Goal: Use online tool/utility

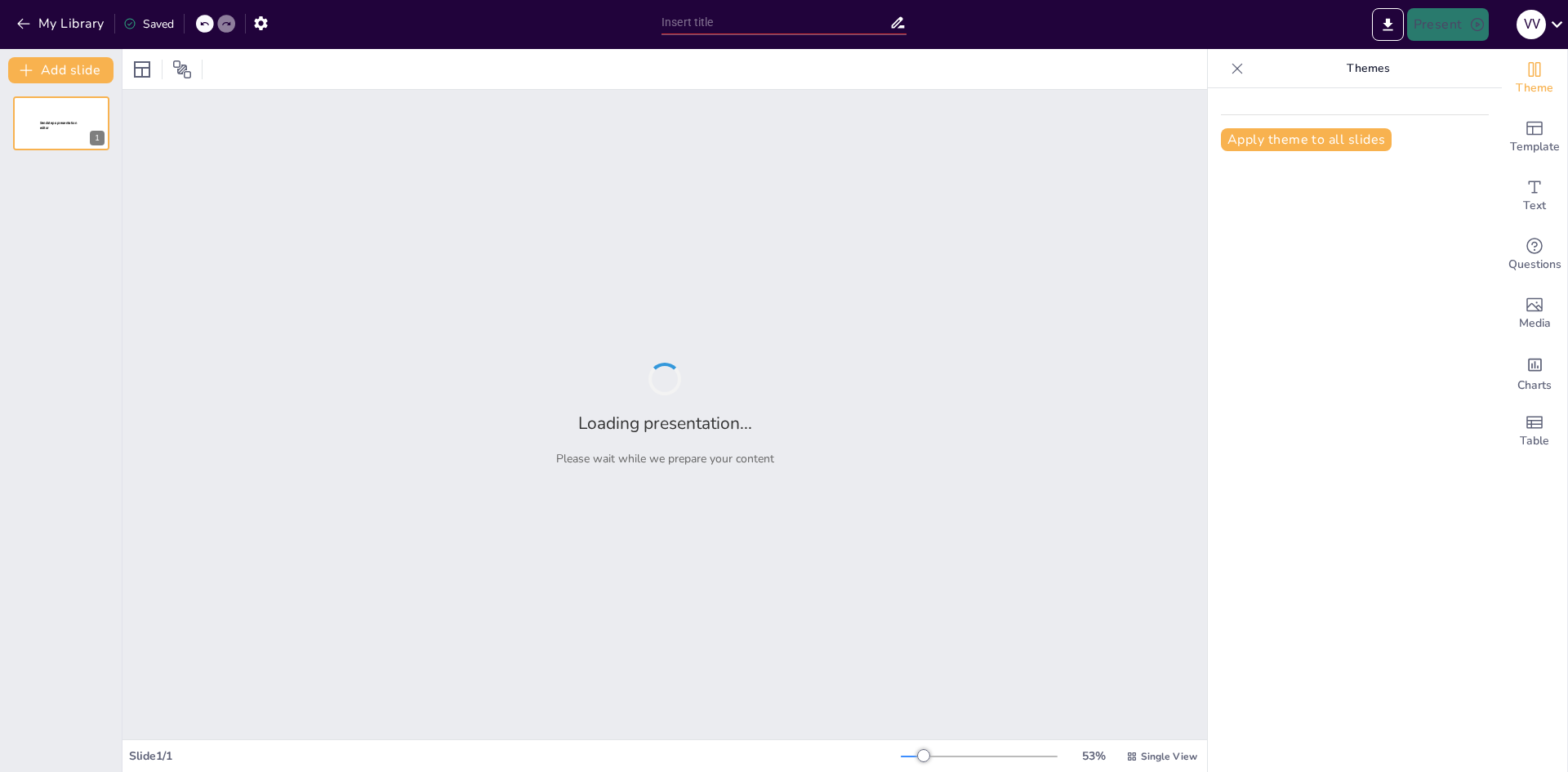
type input "Exploring Career Pathways: Aviation, Logistics, and IT Courses at Our Institute"
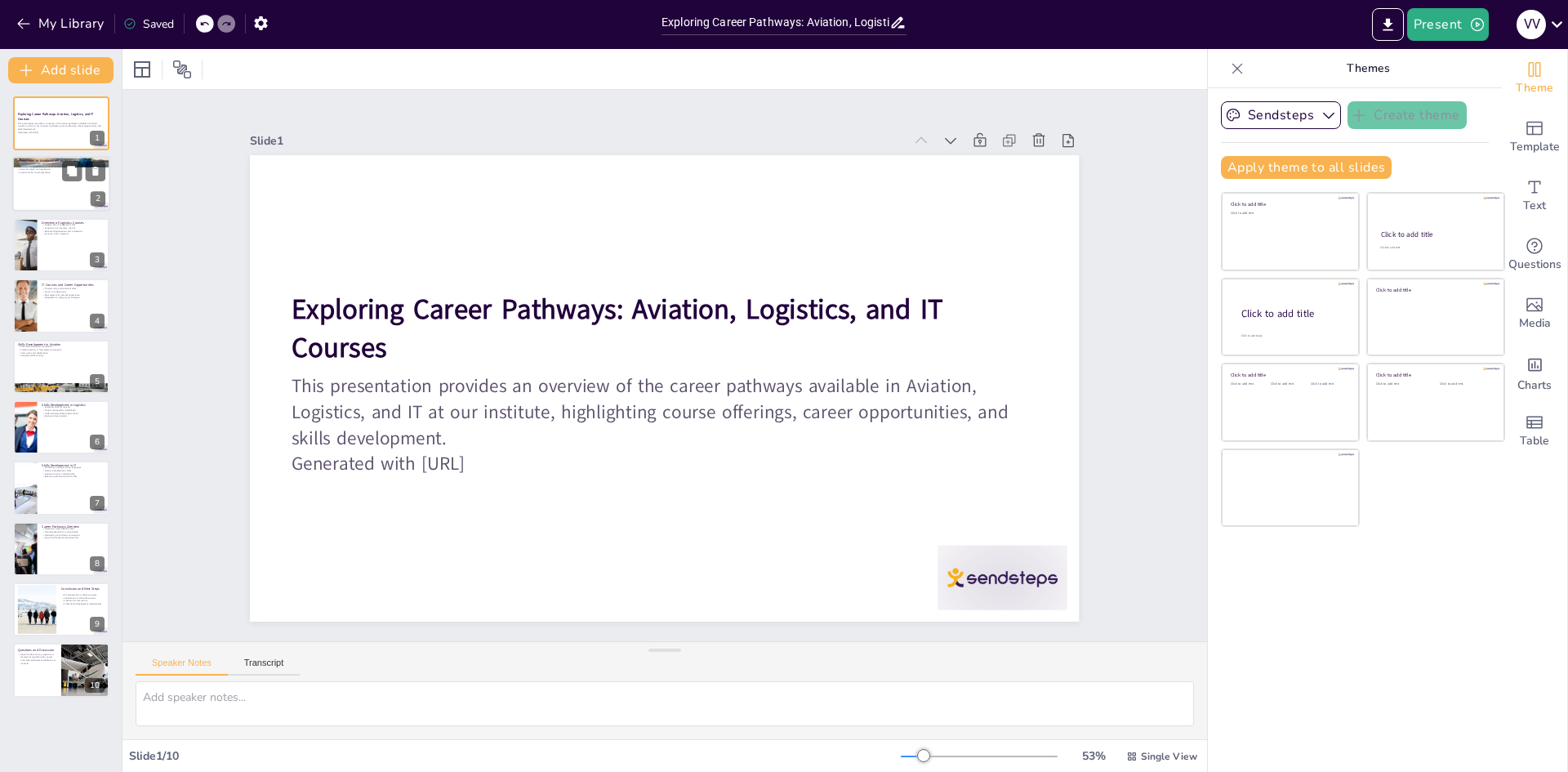
click at [52, 173] on p "Practical skills for employability" at bounding box center [61, 172] width 88 height 3
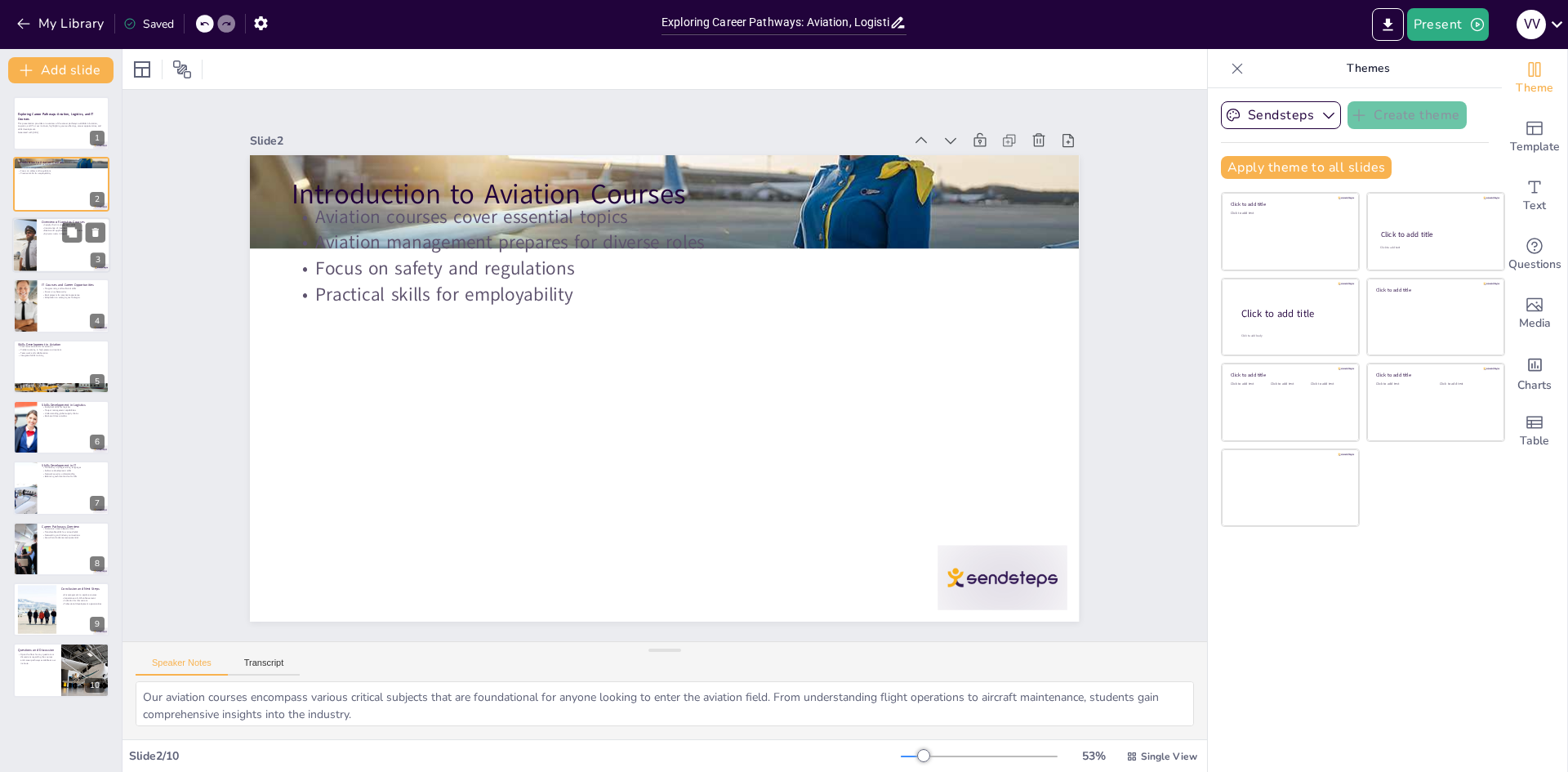
click at [53, 238] on div at bounding box center [61, 245] width 98 height 56
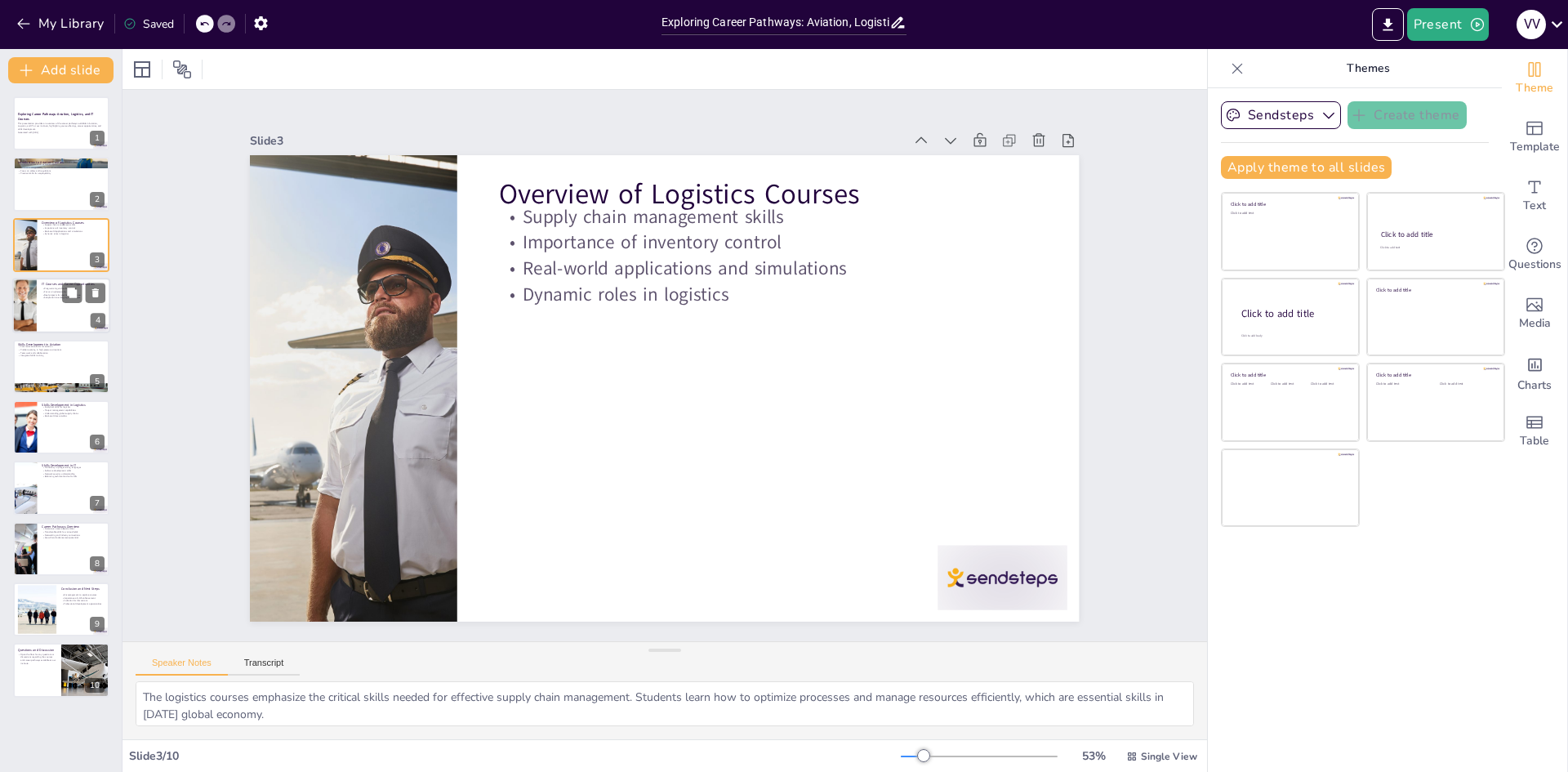
click at [61, 299] on p "Adaptation to emerging technologies" at bounding box center [73, 298] width 63 height 3
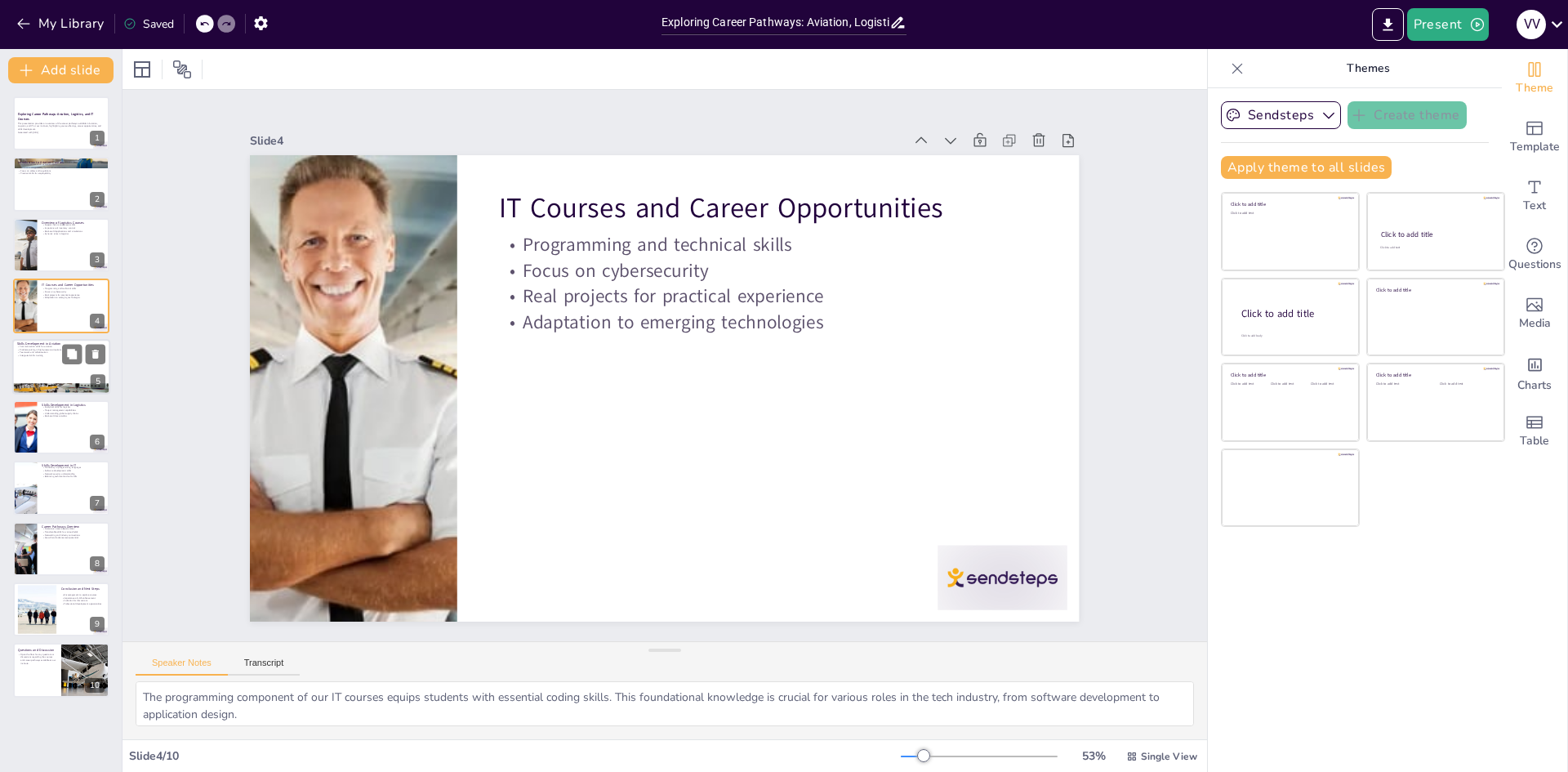
click at [57, 379] on div at bounding box center [61, 366] width 98 height 56
type textarea "Communication skills are paramount in the aviation sector. Students learn to co…"
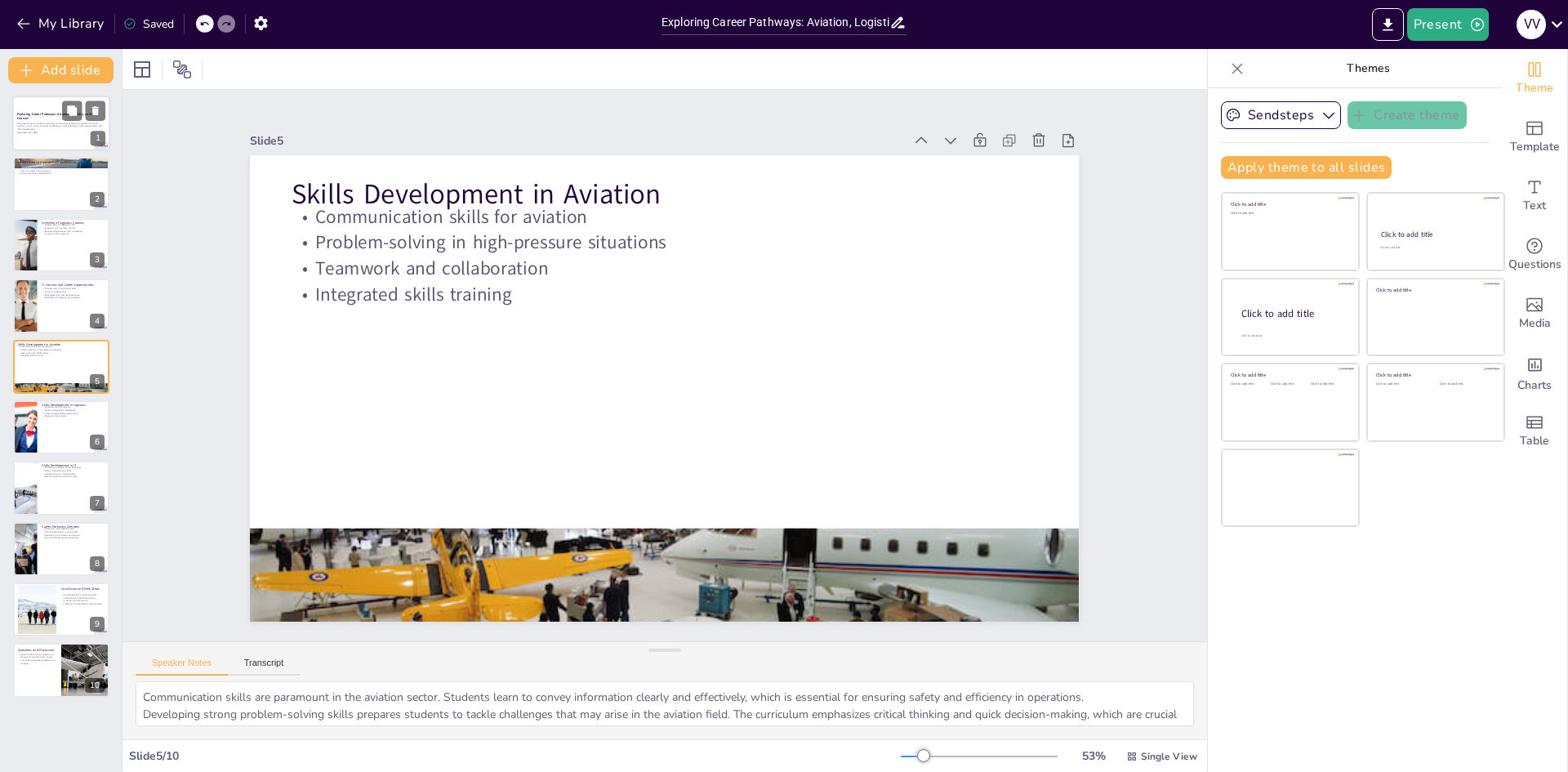
click at [42, 109] on div at bounding box center [61, 123] width 98 height 56
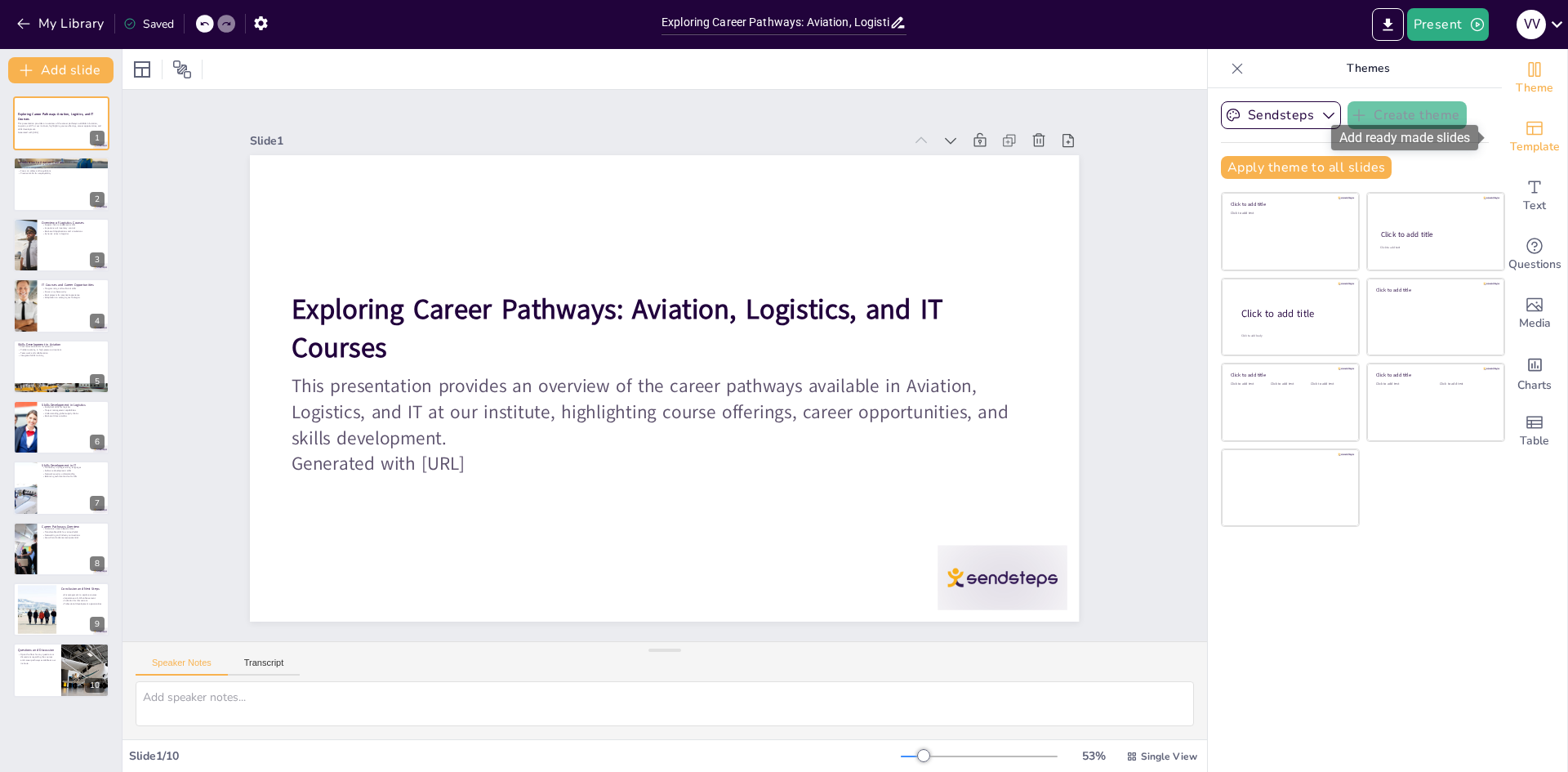
click at [1541, 130] on div "Template" at bounding box center [1534, 137] width 65 height 59
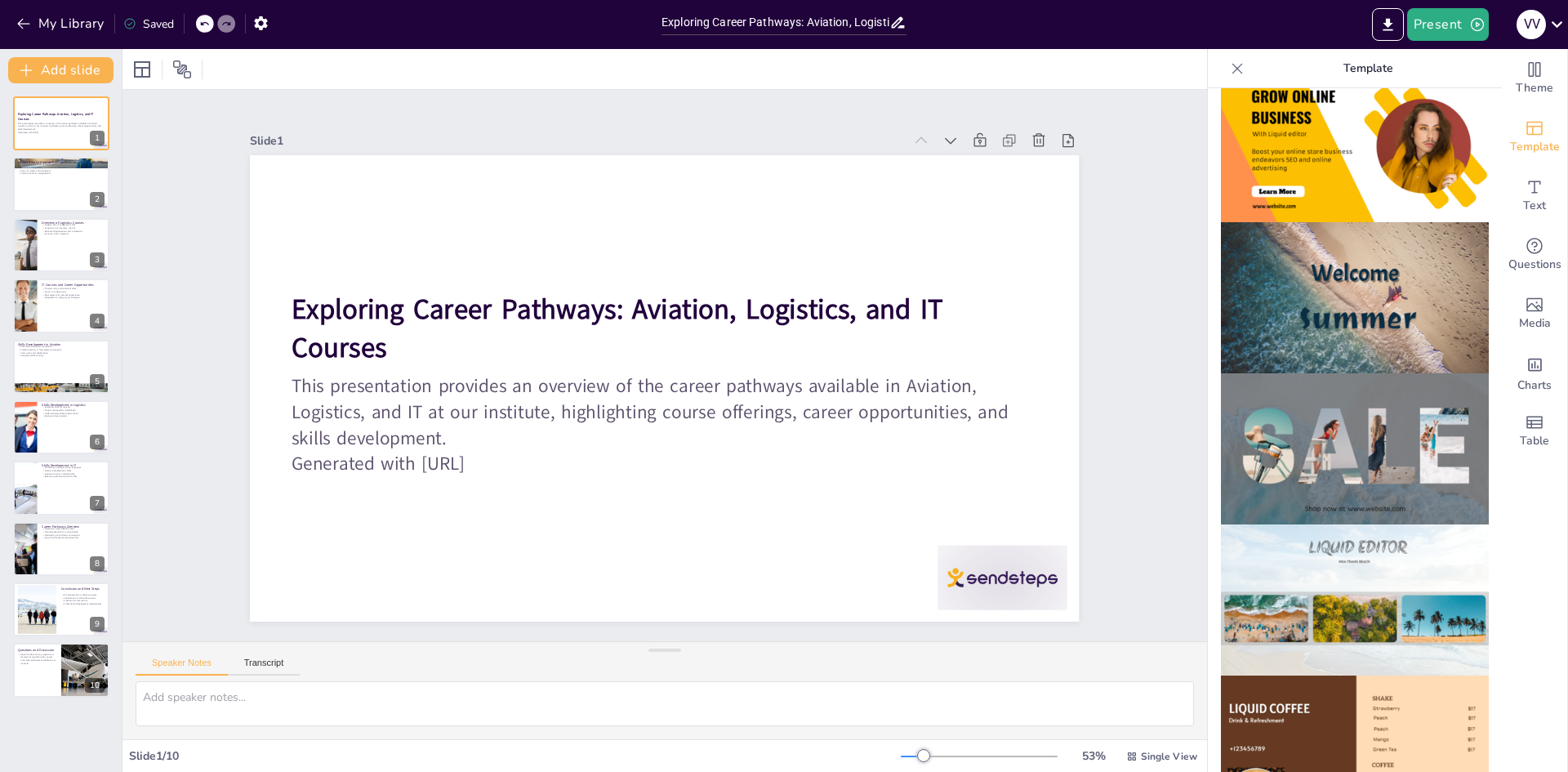
scroll to position [490, 0]
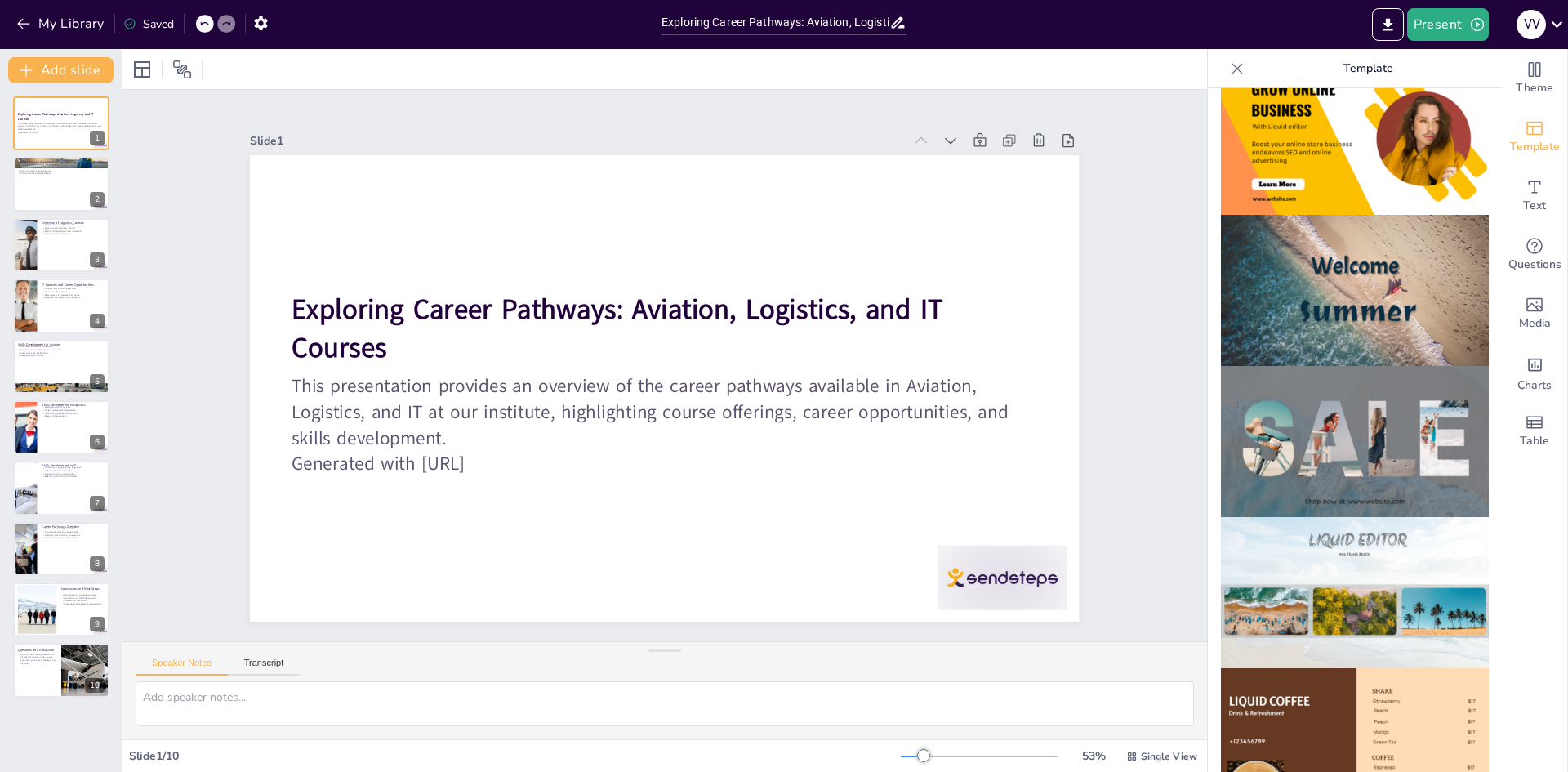
click at [1348, 237] on img at bounding box center [1354, 290] width 268 height 151
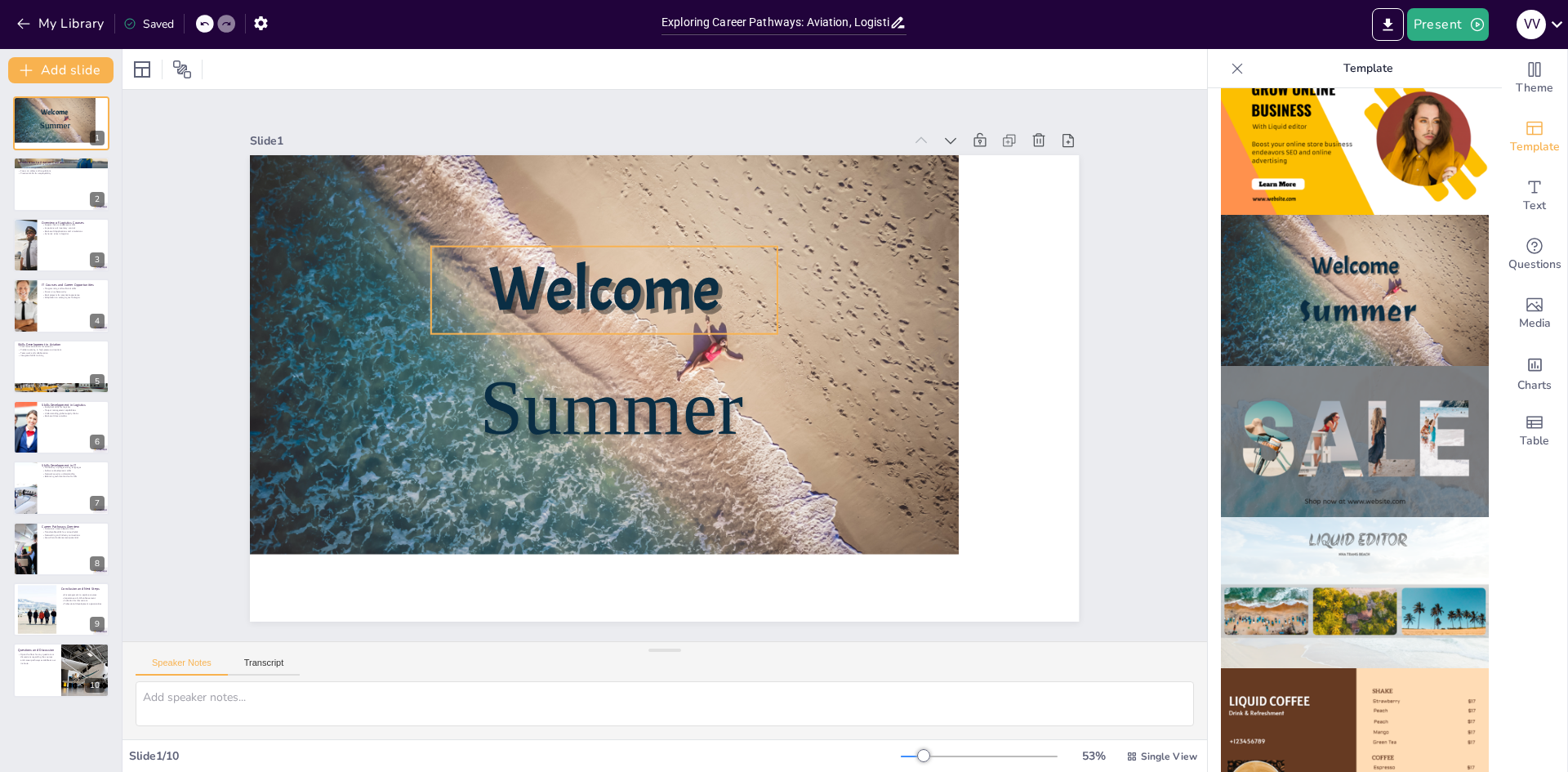
click at [682, 284] on span "Welcome" at bounding box center [755, 331] width 147 height 245
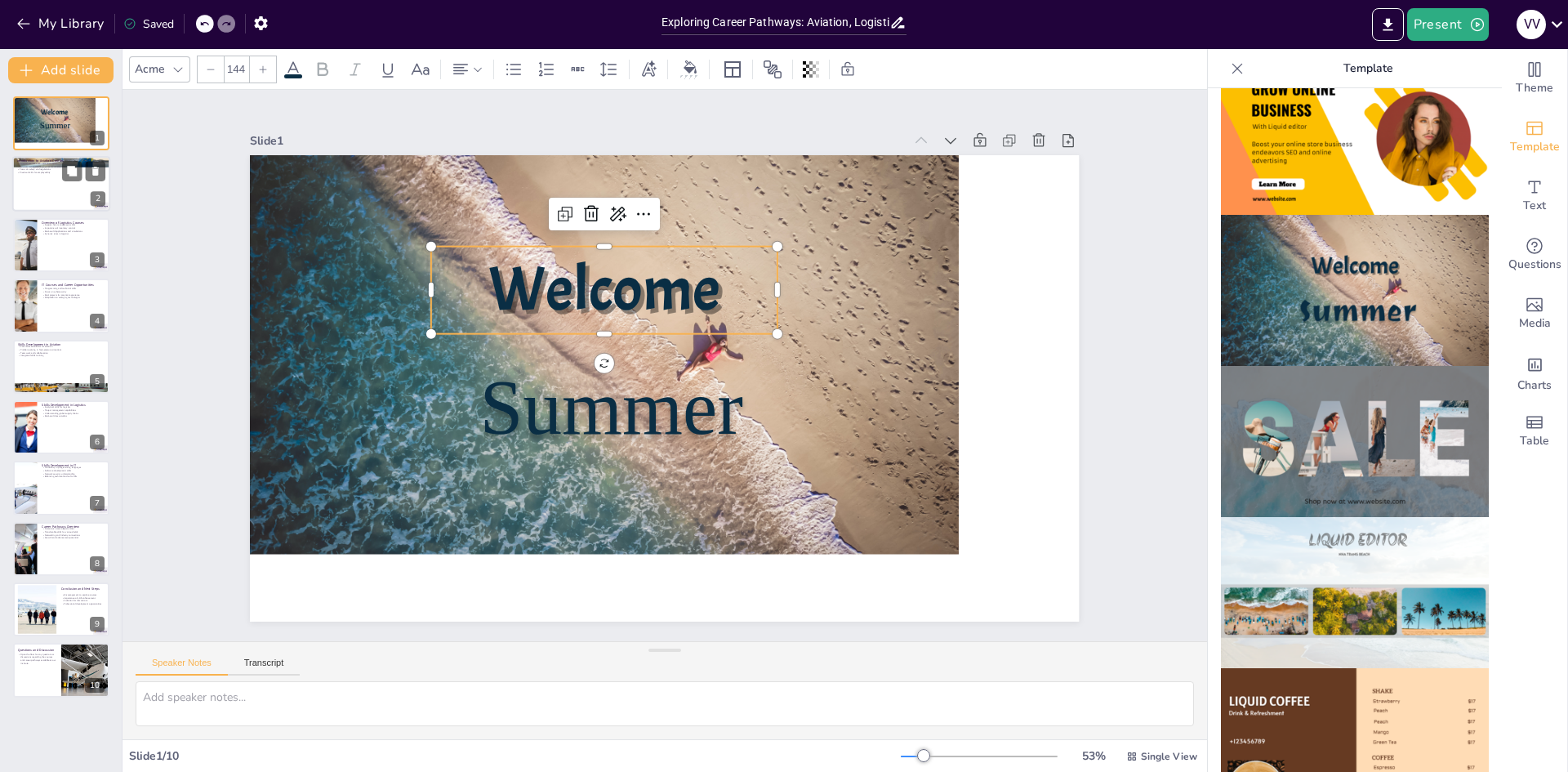
click at [43, 187] on div at bounding box center [61, 184] width 98 height 56
type textarea "Our aviation courses encompass various critical subjects that are foundational …"
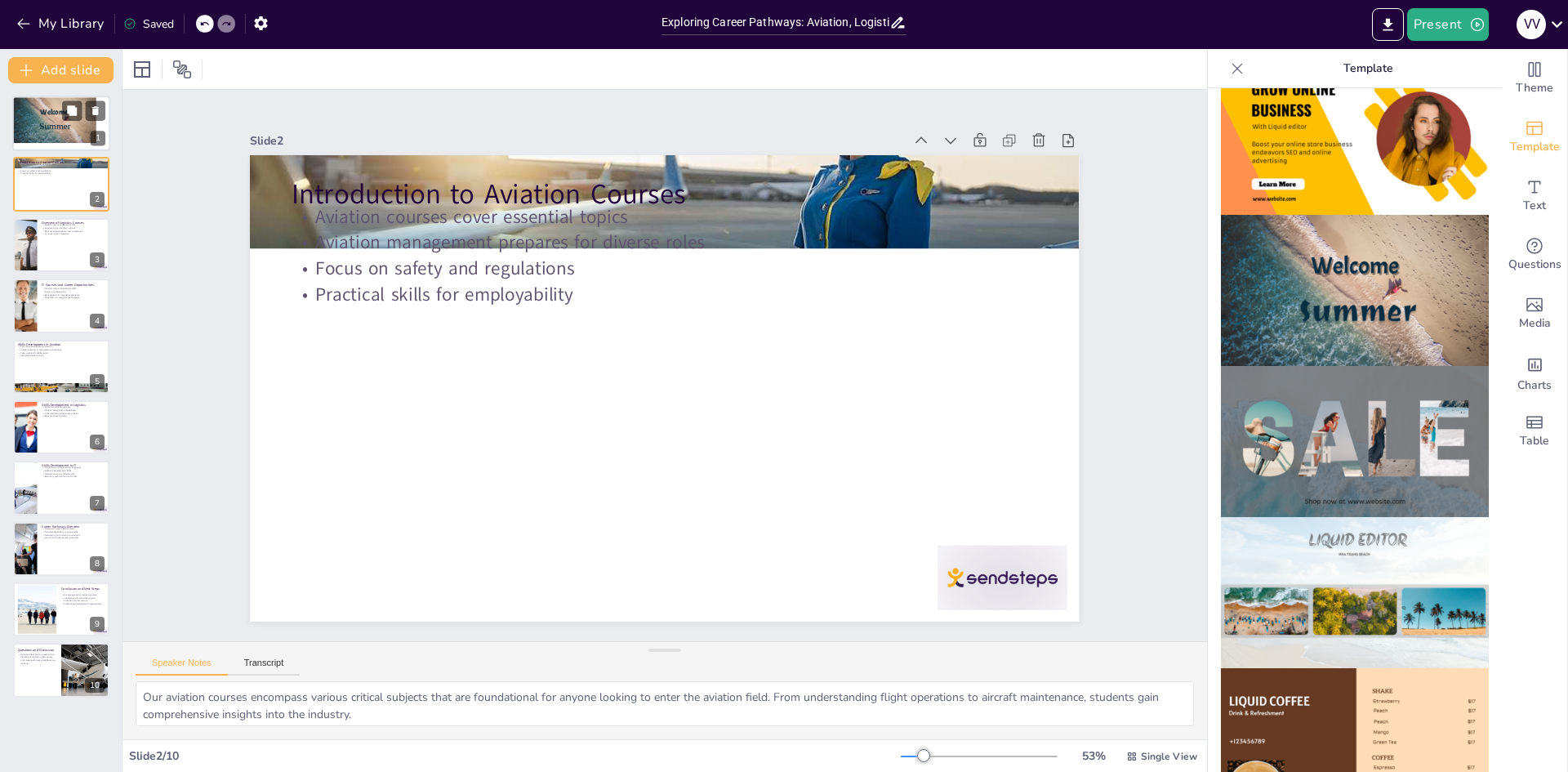
click at [56, 125] on span "Summer" at bounding box center [54, 126] width 31 height 9
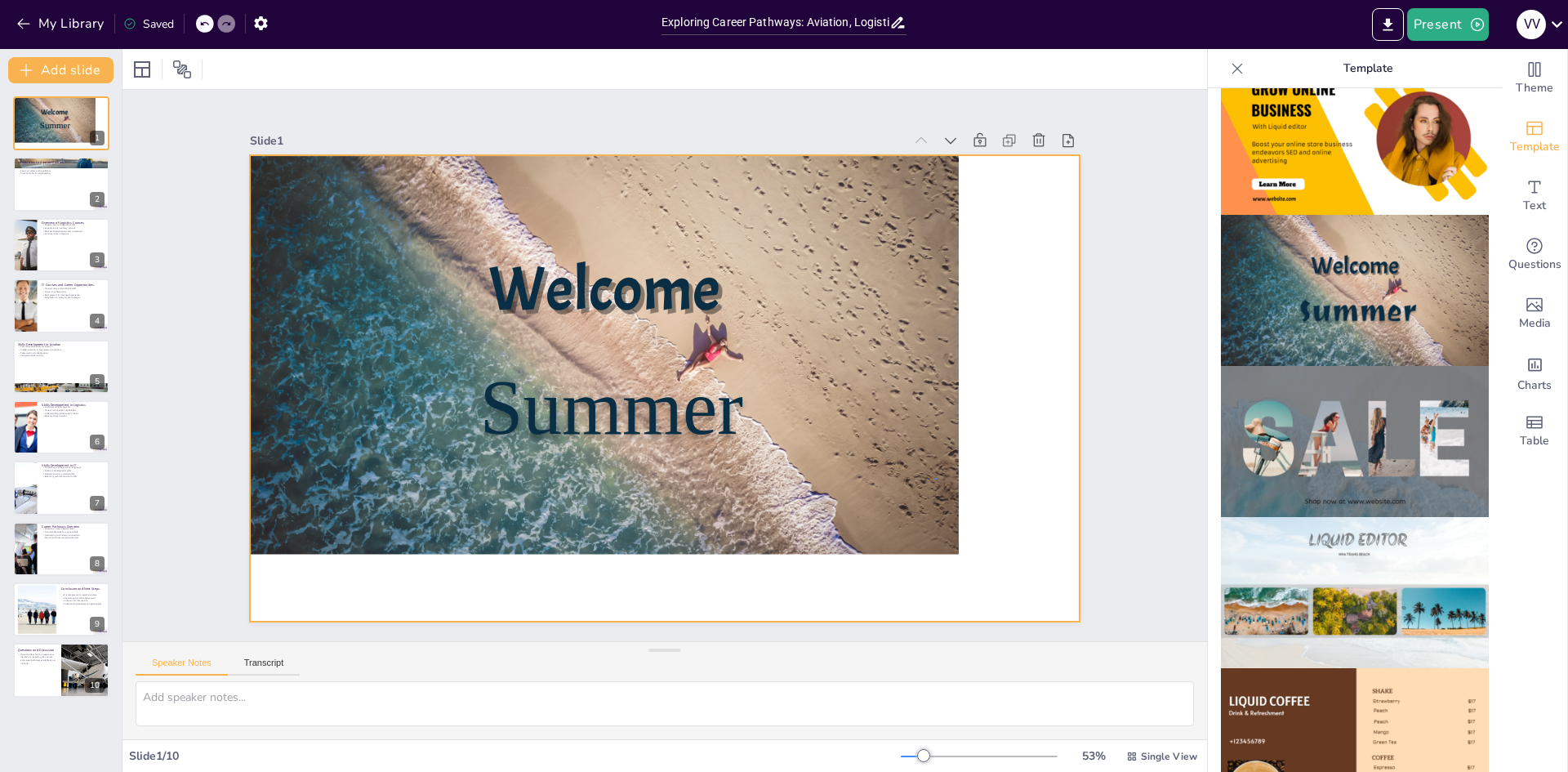
click at [937, 479] on div at bounding box center [622, 321] width 809 height 740
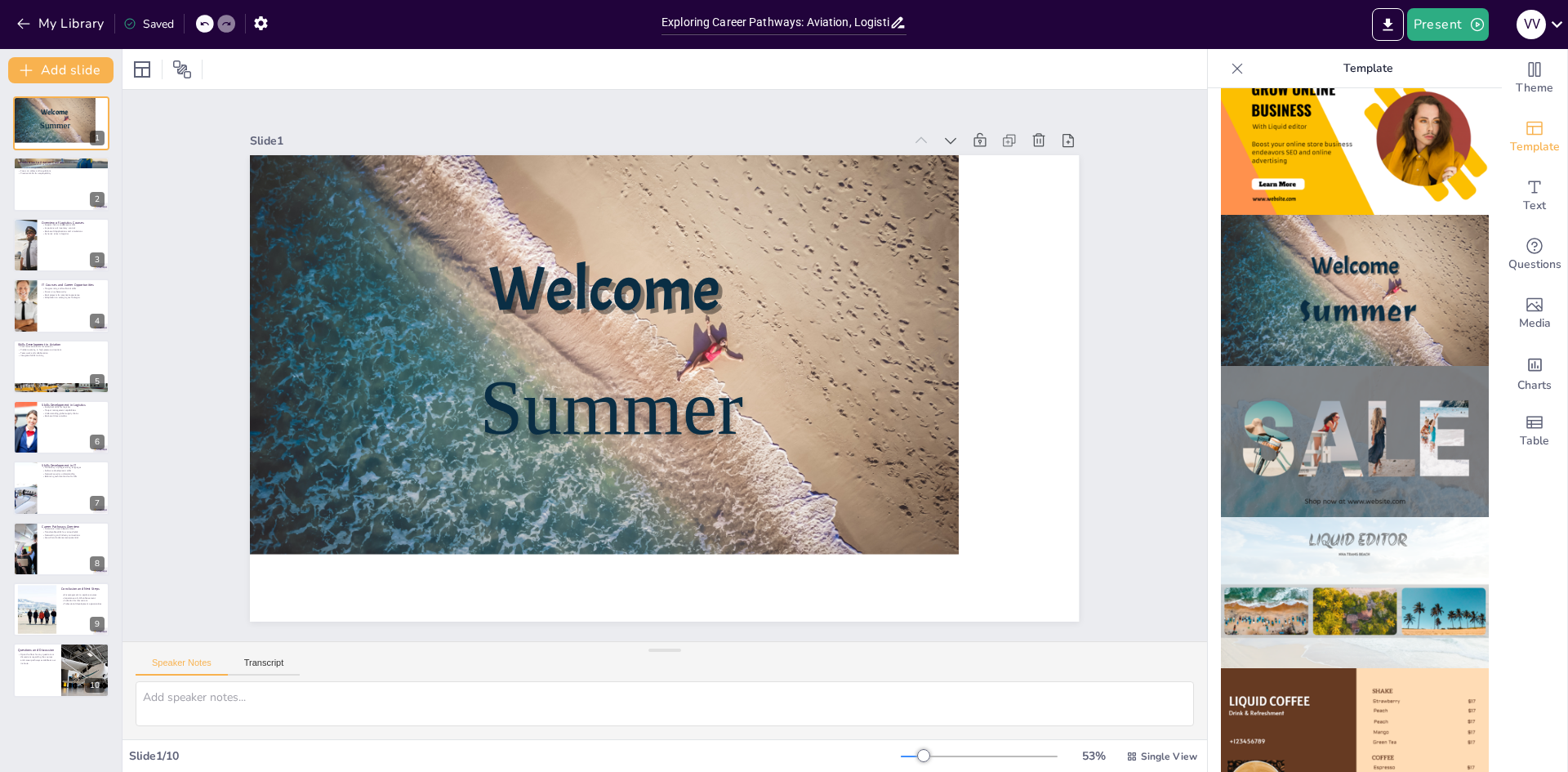
click at [829, 470] on div at bounding box center [618, 325] width 813 height 700
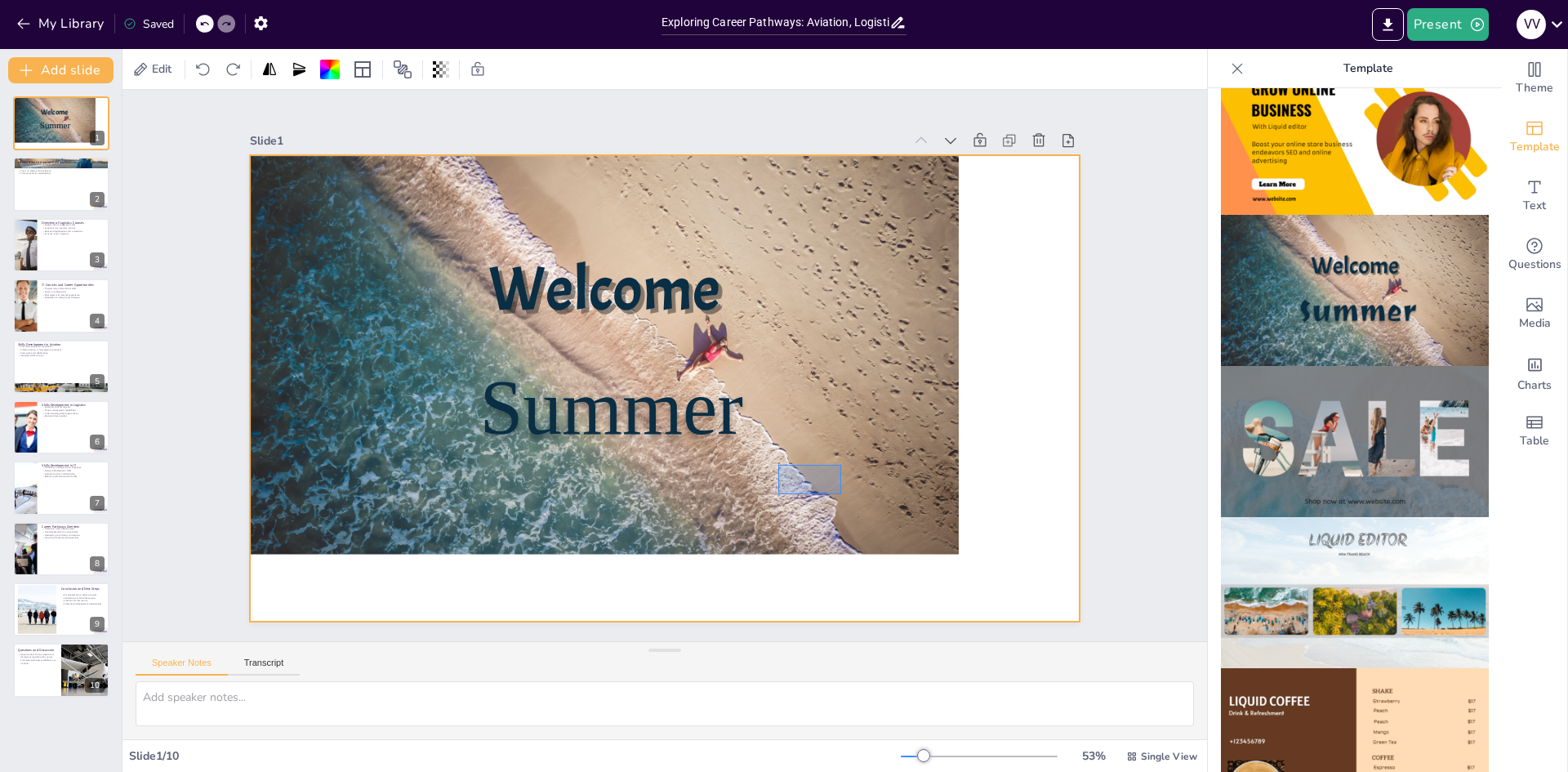
drag, startPoint x: 778, startPoint y: 465, endPoint x: 842, endPoint y: 495, distance: 70.7
click at [842, 495] on div at bounding box center [611, 337] width 798 height 599
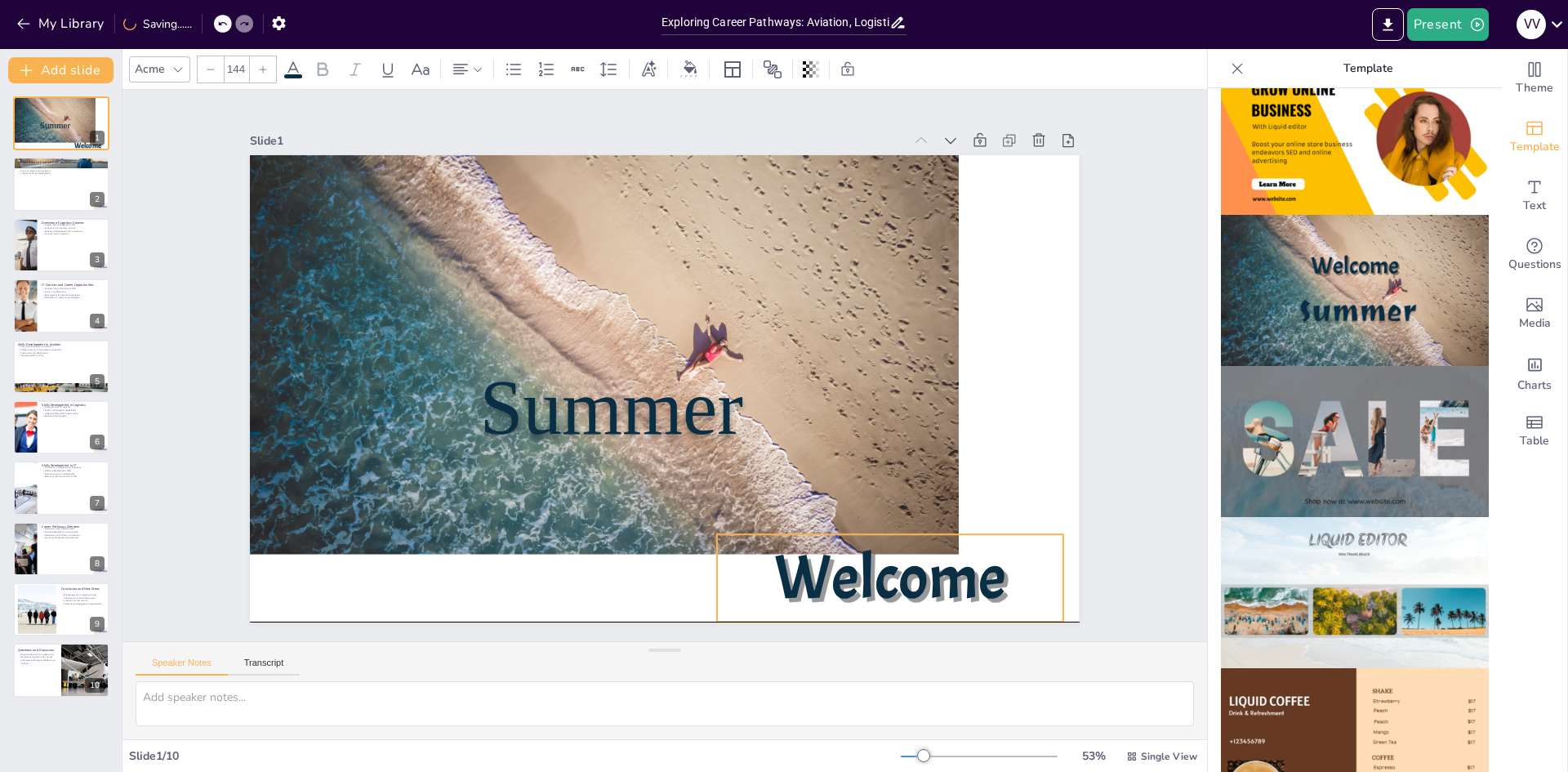
drag, startPoint x: 737, startPoint y: 310, endPoint x: 1022, endPoint y: 605, distance: 410.2
click at [926, 605] on p "Welcome" at bounding box center [754, 662] width 343 height 249
type input "180"
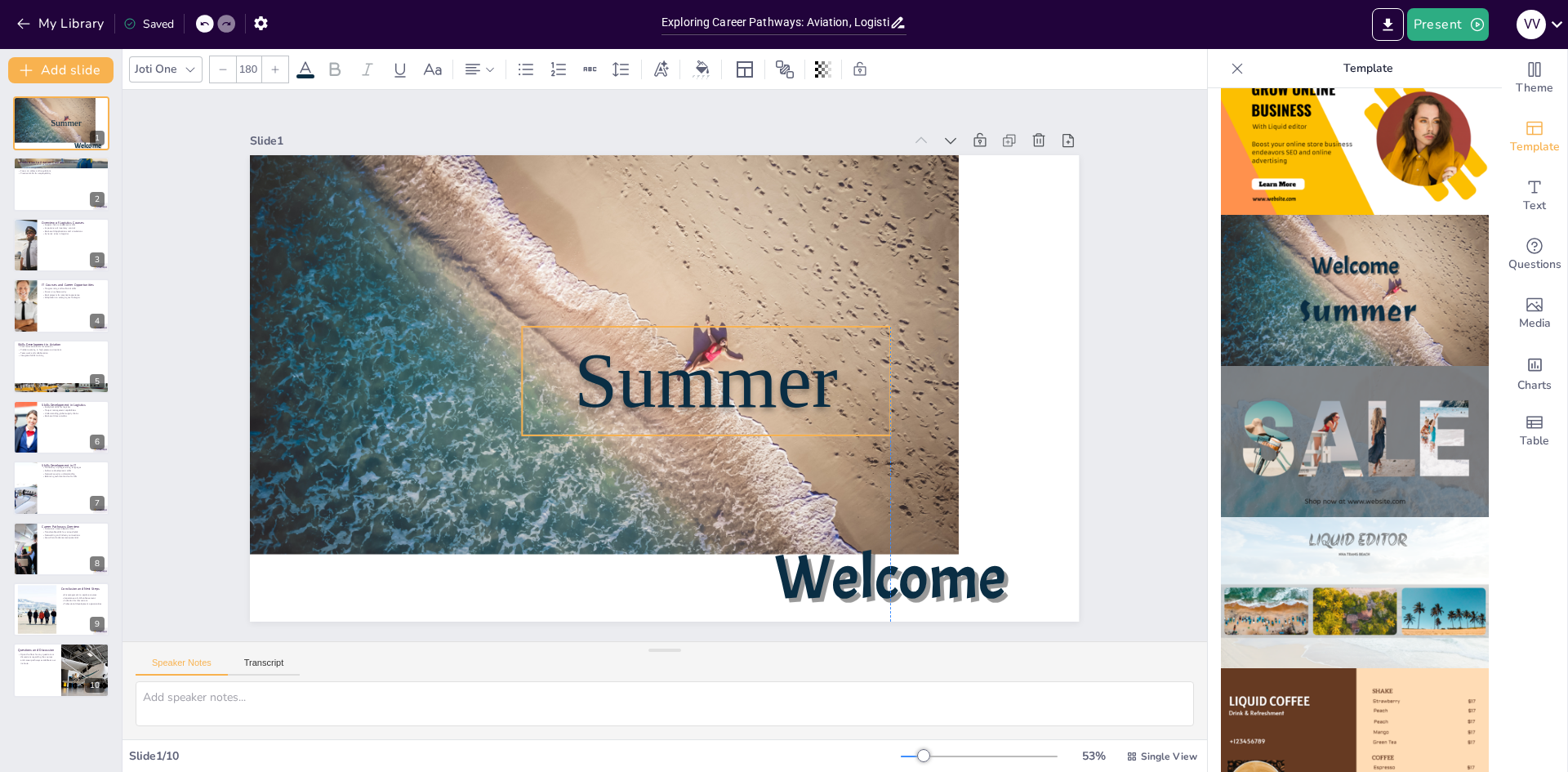
drag, startPoint x: 654, startPoint y: 393, endPoint x: 739, endPoint y: 383, distance: 85.6
click at [751, 377] on span "Summer" at bounding box center [672, 409] width 206 height 272
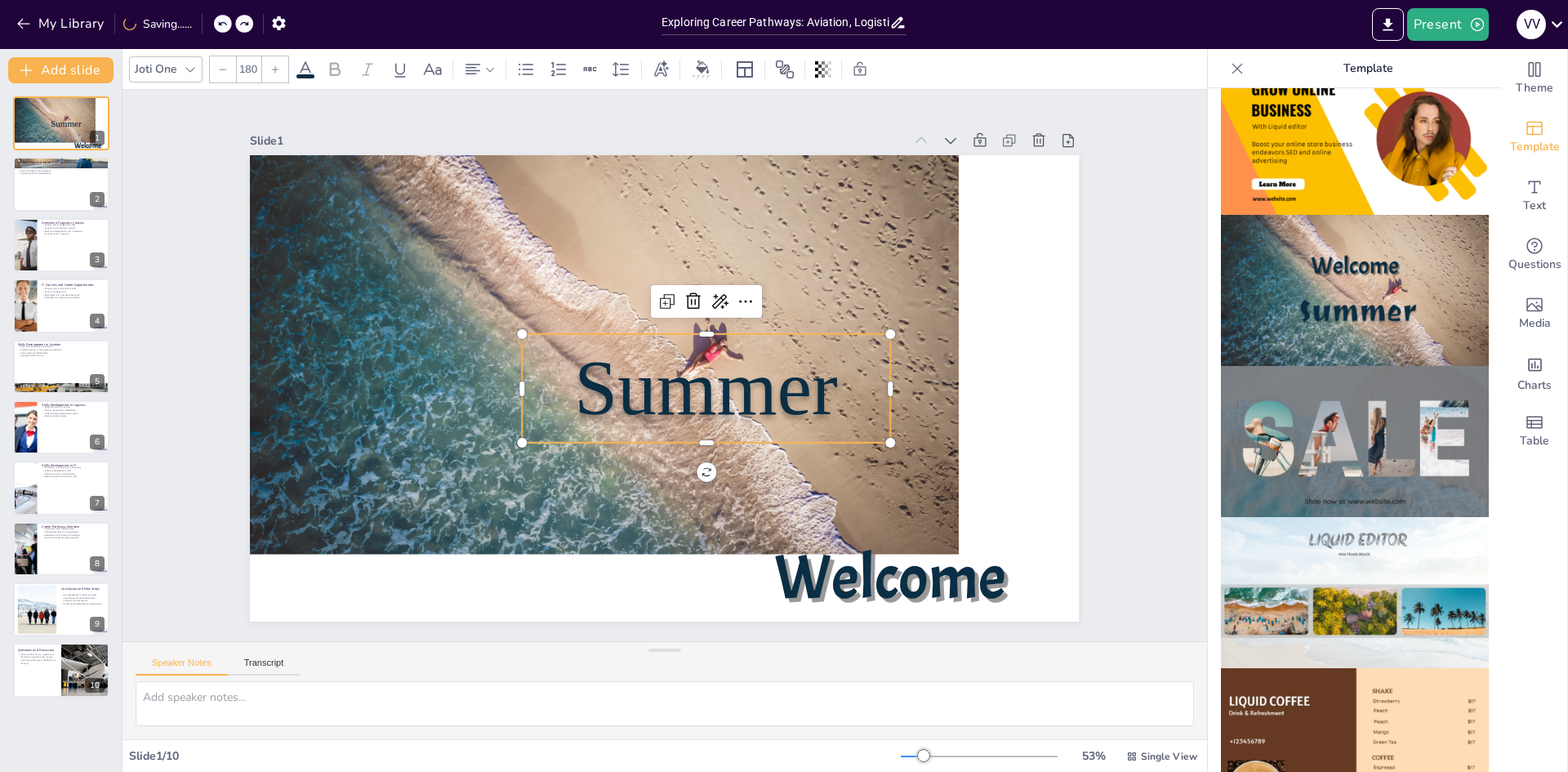
click at [227, 26] on icon at bounding box center [222, 24] width 9 height 9
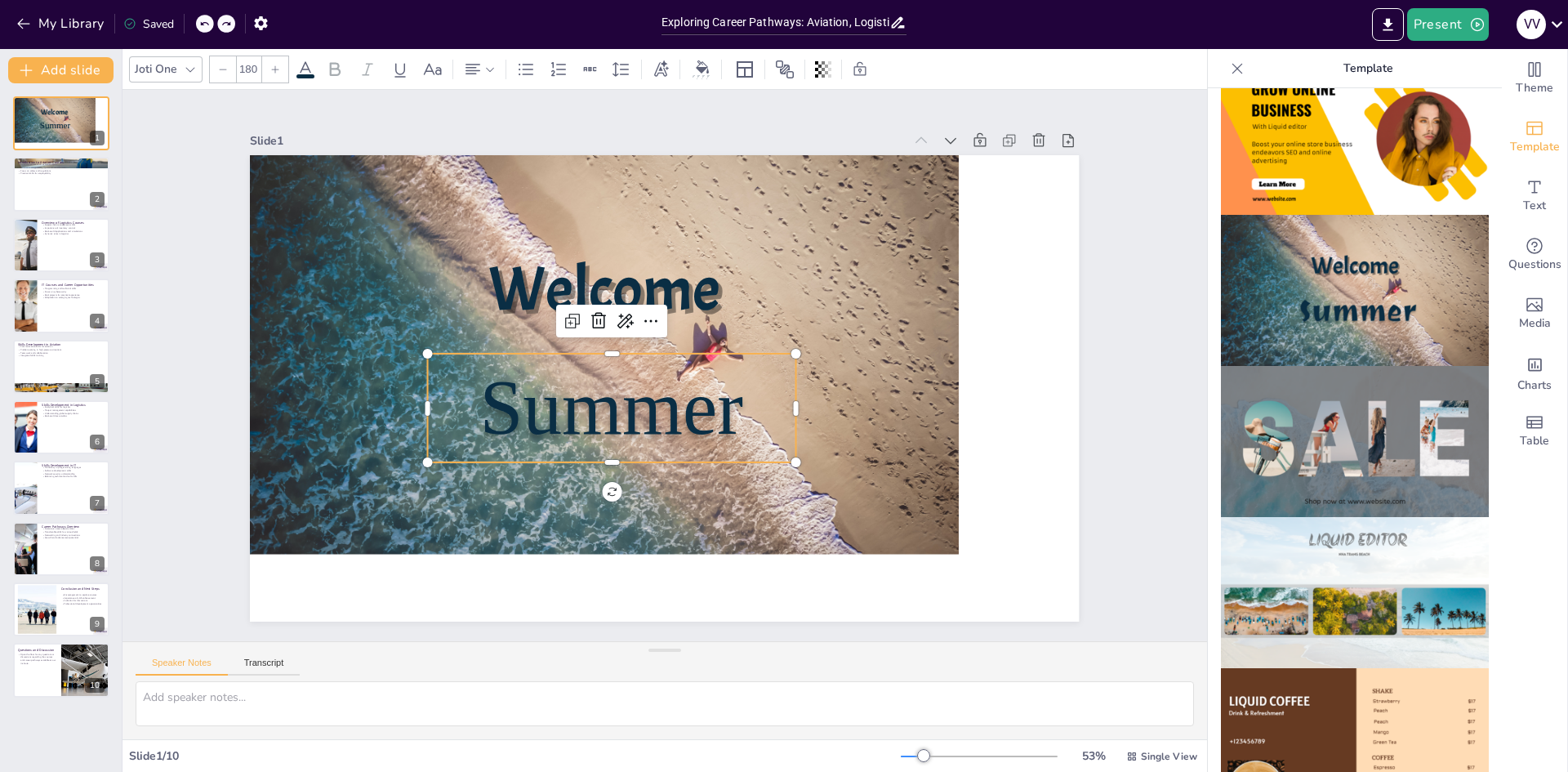
click at [209, 26] on icon at bounding box center [204, 24] width 9 height 9
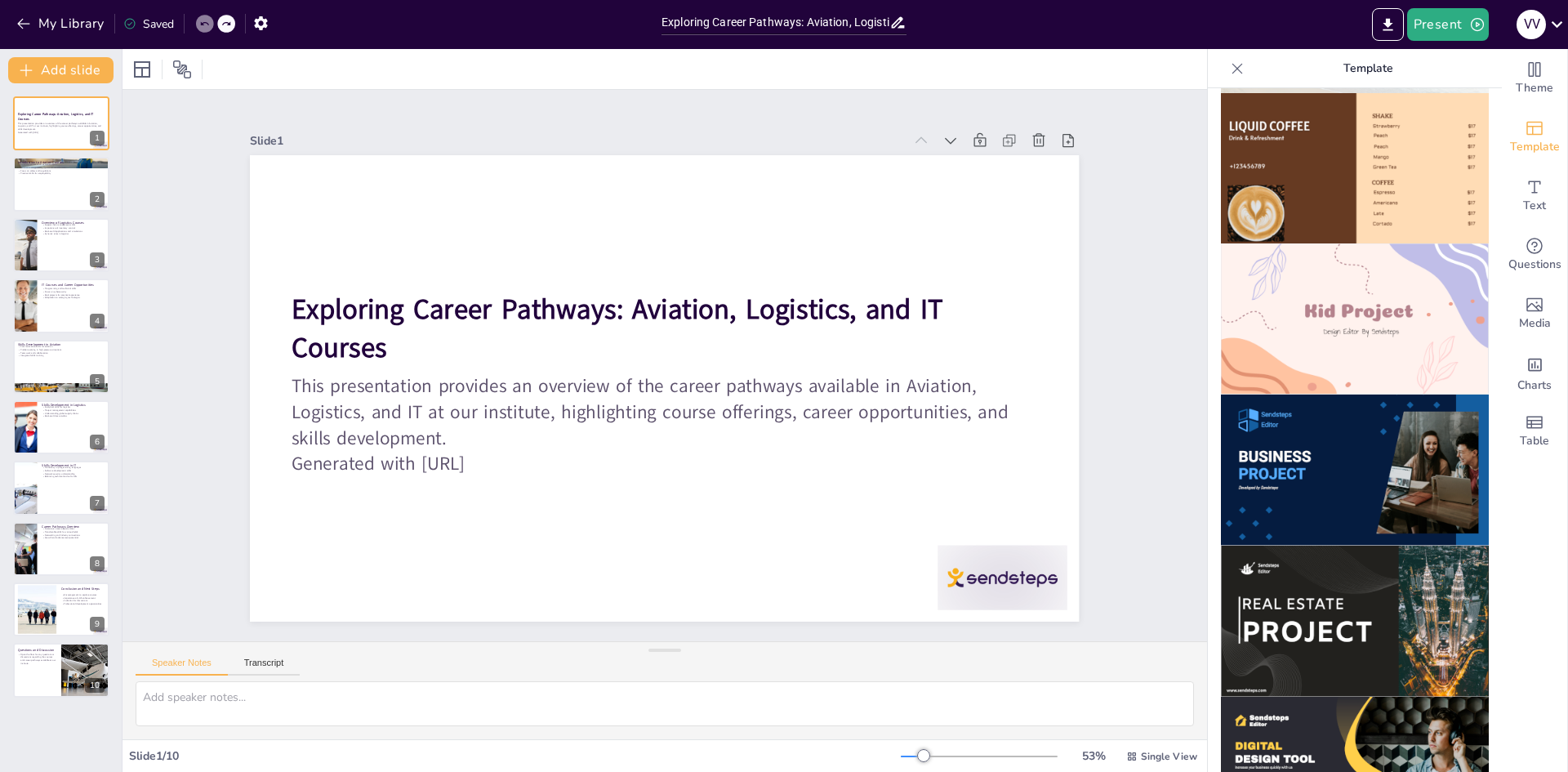
scroll to position [1064, 0]
click at [1329, 395] on img at bounding box center [1354, 471] width 268 height 151
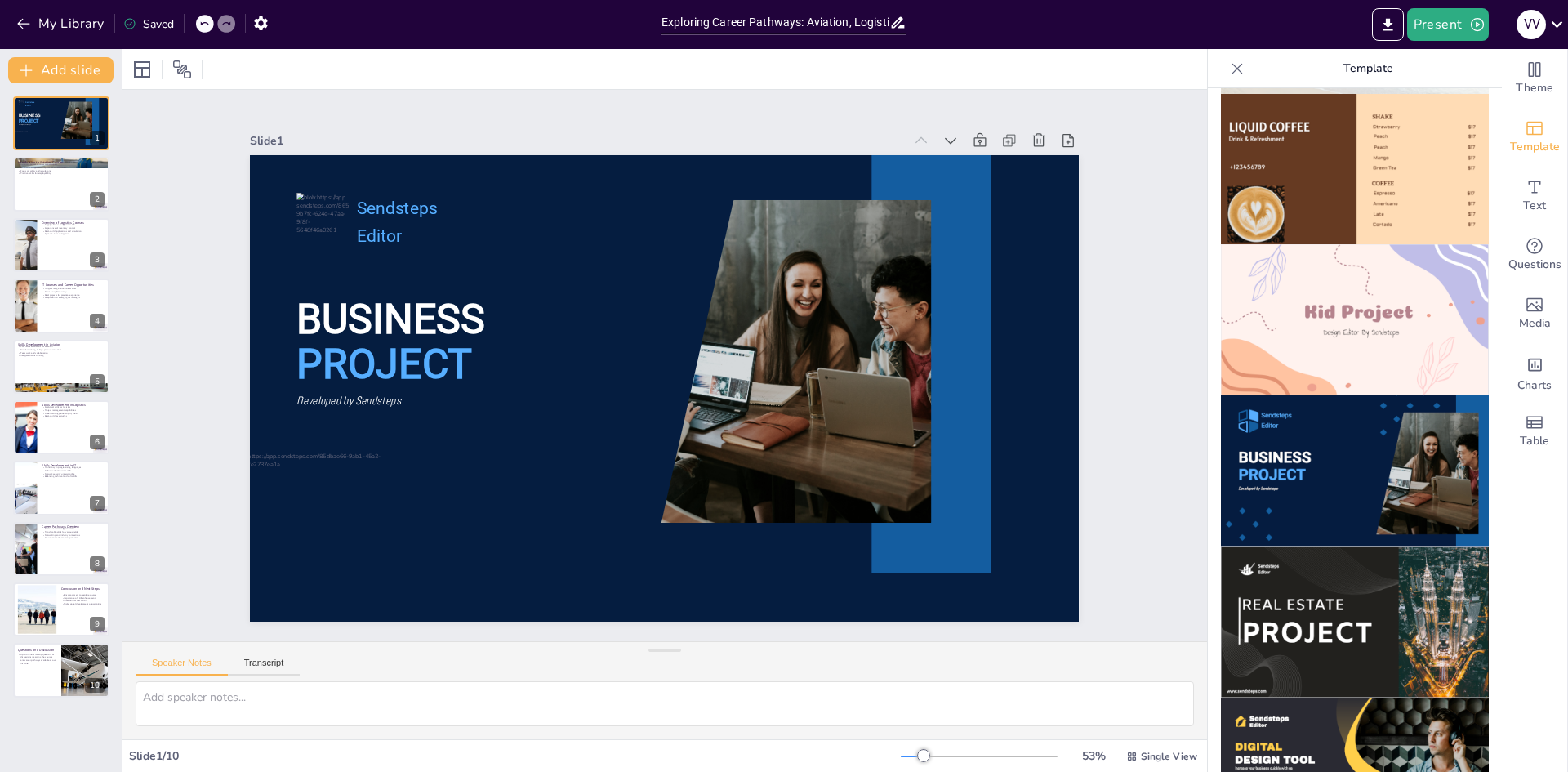
click at [201, 19] on icon at bounding box center [204, 24] width 9 height 9
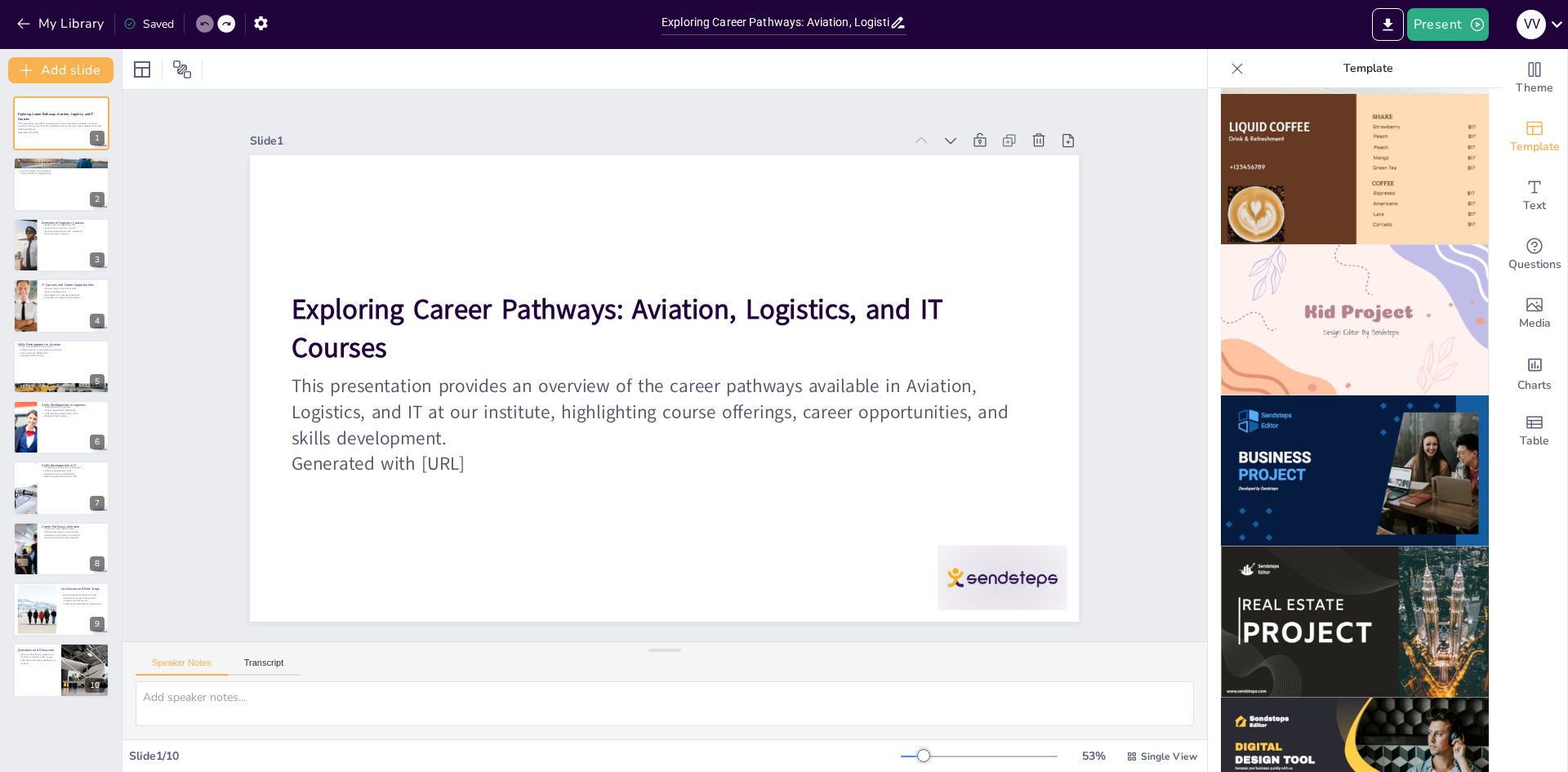
click at [1225, 63] on div at bounding box center [1238, 69] width 26 height 26
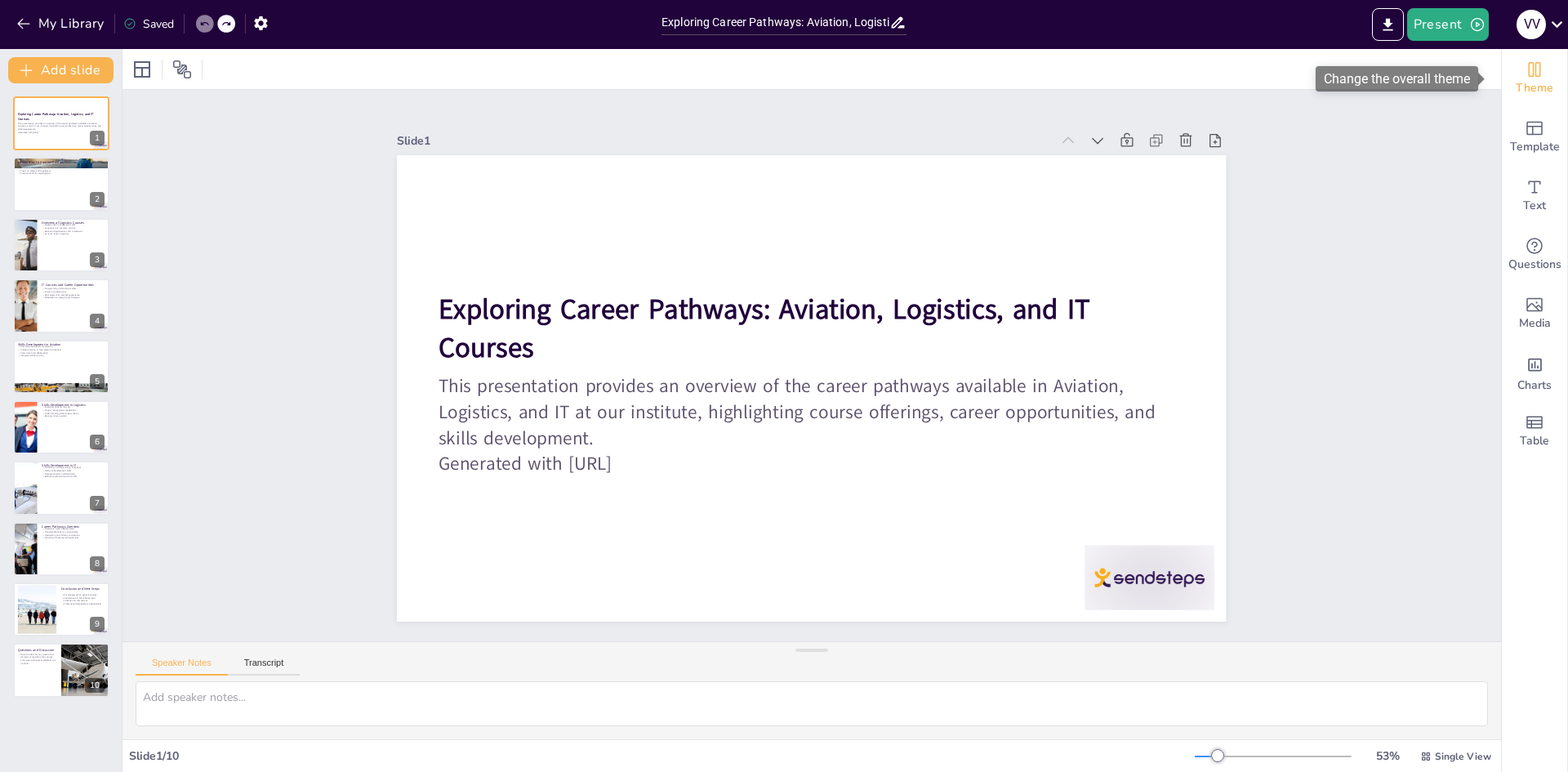
click at [1516, 82] on span "Theme" at bounding box center [1535, 88] width 38 height 18
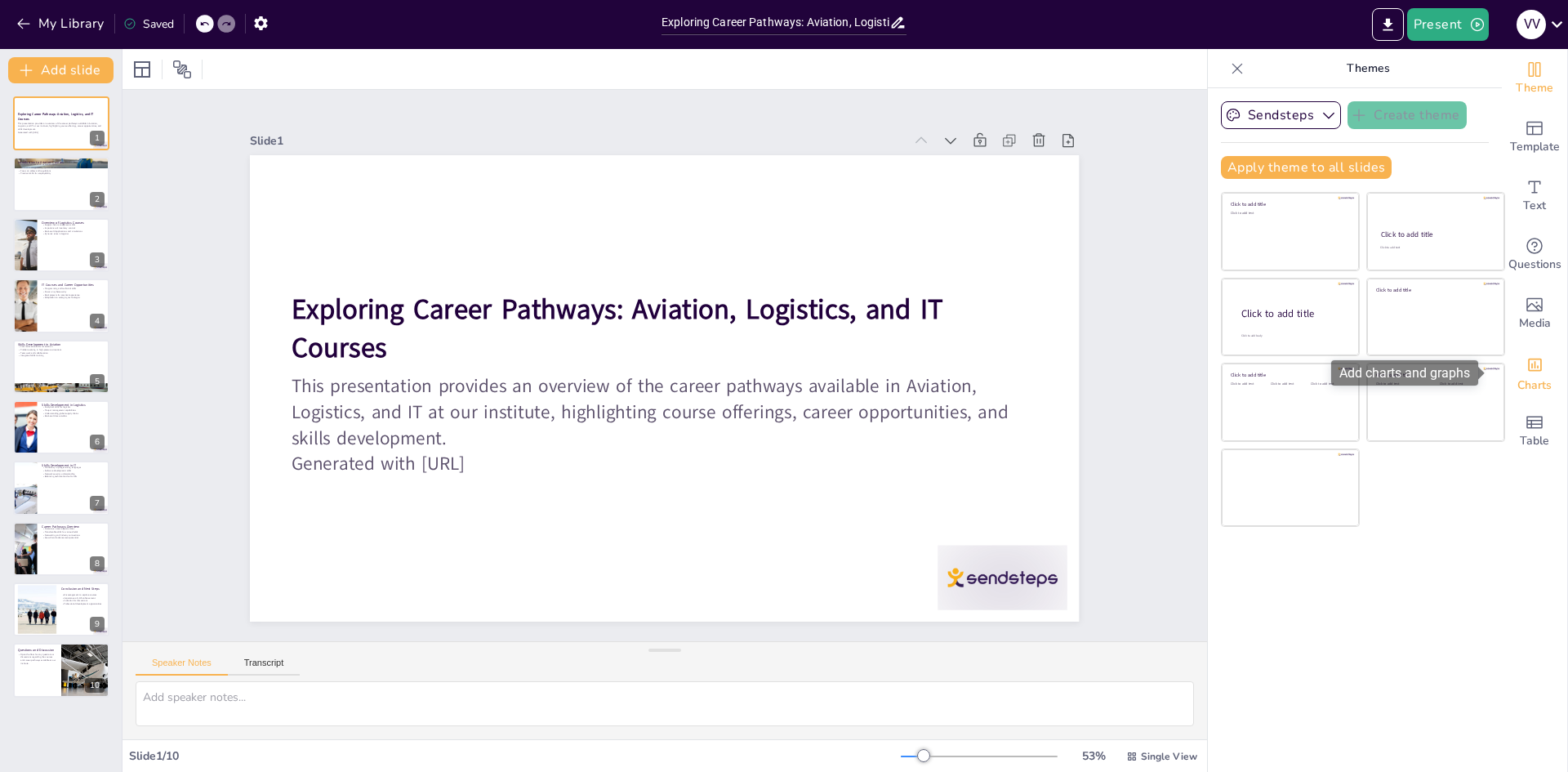
click at [1523, 380] on span "Charts" at bounding box center [1535, 385] width 34 height 18
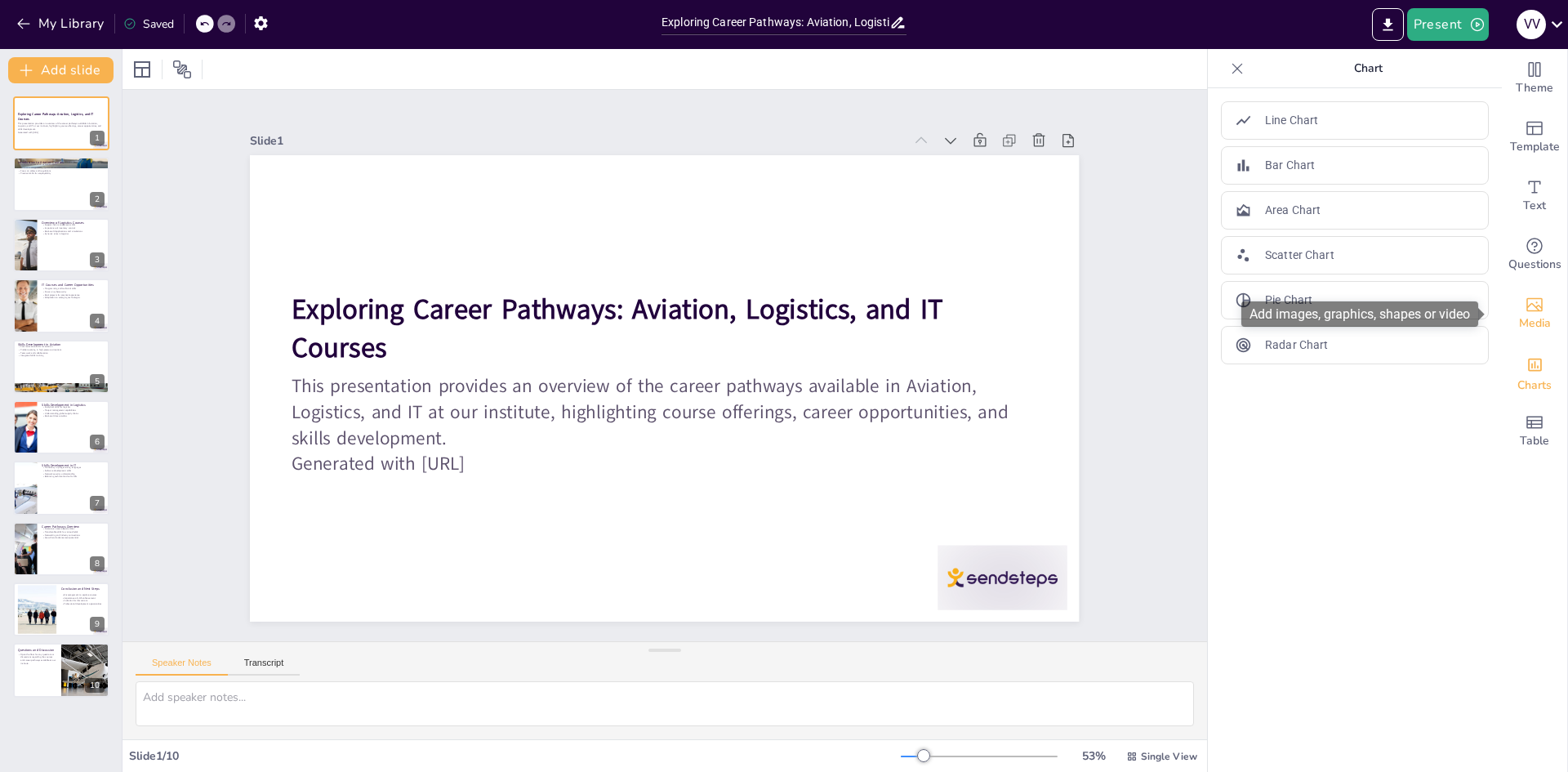
click at [1526, 305] on icon "Add images, graphics, shapes or video" at bounding box center [1534, 305] width 16 height 14
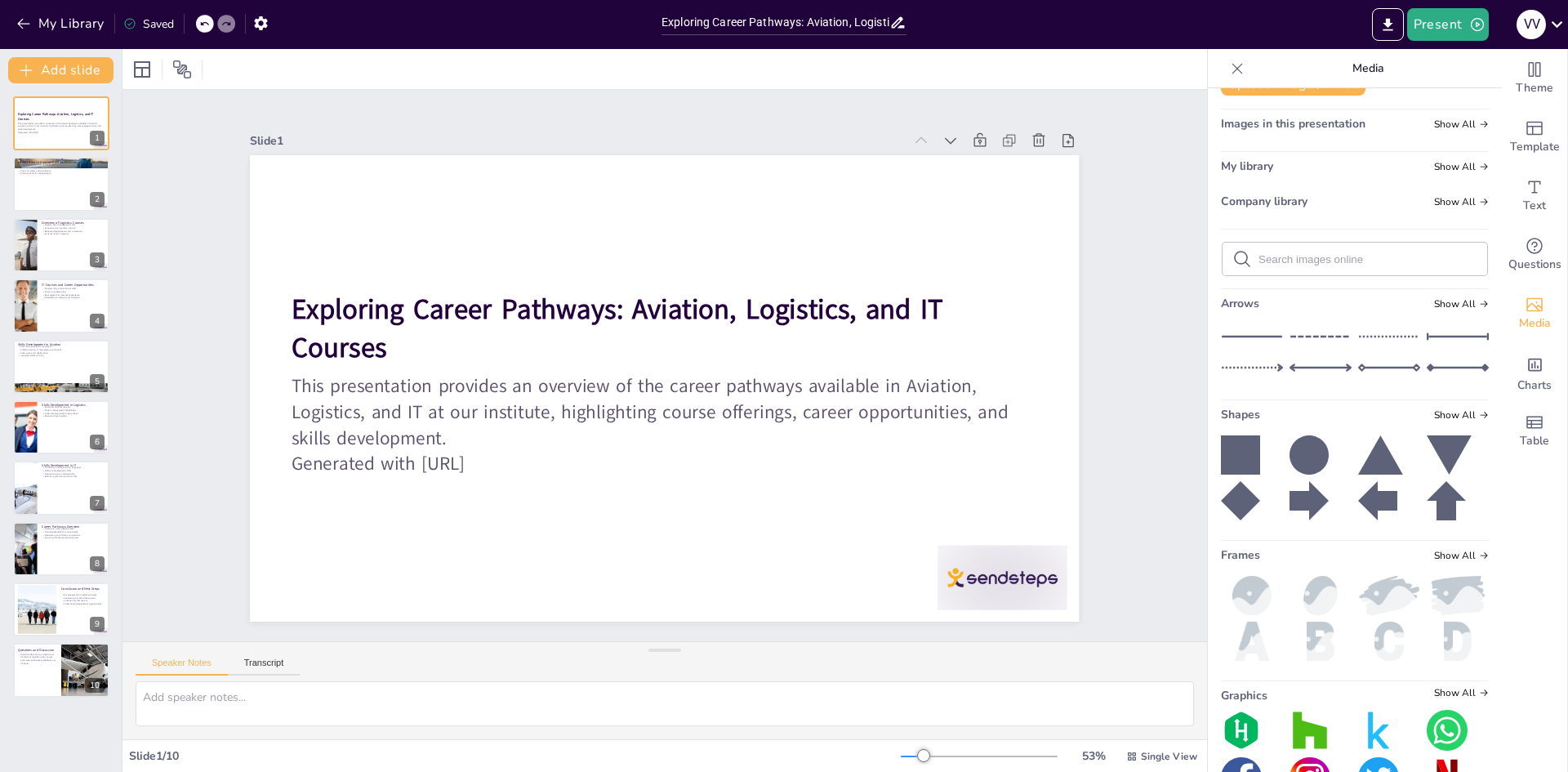
scroll to position [0, 0]
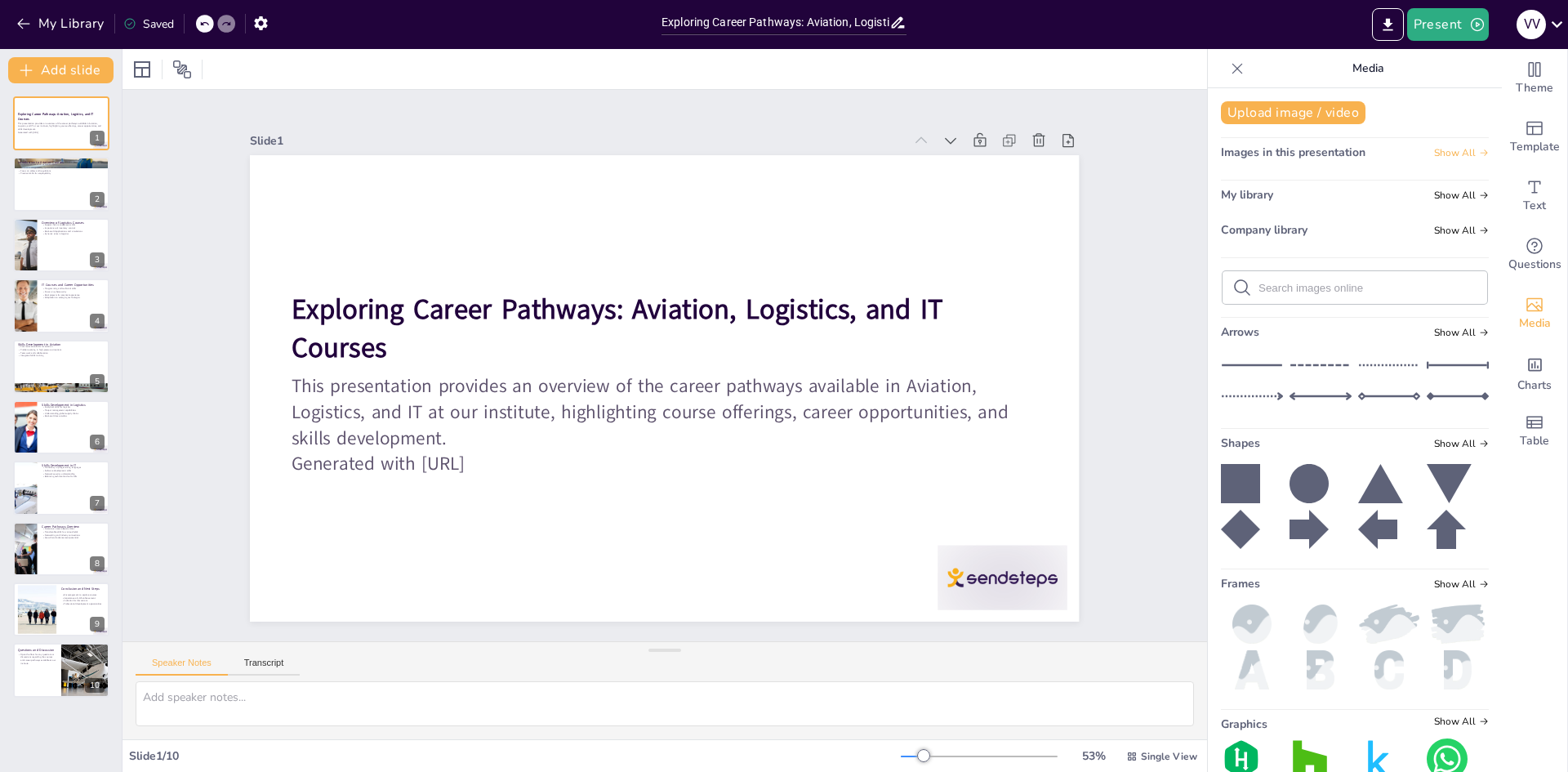
click at [1442, 153] on span "Show All" at bounding box center [1462, 152] width 55 height 11
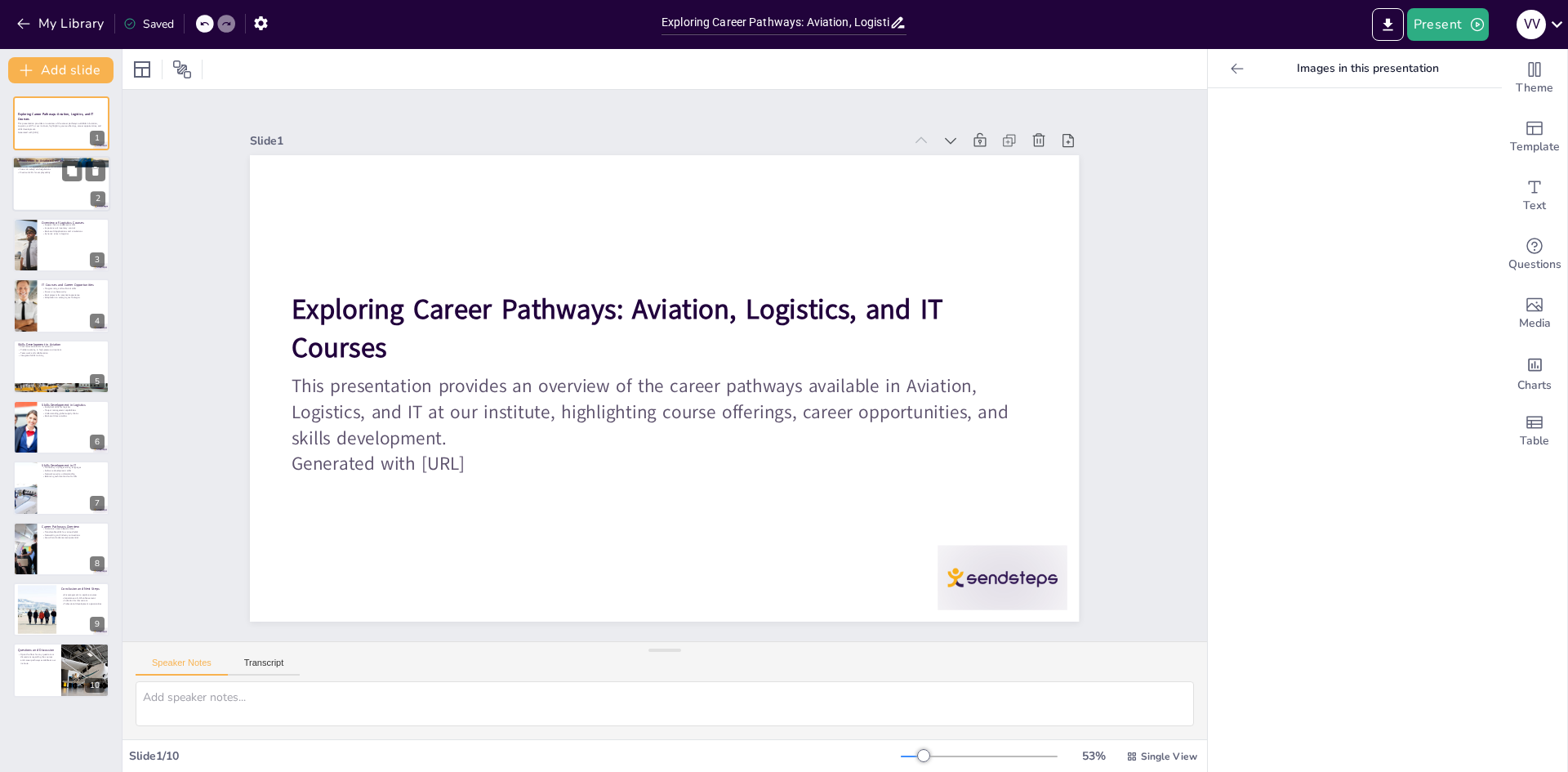
click at [31, 187] on div at bounding box center [61, 184] width 98 height 56
type textarea "Our aviation courses encompass various critical subjects that are foundational …"
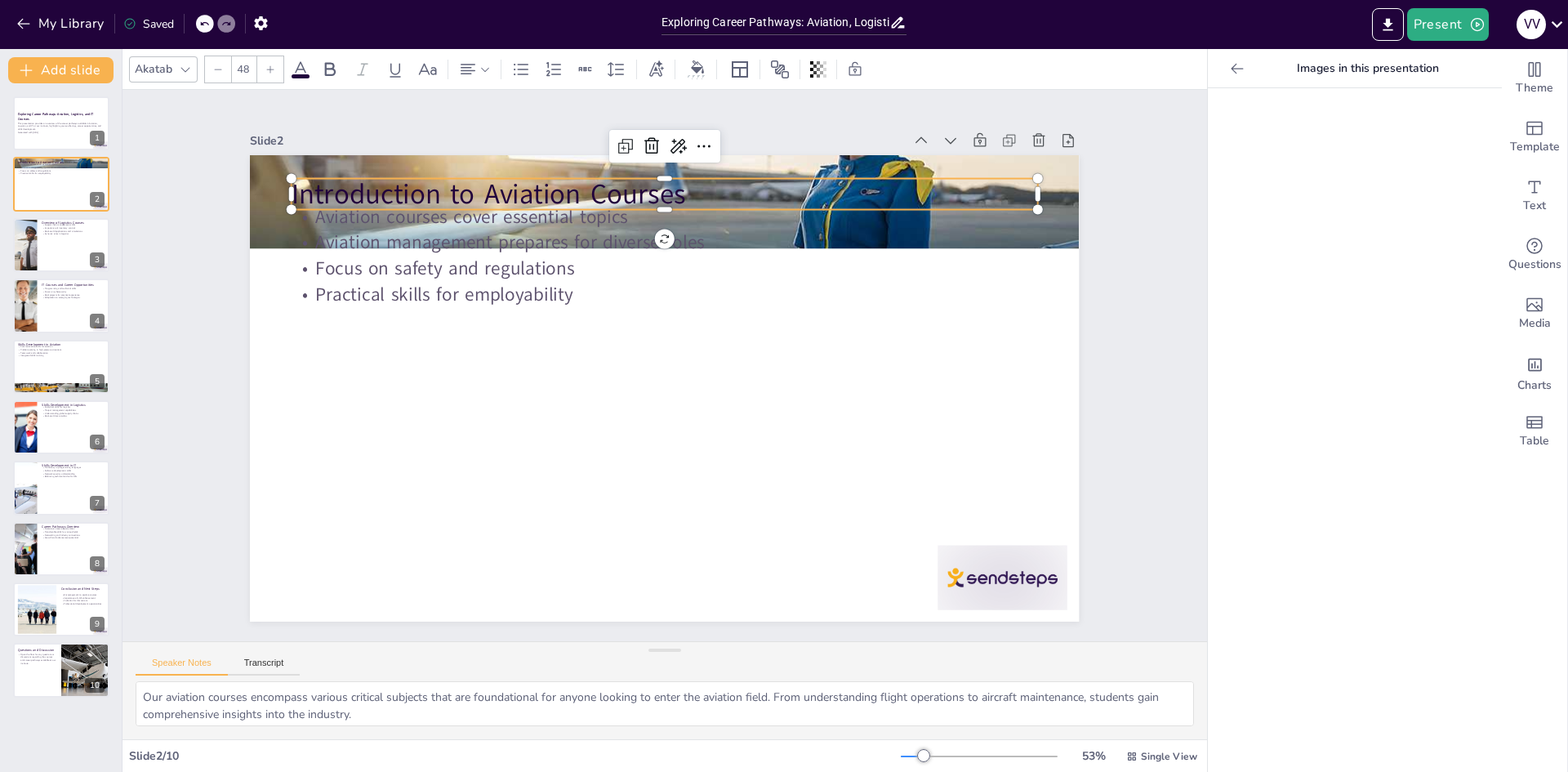
click at [332, 184] on p "Introduction to Aviation Courses" at bounding box center [701, 198] width 739 height 193
click at [775, 225] on p "Aviation management prepares for diverse roles" at bounding box center [789, 365] width 26 height 746
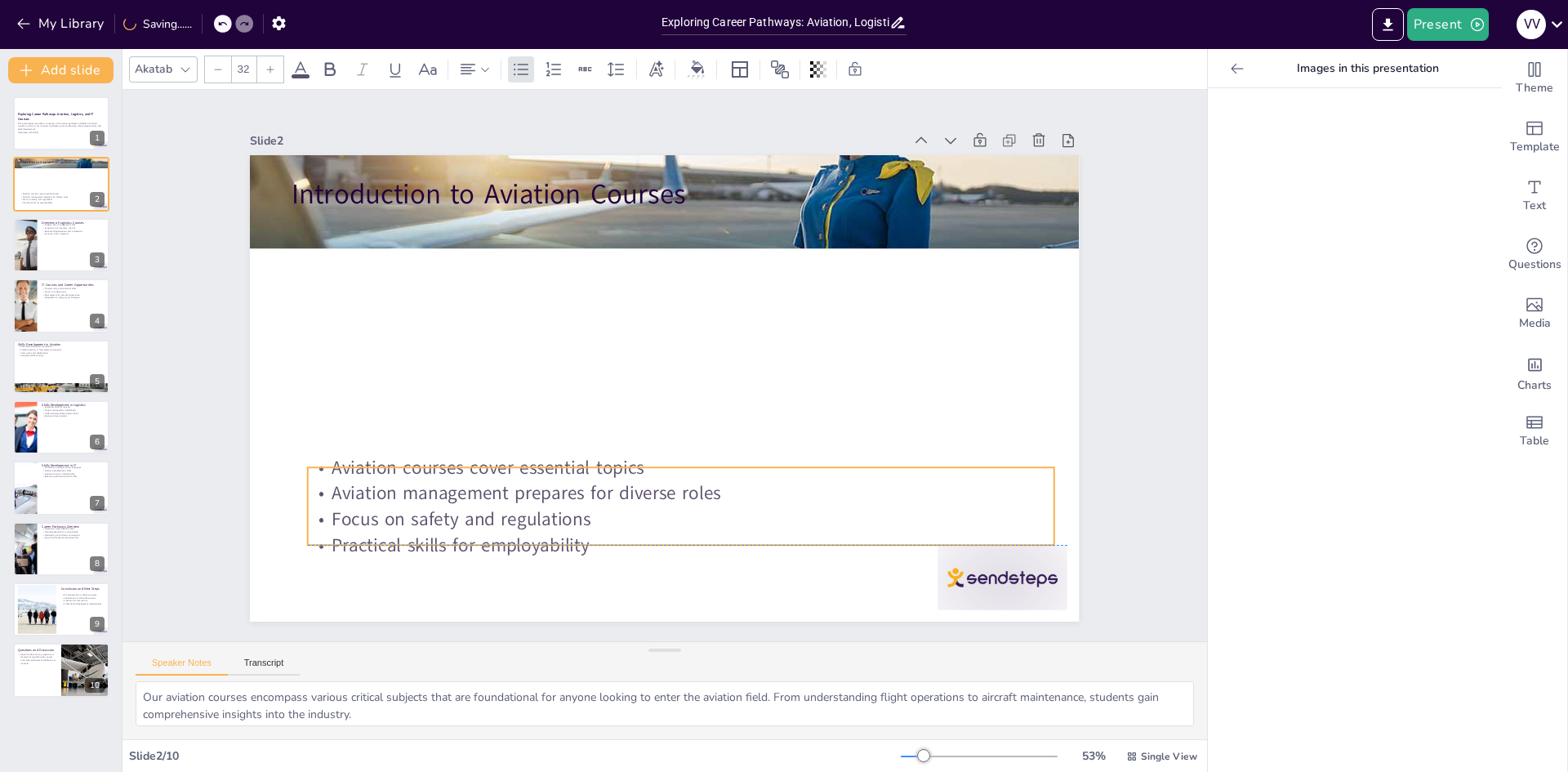
drag, startPoint x: 435, startPoint y: 245, endPoint x: 452, endPoint y: 495, distance: 250.6
click at [452, 495] on p "Aviation management prepares for diverse roles" at bounding box center [628, 489] width 692 height 326
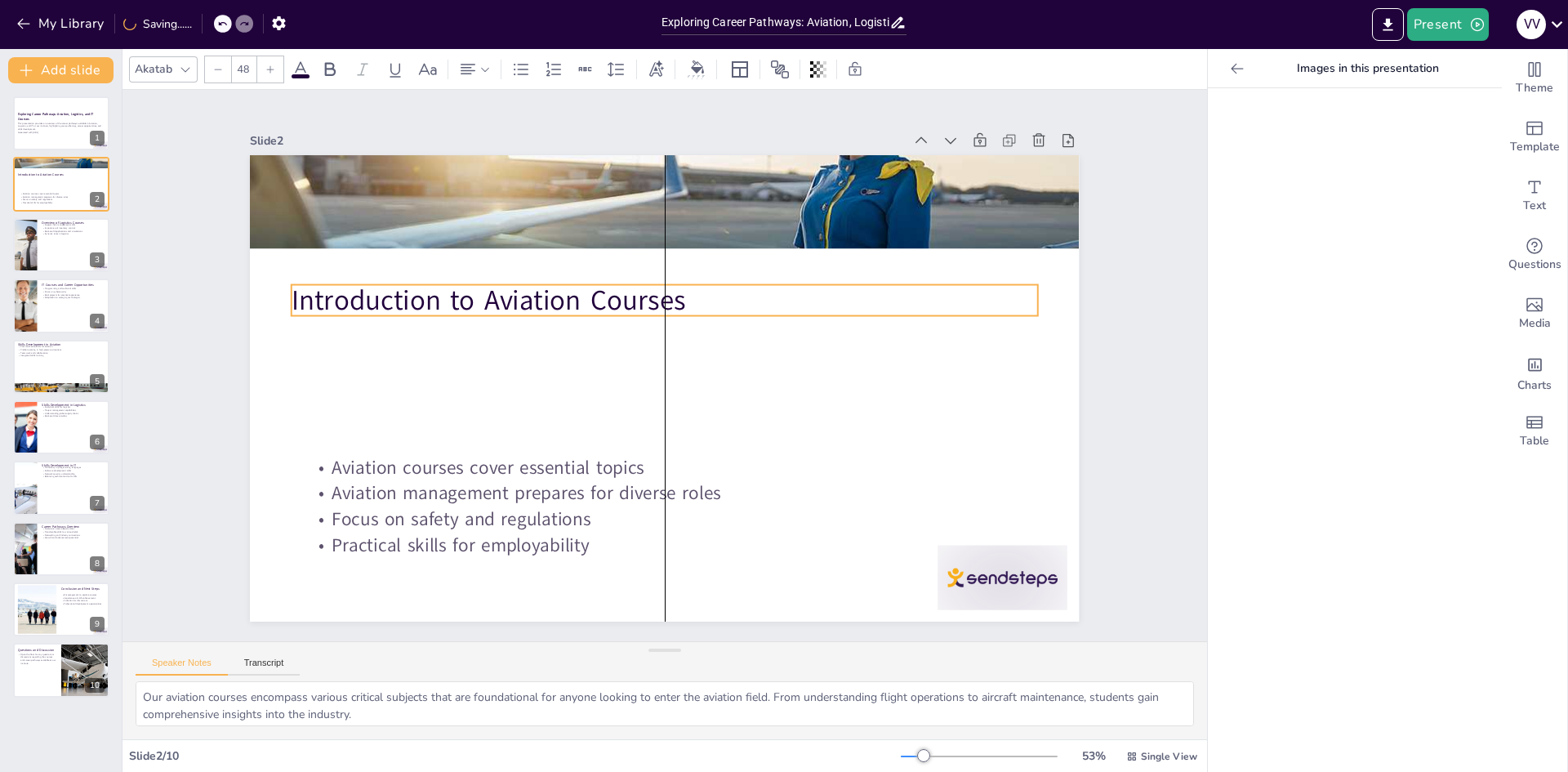
drag, startPoint x: 475, startPoint y: 181, endPoint x: 479, endPoint y: 287, distance: 106.1
click at [710, 287] on p "Introduction to Aviation Courses" at bounding box center [729, 365] width 39 height 746
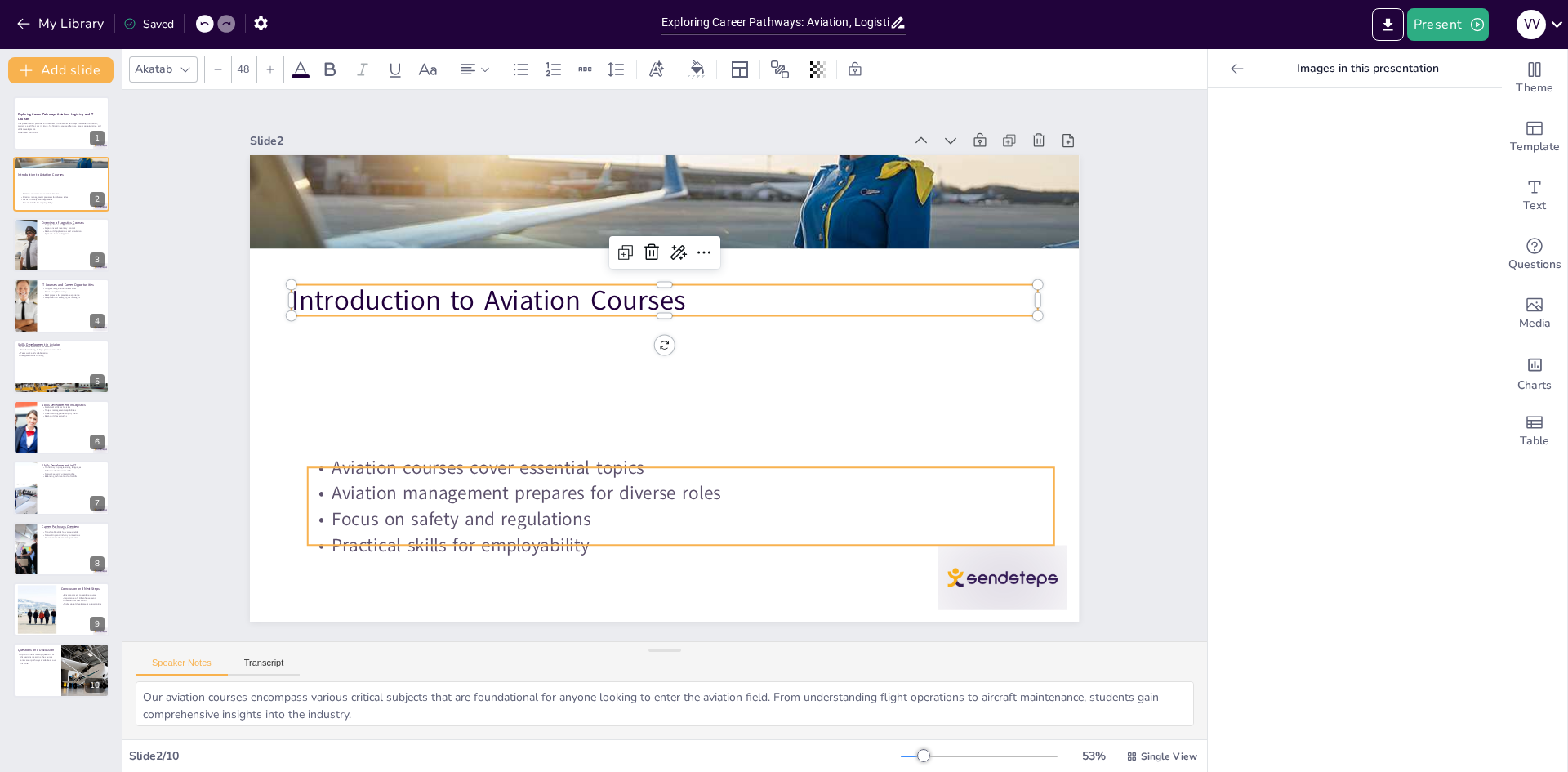
type input "32"
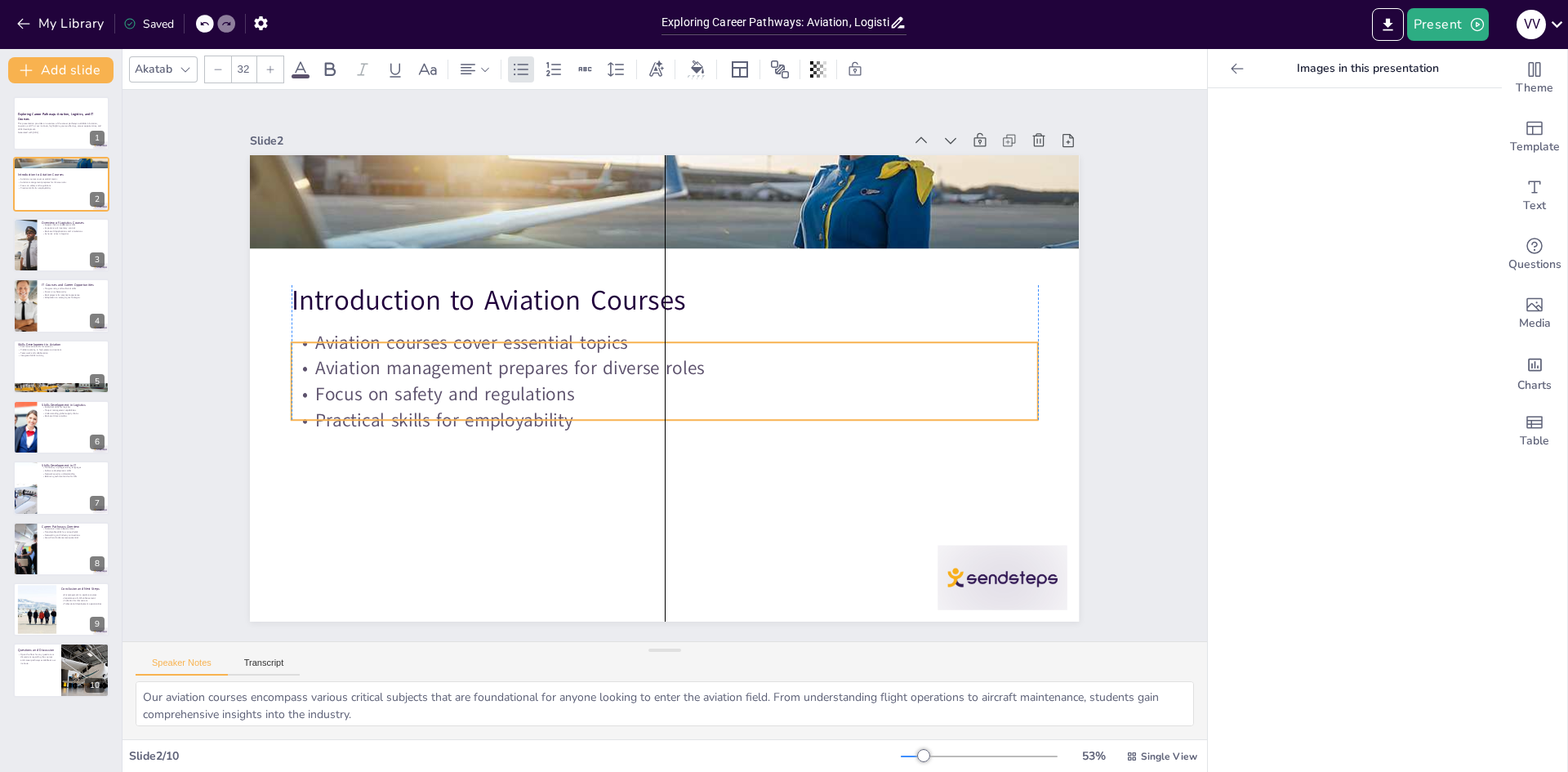
drag, startPoint x: 491, startPoint y: 513, endPoint x: 477, endPoint y: 388, distance: 125.8
click at [477, 388] on p "Focus on safety and regulations" at bounding box center [648, 389] width 619 height 460
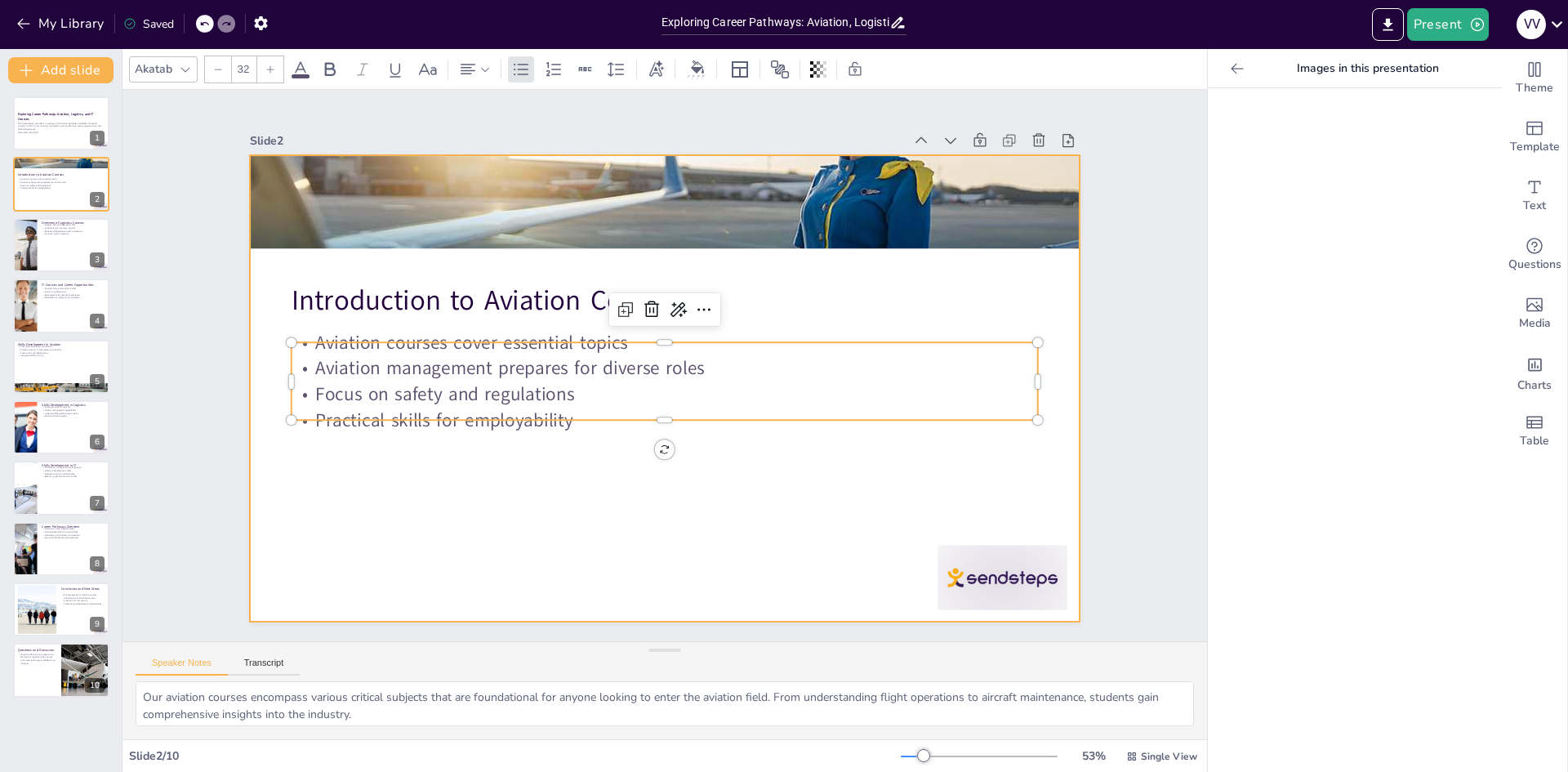
click at [482, 491] on div at bounding box center [642, 362] width 550 height 873
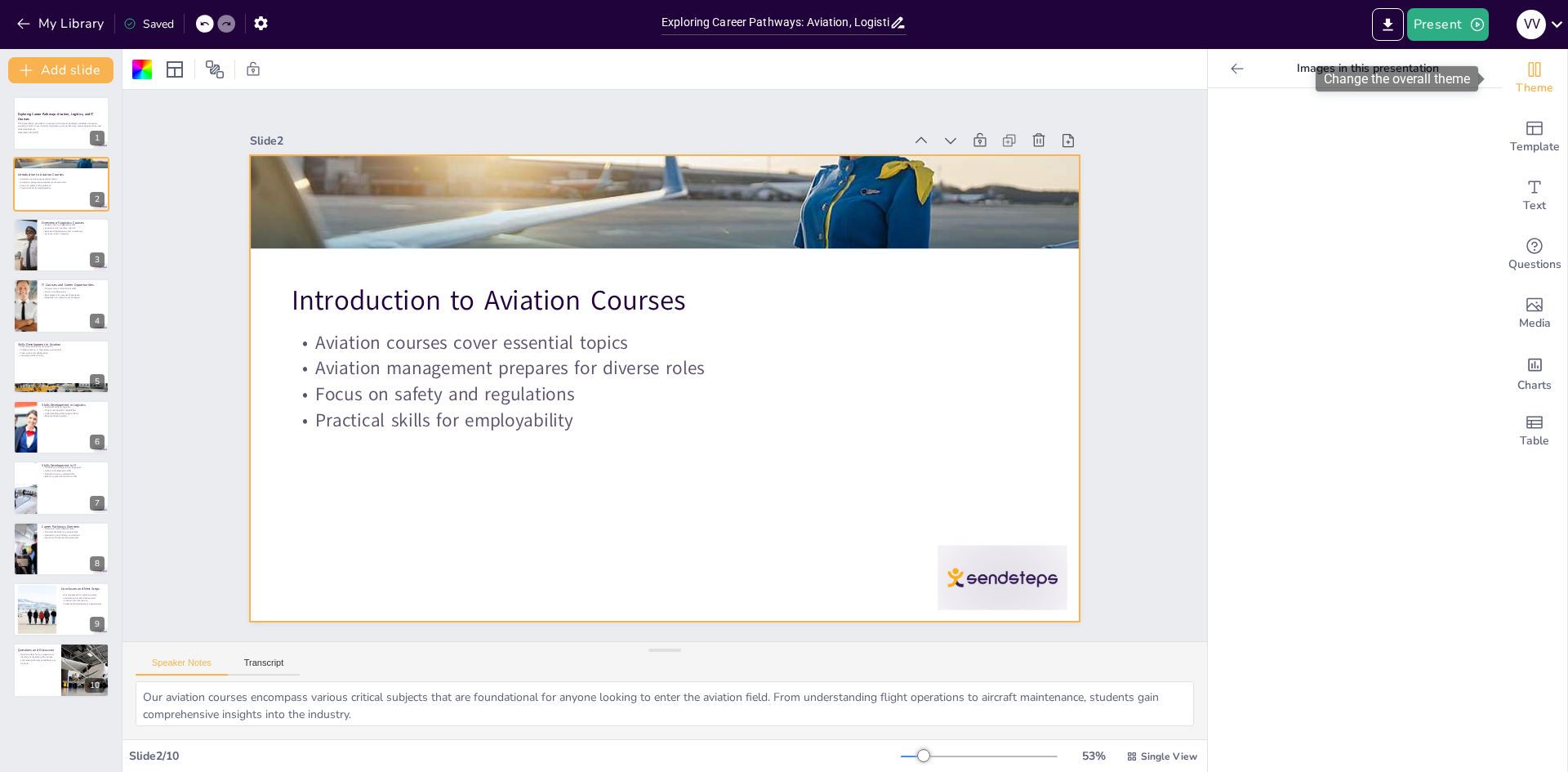
click at [1516, 78] on div "Theme" at bounding box center [1534, 79] width 65 height 59
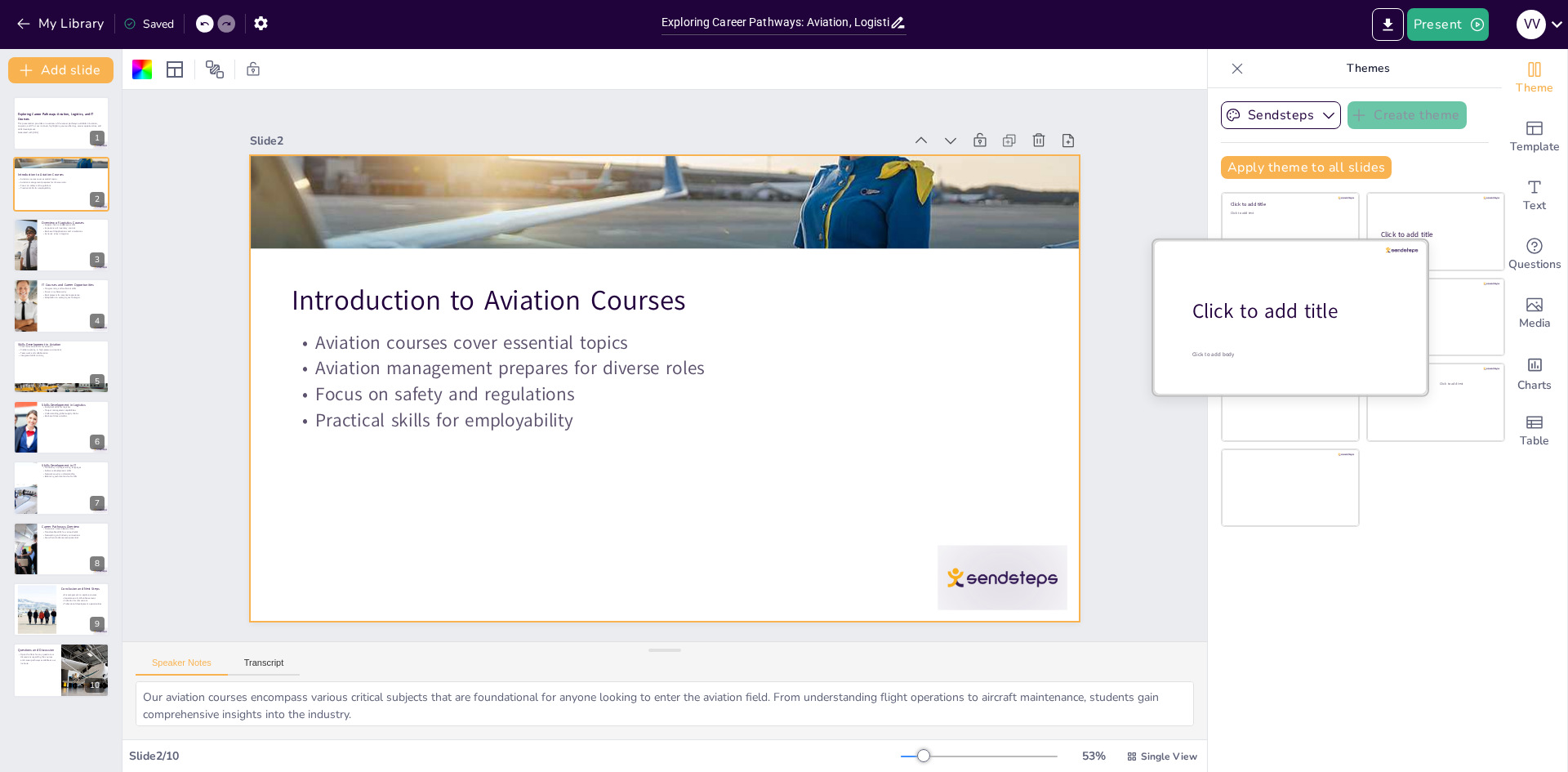
click at [1219, 318] on div "Click to add title" at bounding box center [1297, 310] width 208 height 27
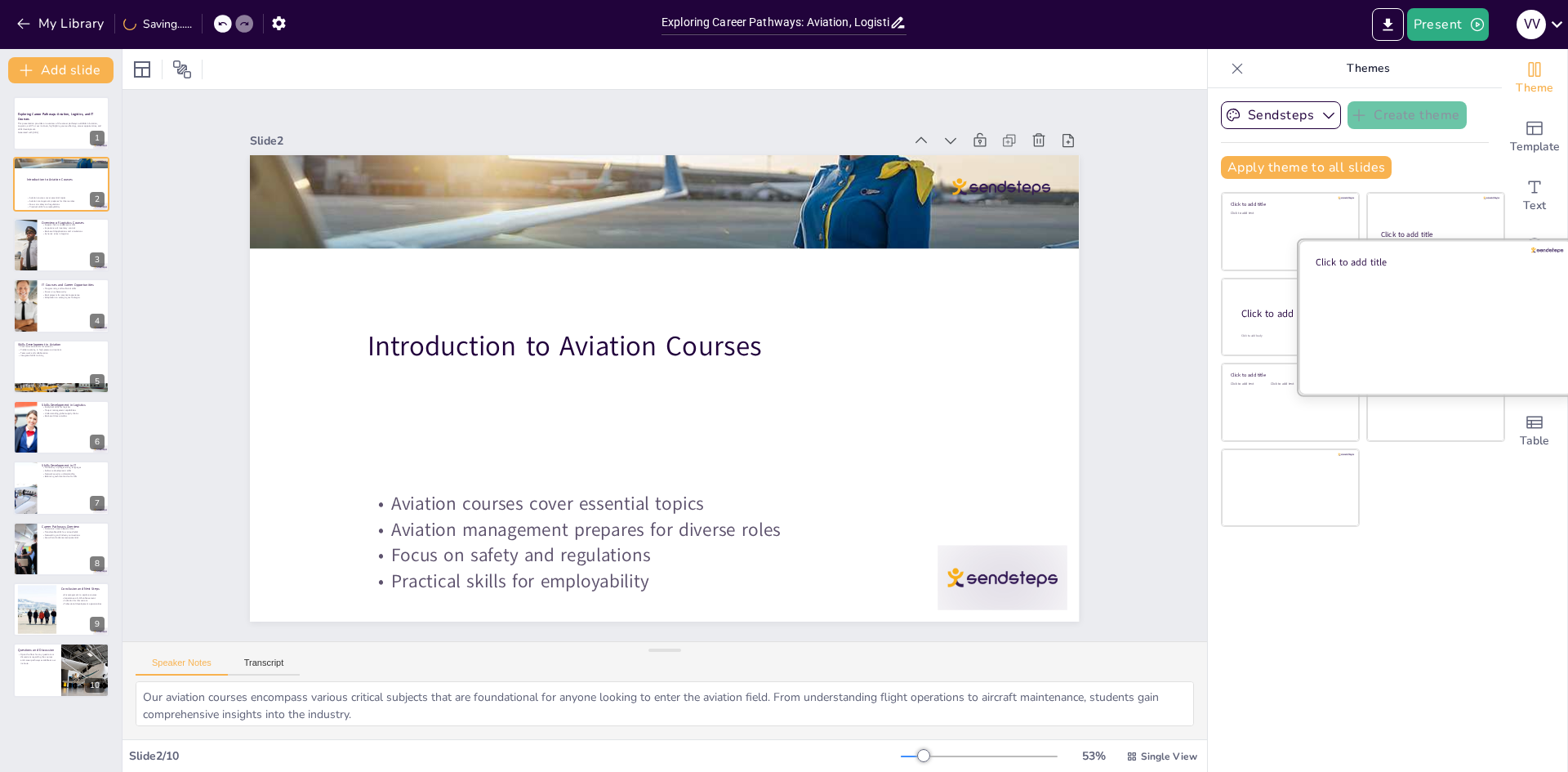
click at [1451, 310] on div at bounding box center [1436, 316] width 274 height 154
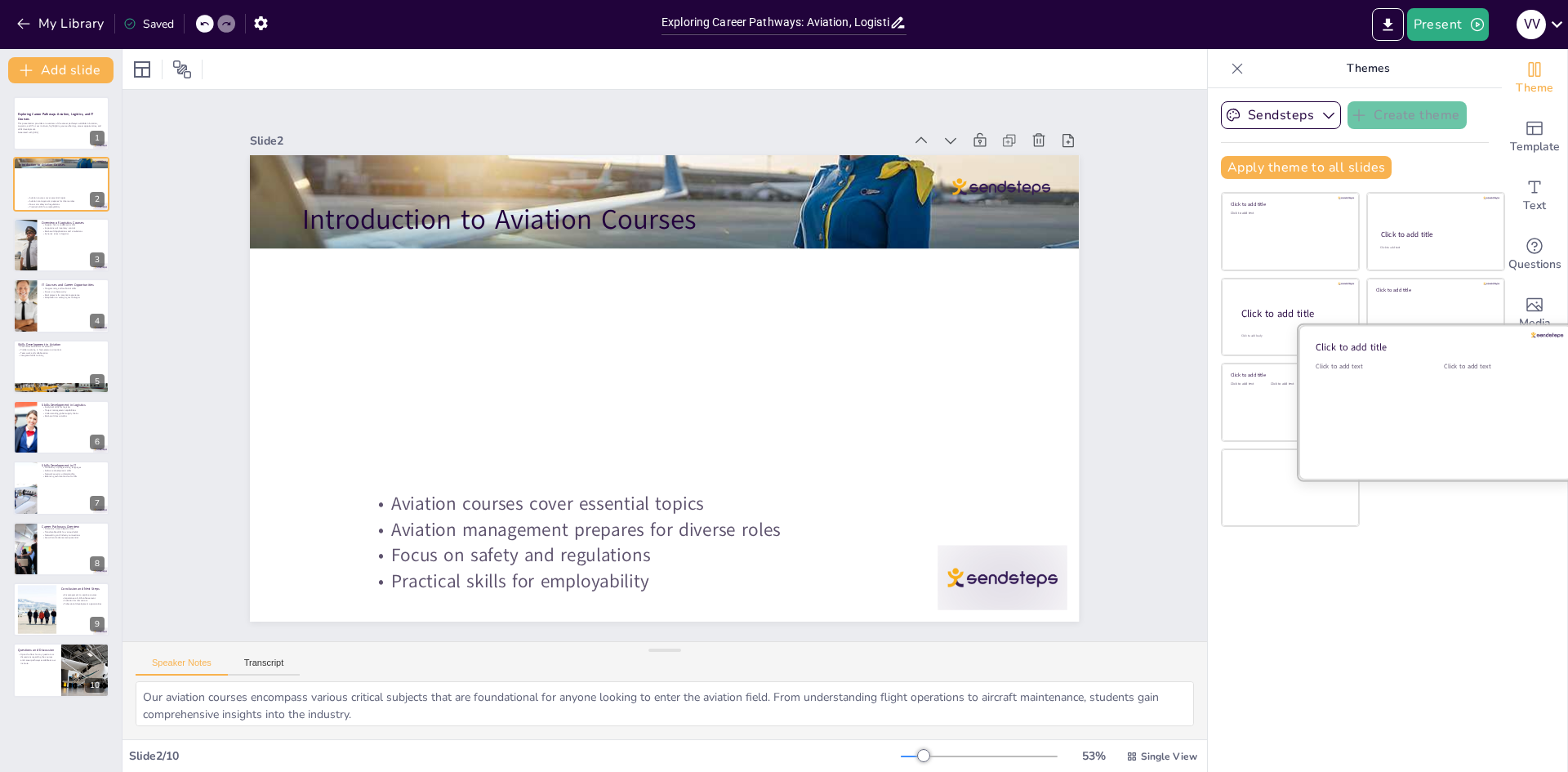
click at [1393, 398] on div "Click to add text" at bounding box center [1368, 412] width 104 height 101
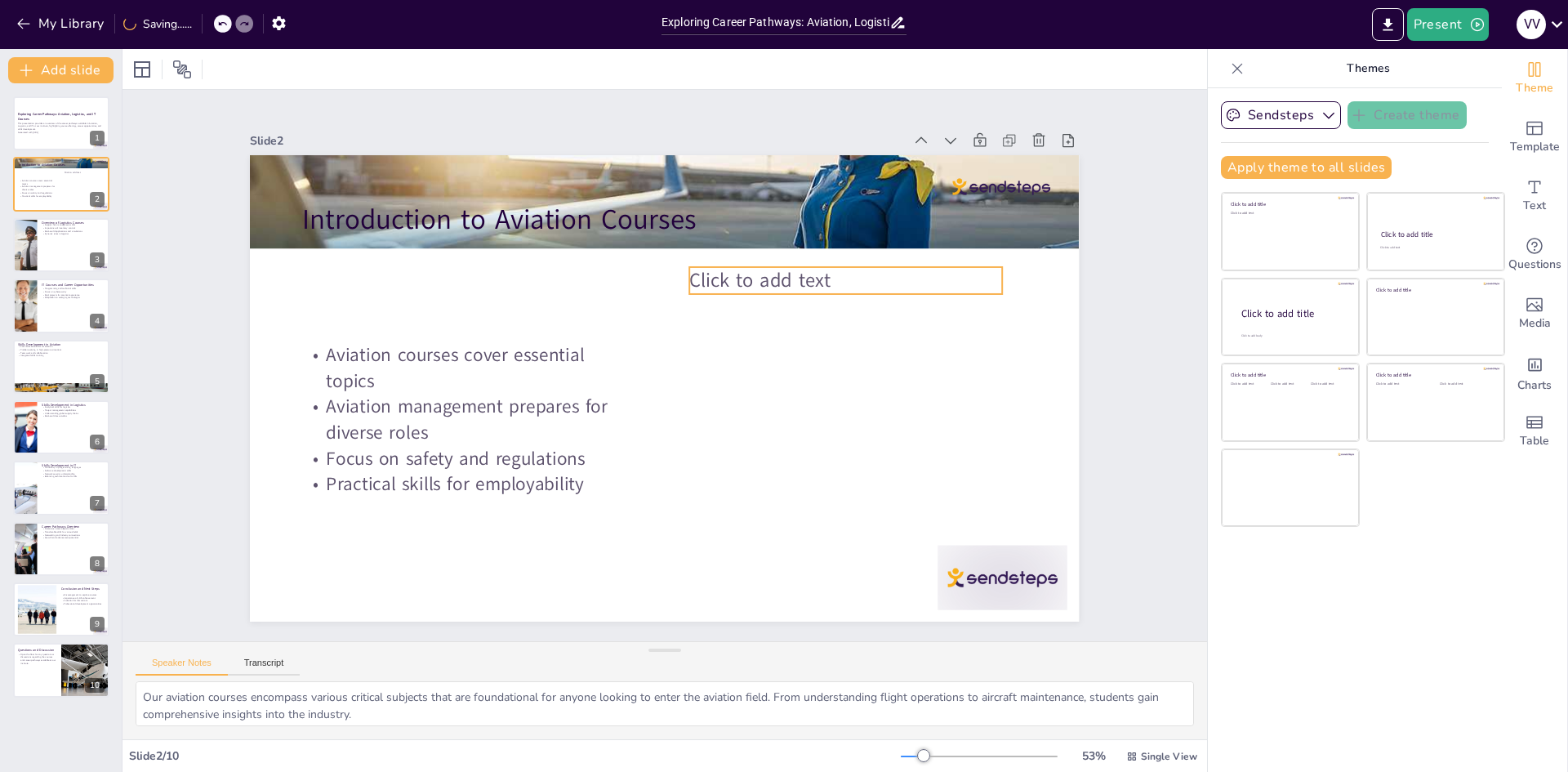
click at [751, 412] on span "Click to add text" at bounding box center [716, 482] width 69 height 142
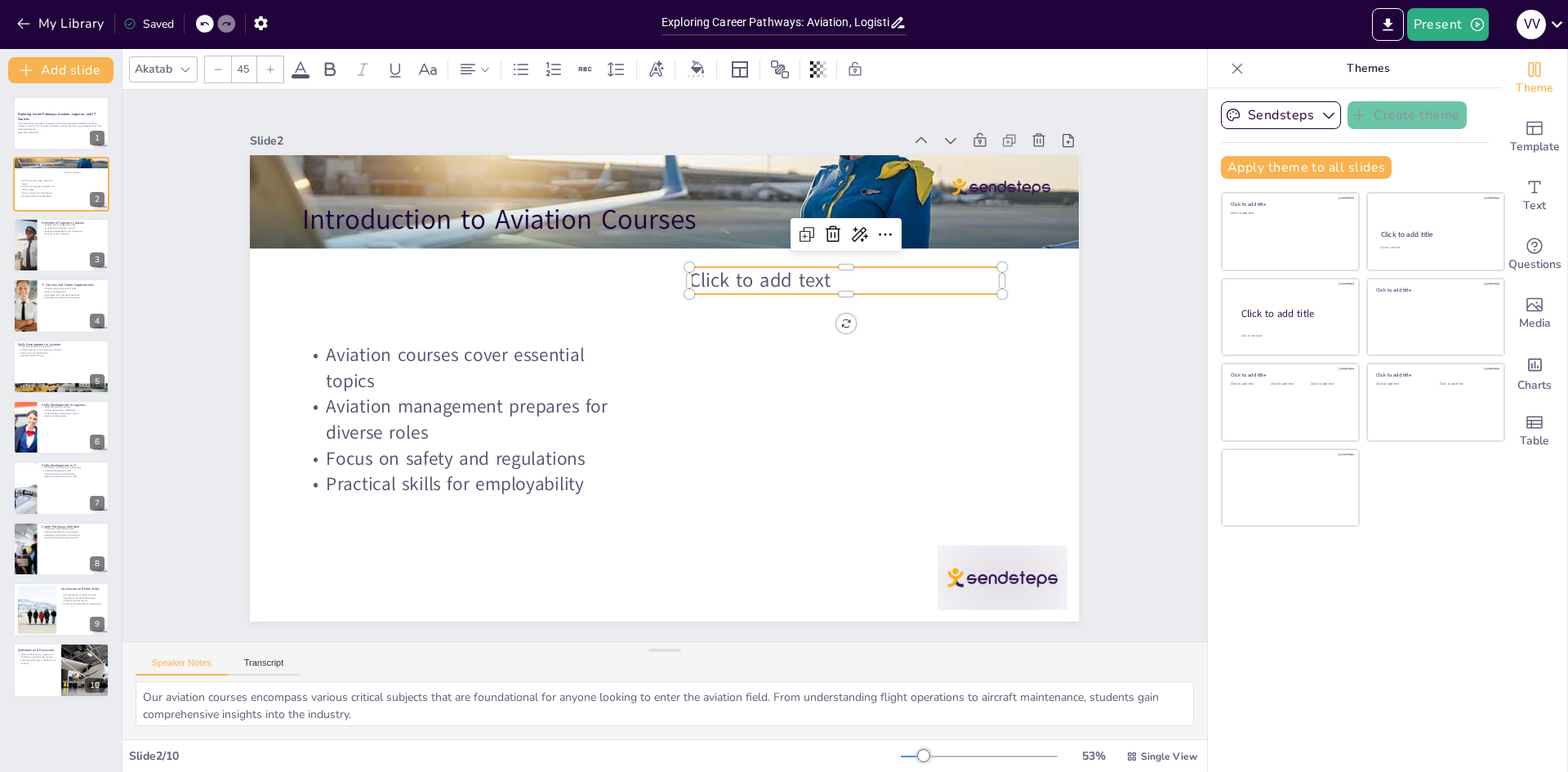
click at [204, 24] on icon at bounding box center [204, 24] width 9 height 9
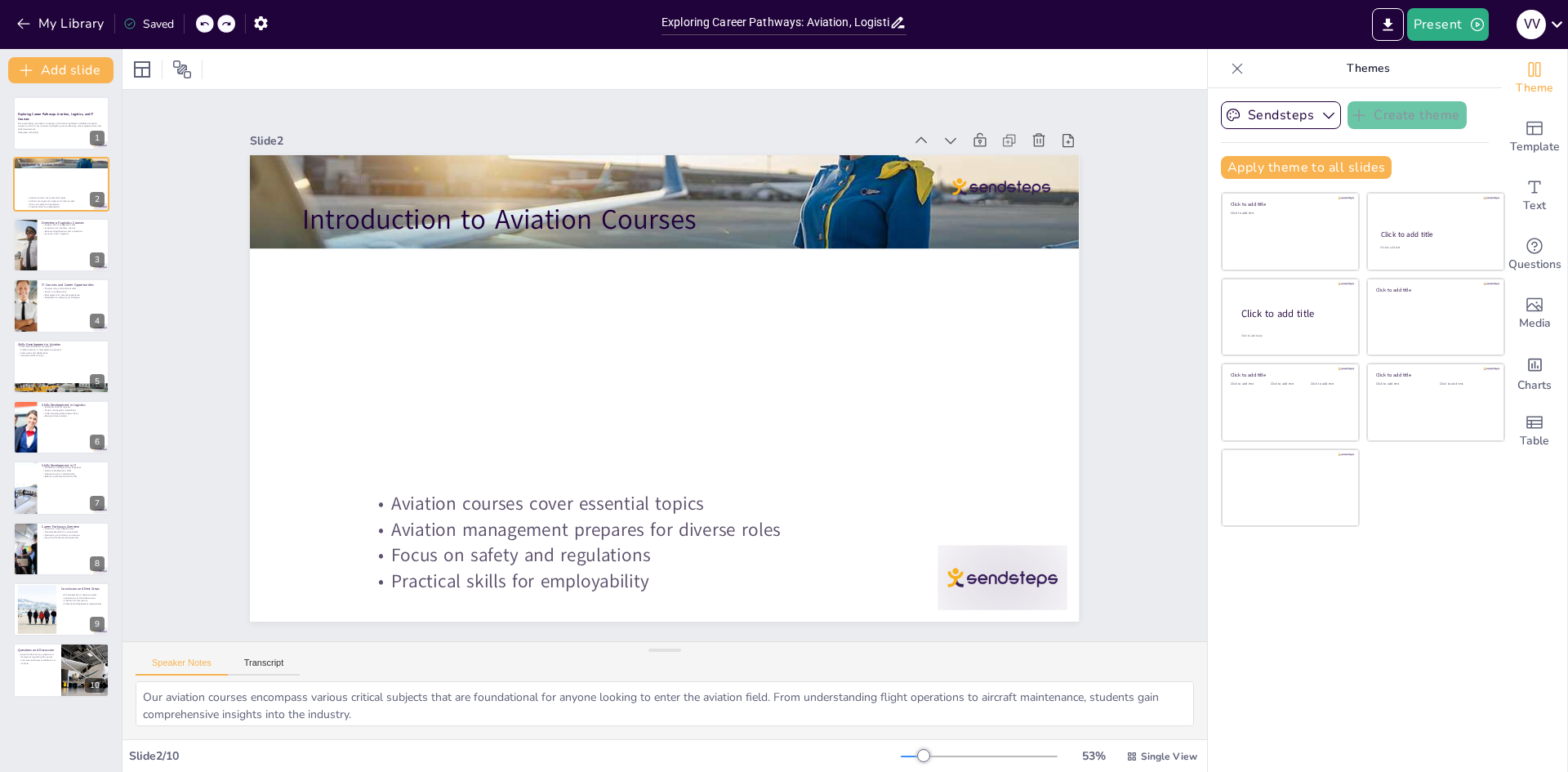
click at [234, 26] on div at bounding box center [226, 24] width 18 height 18
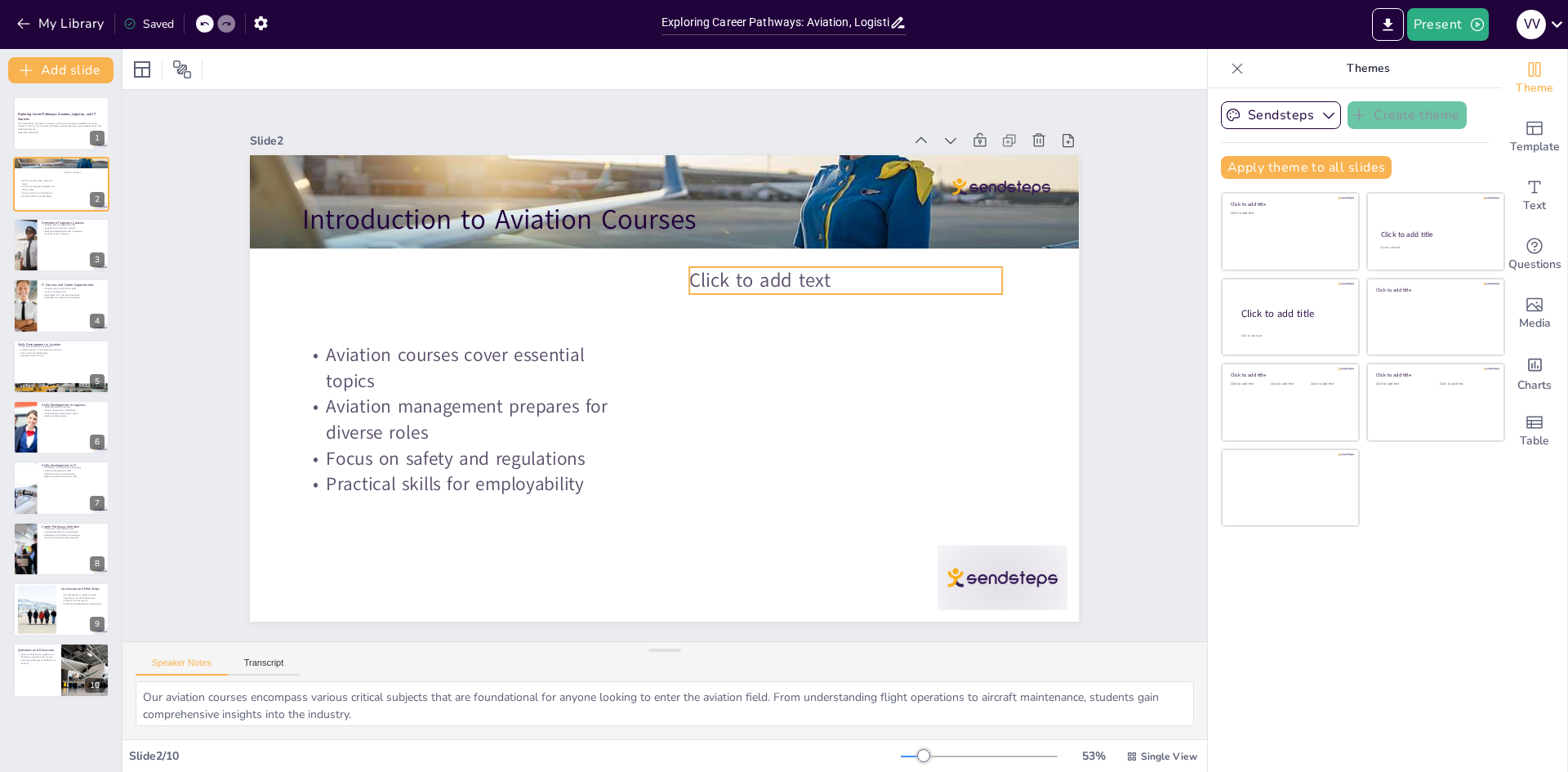
click at [751, 292] on span "Click to add text" at bounding box center [789, 339] width 135 height 94
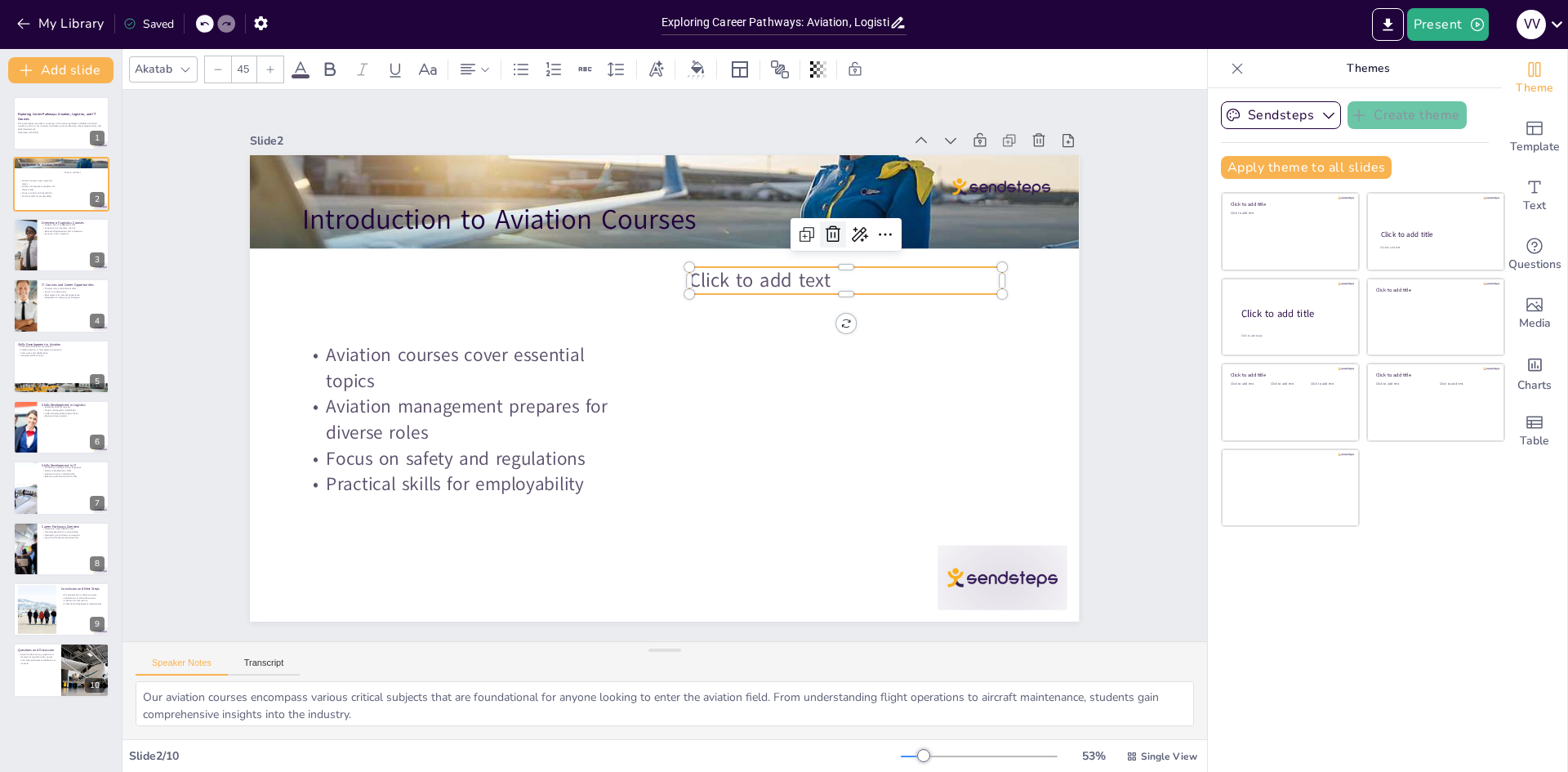
click at [847, 262] on icon at bounding box center [856, 272] width 18 height 19
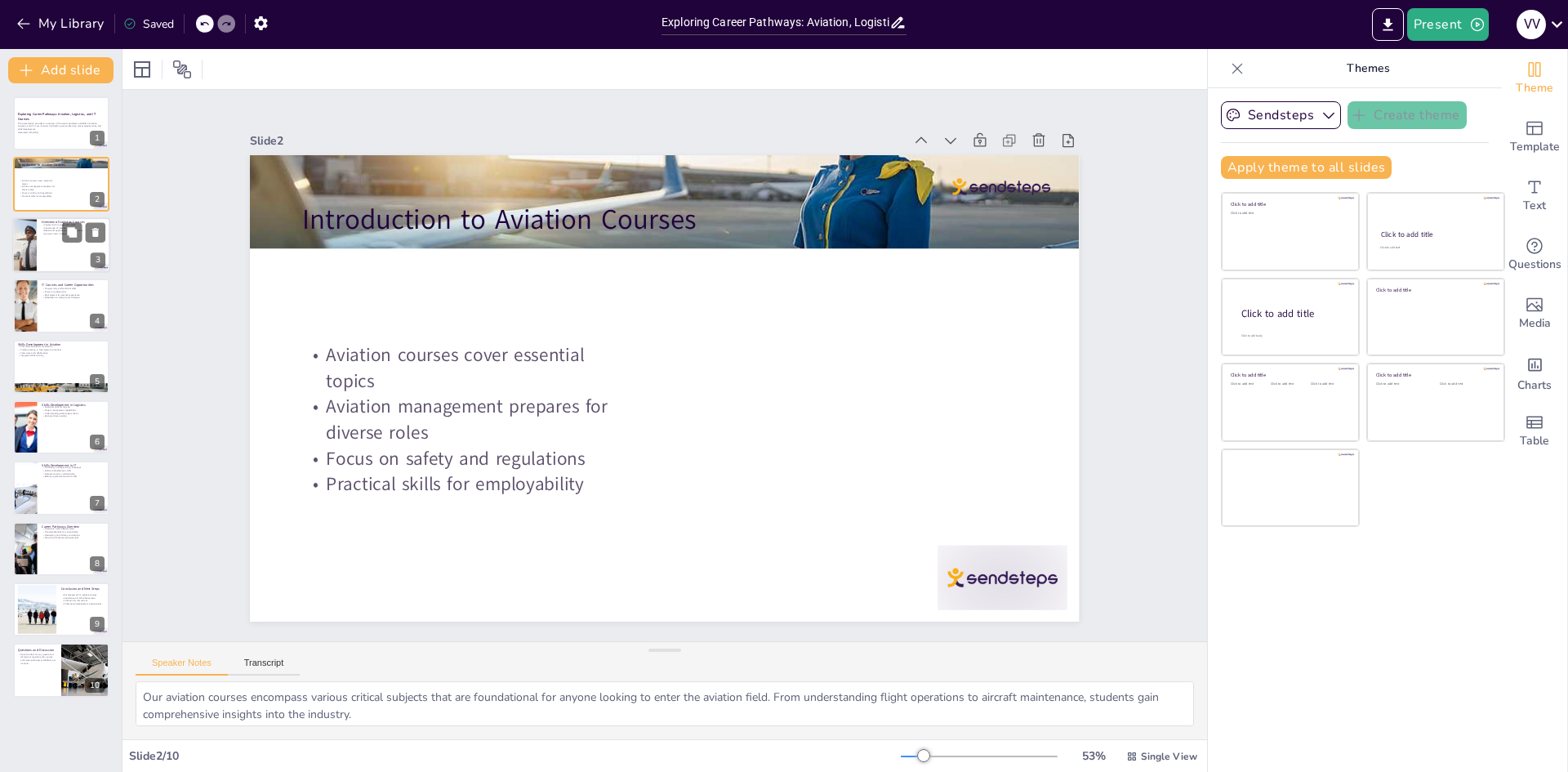
click at [57, 253] on div at bounding box center [61, 245] width 98 height 56
type textarea "The logistics courses emphasize the critical skills needed for effective supply…"
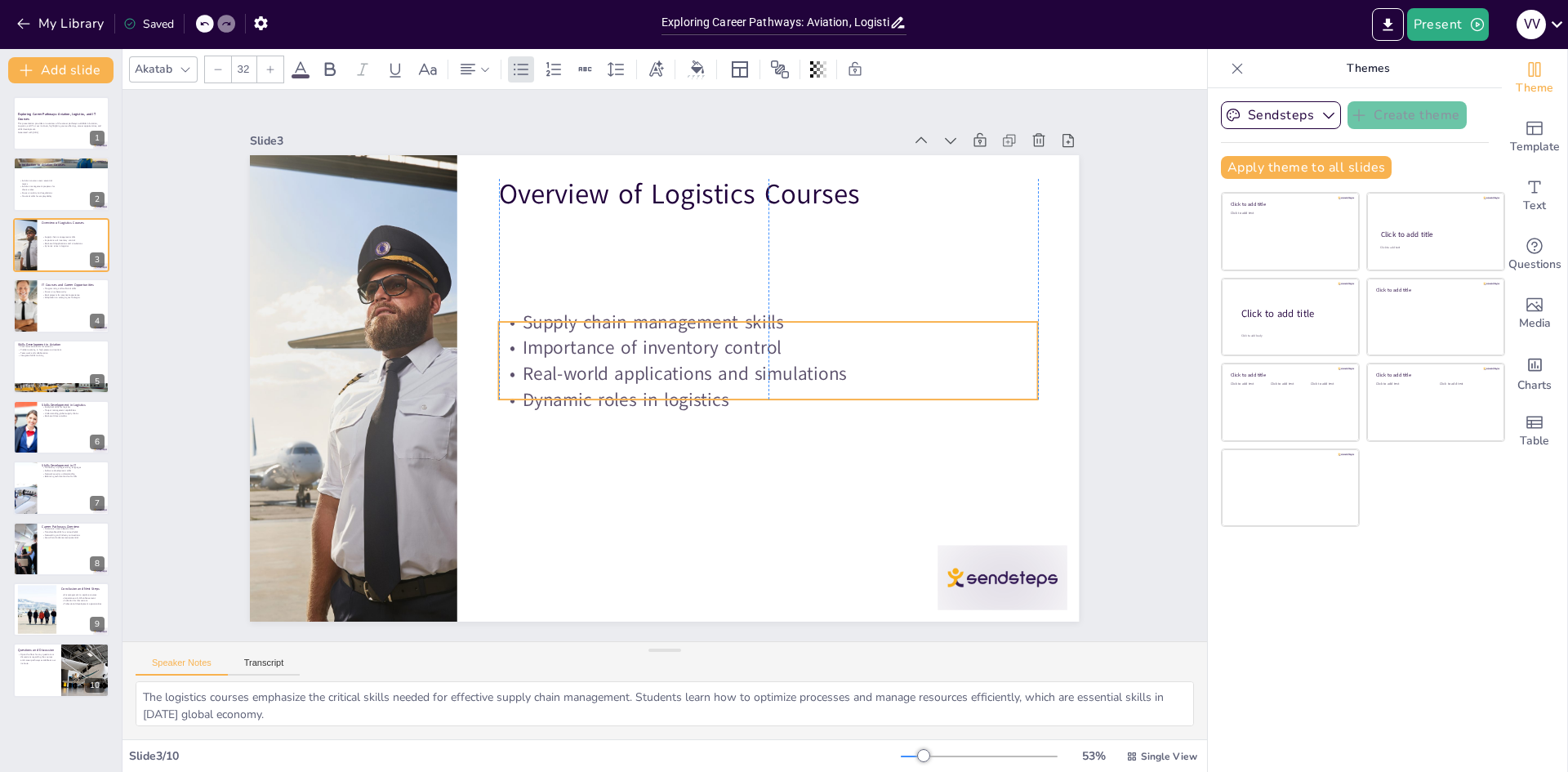
click at [579, 351] on p "Importance of inventory control" at bounding box center [769, 380] width 520 height 191
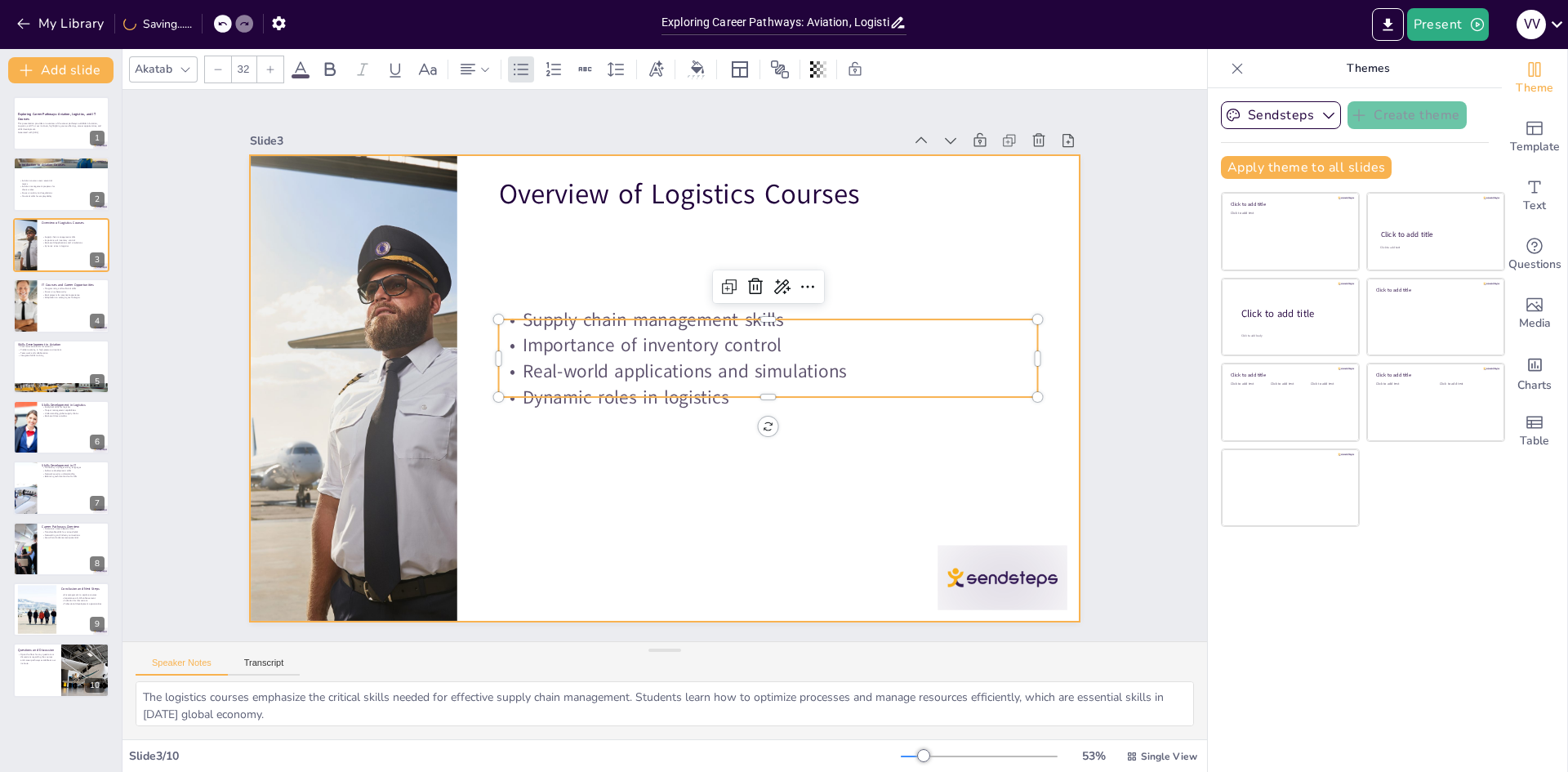
click at [576, 262] on div at bounding box center [642, 361] width 629 height 908
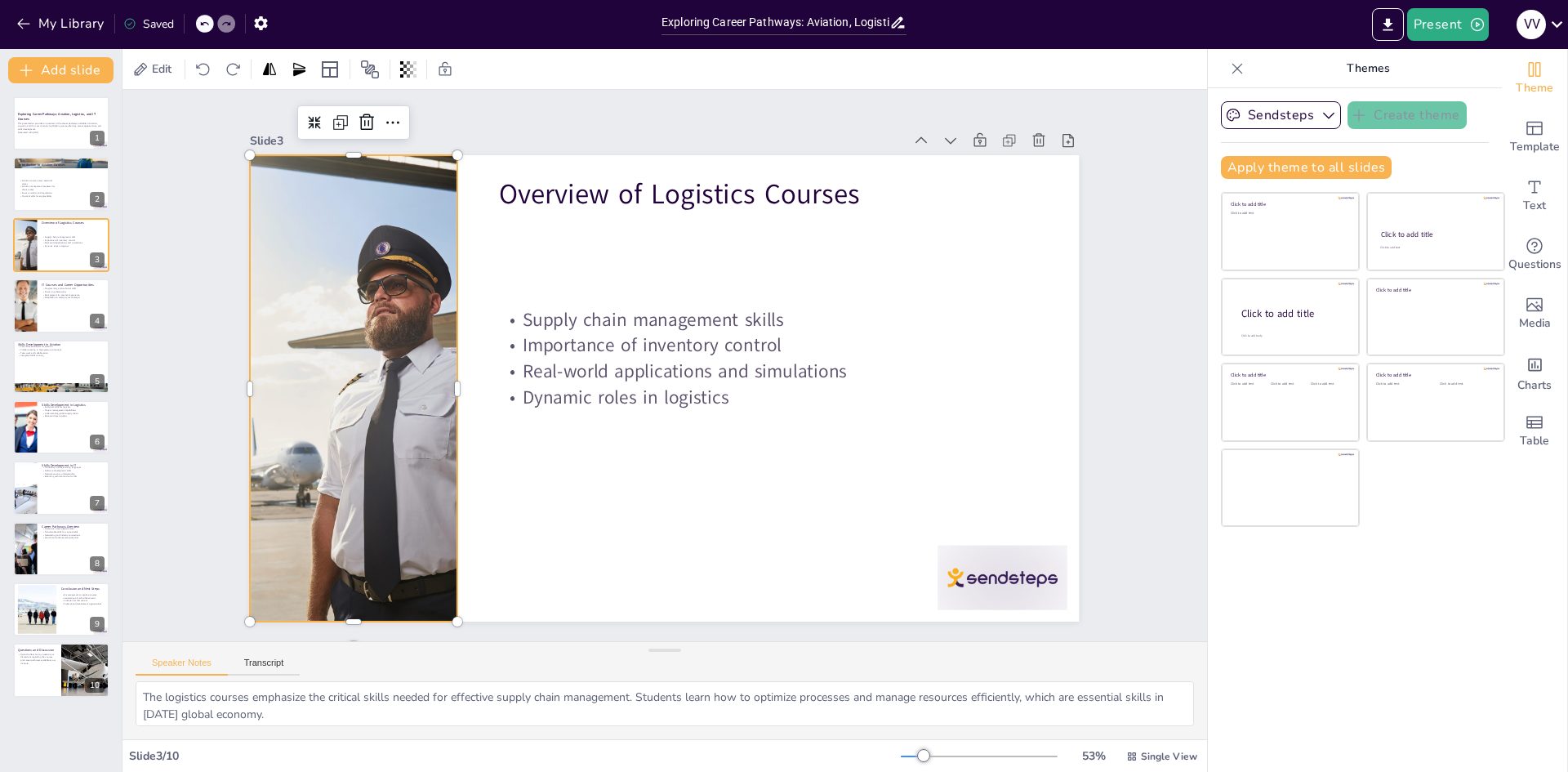
click at [406, 428] on div at bounding box center [399, 201] width 840 height 788
click at [1016, 351] on icon at bounding box center [1029, 364] width 27 height 27
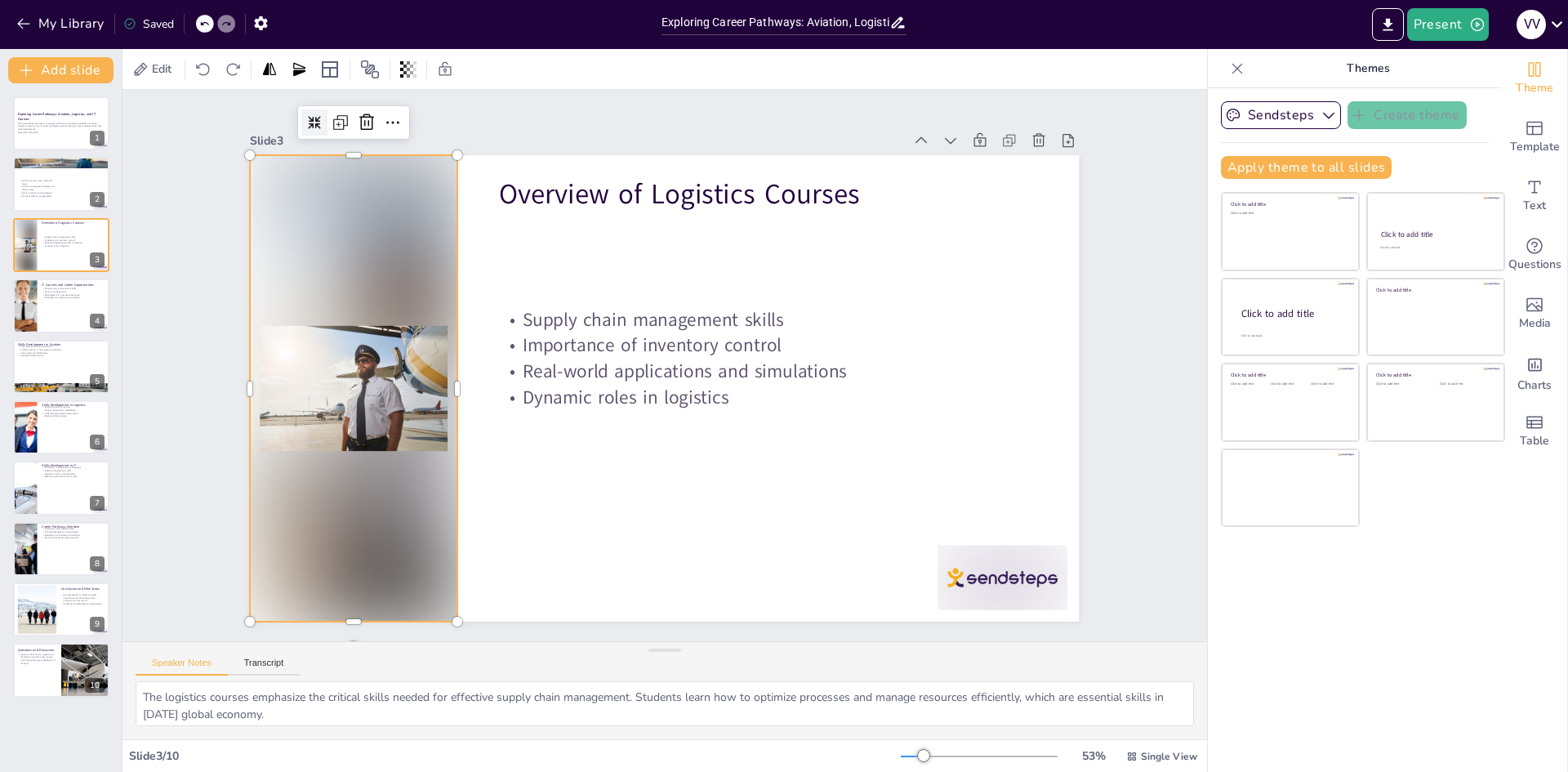
click at [1040, 174] on icon at bounding box center [1050, 184] width 19 height 19
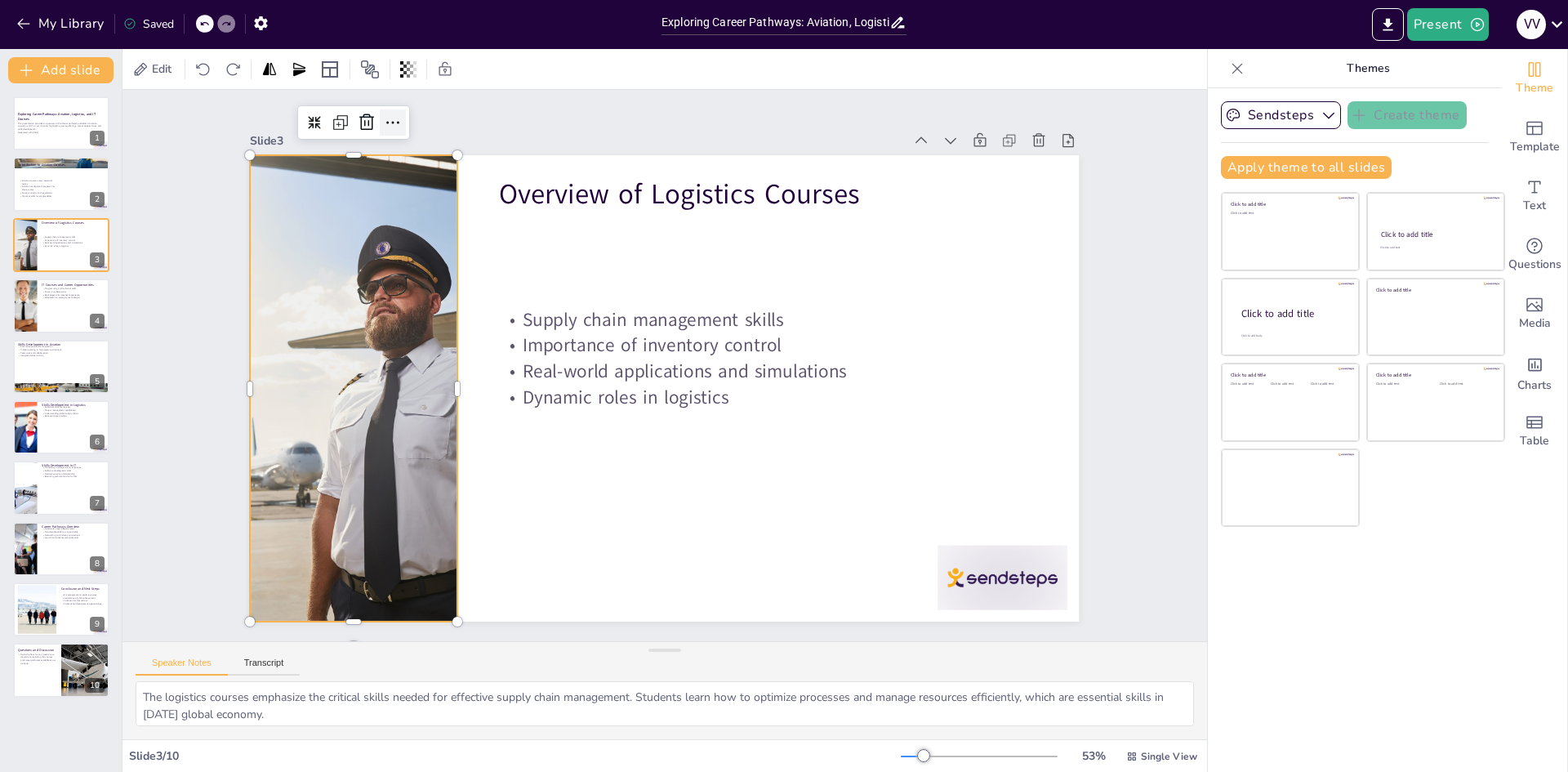
click at [502, 46] on icon at bounding box center [515, 34] width 26 height 26
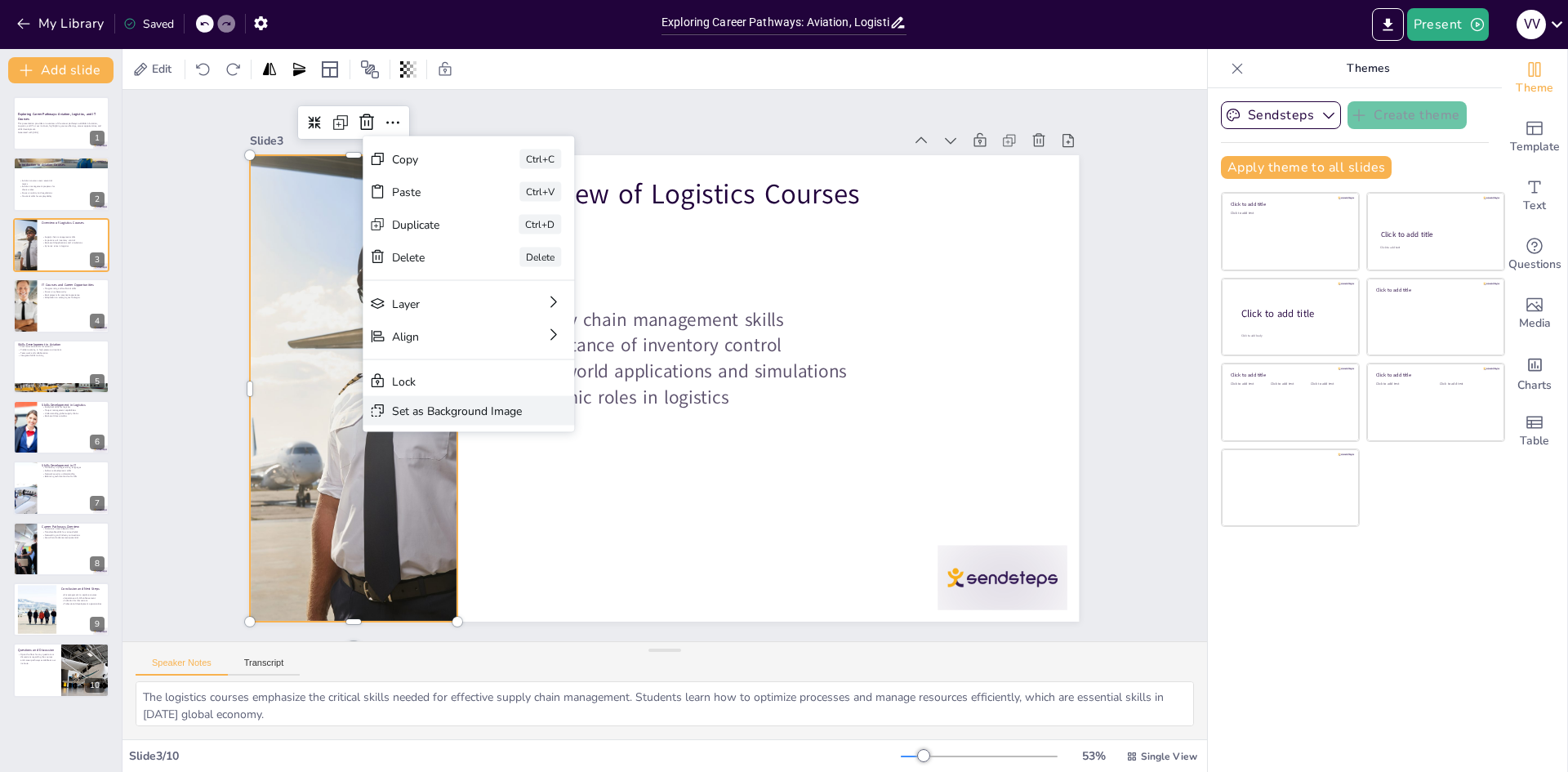
click at [468, 423] on div "Set as Background Image" at bounding box center [527, 430] width 189 height 148
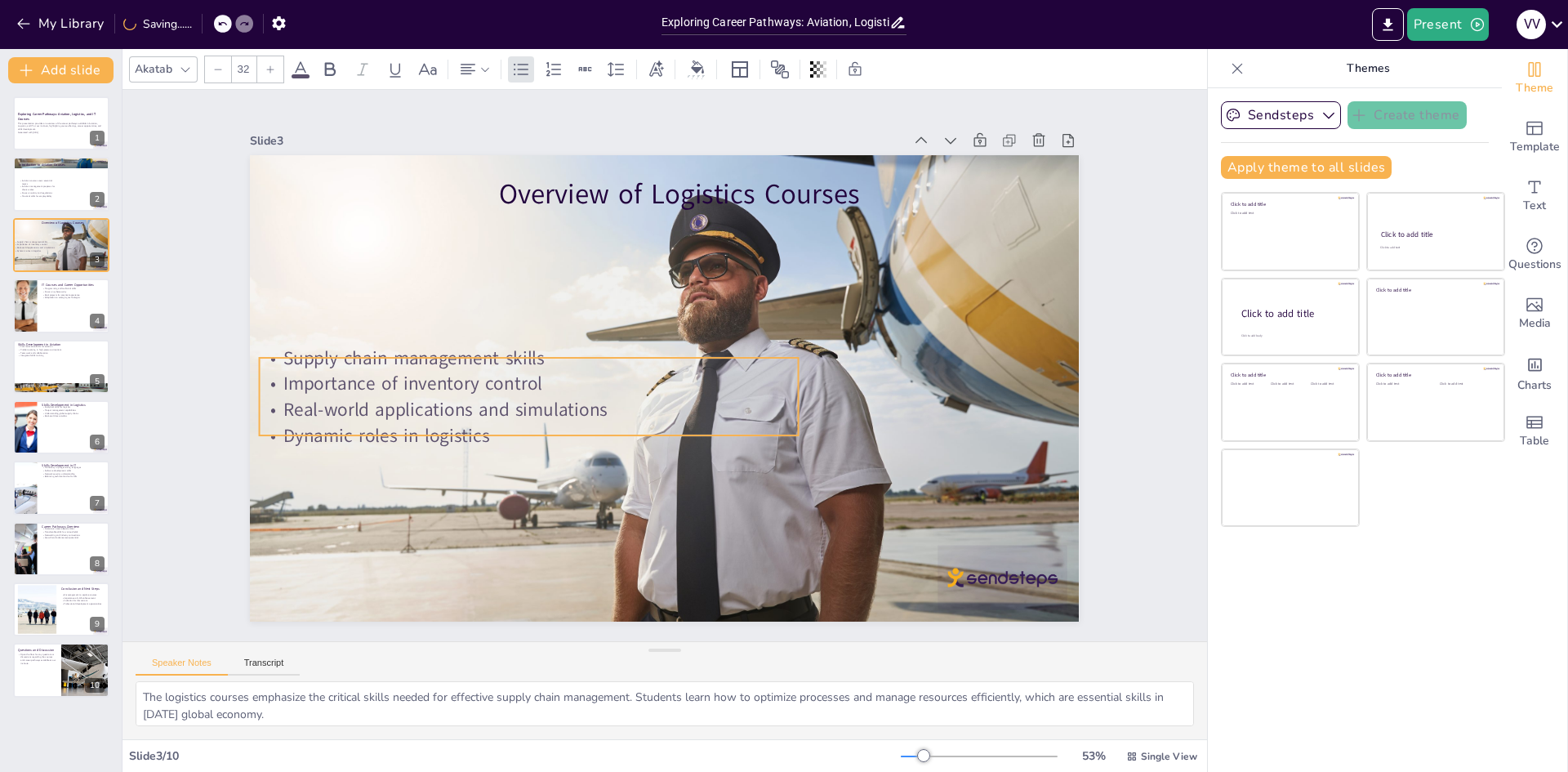
drag, startPoint x: 656, startPoint y: 369, endPoint x: 417, endPoint y: 408, distance: 242.2
click at [417, 408] on p "Real-world applications and simulations" at bounding box center [525, 336] width 479 height 291
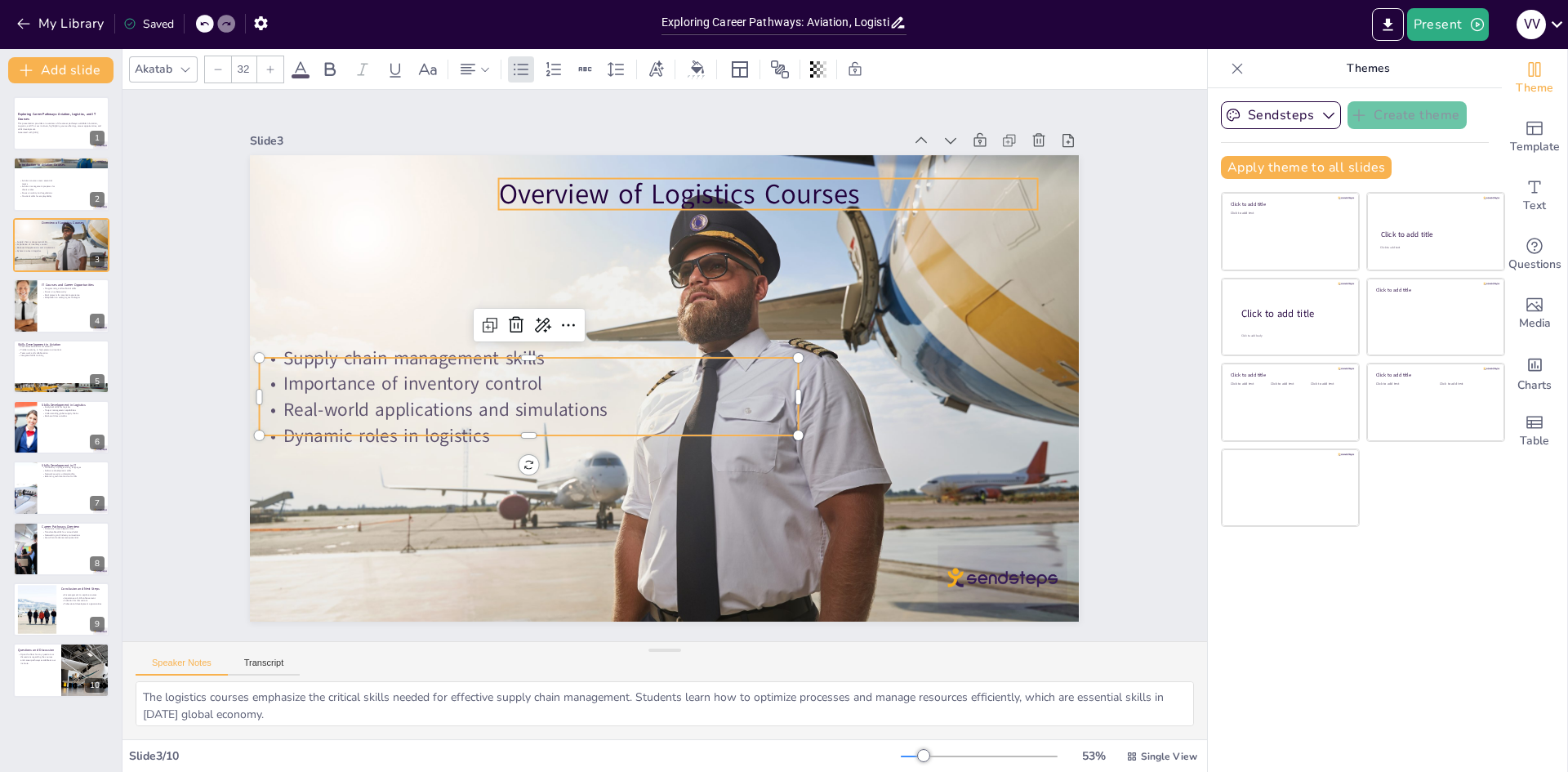
type input "48"
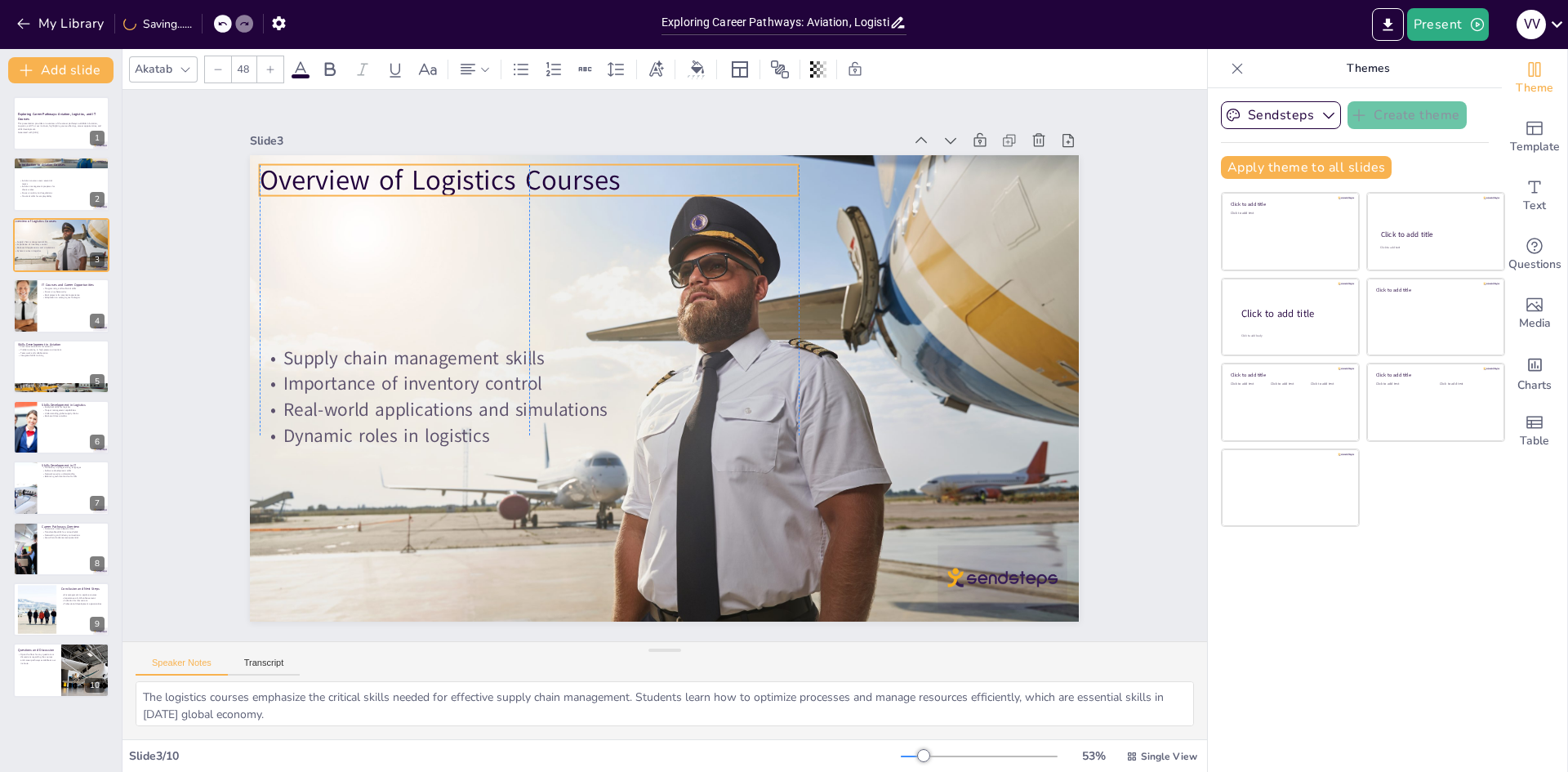
drag, startPoint x: 734, startPoint y: 188, endPoint x: 490, endPoint y: 174, distance: 244.4
click at [698, 176] on p "Overview of Logistics Courses" at bounding box center [893, 389] width 390 height 427
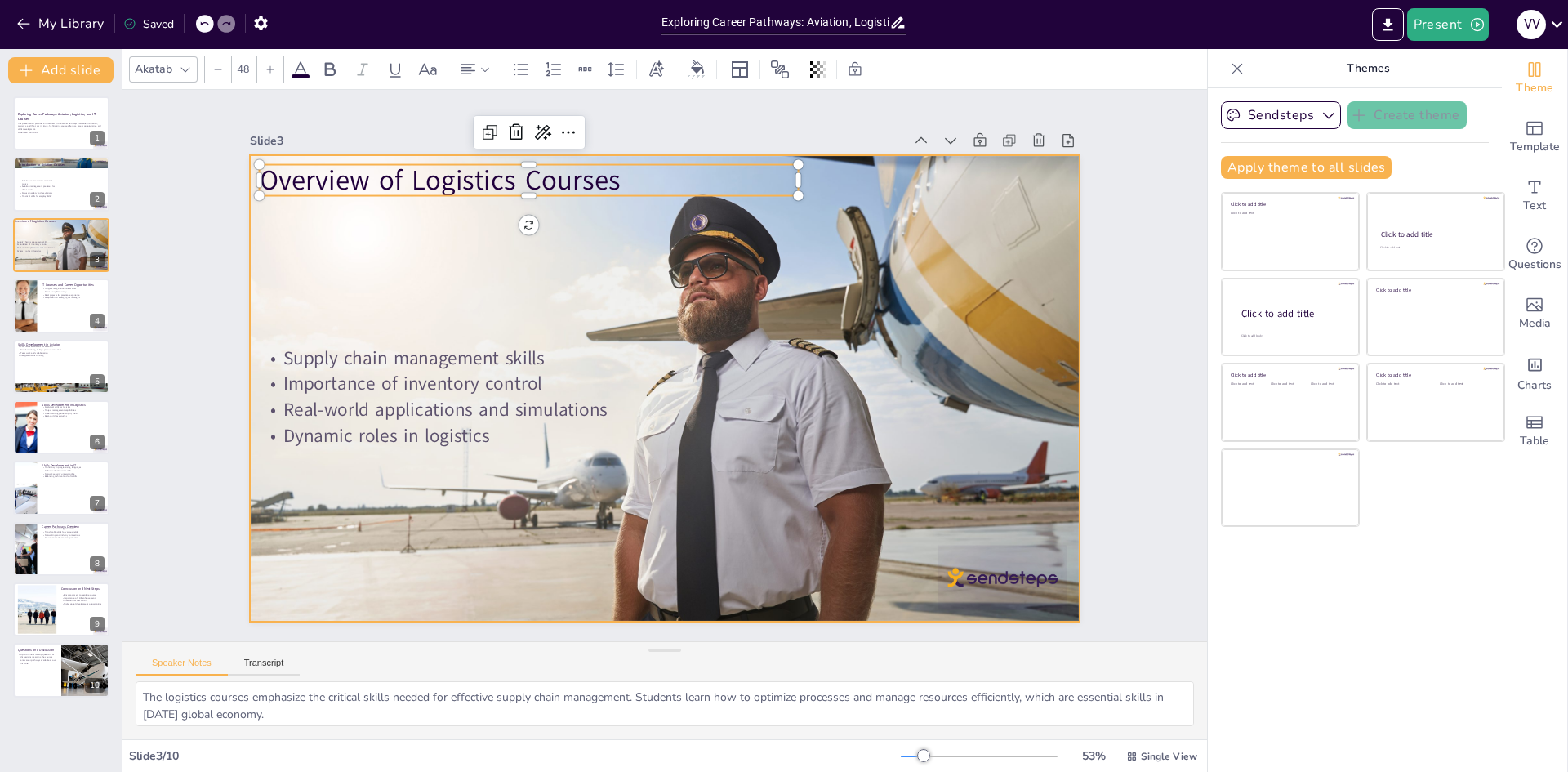
click at [407, 280] on div at bounding box center [655, 386] width 983 height 842
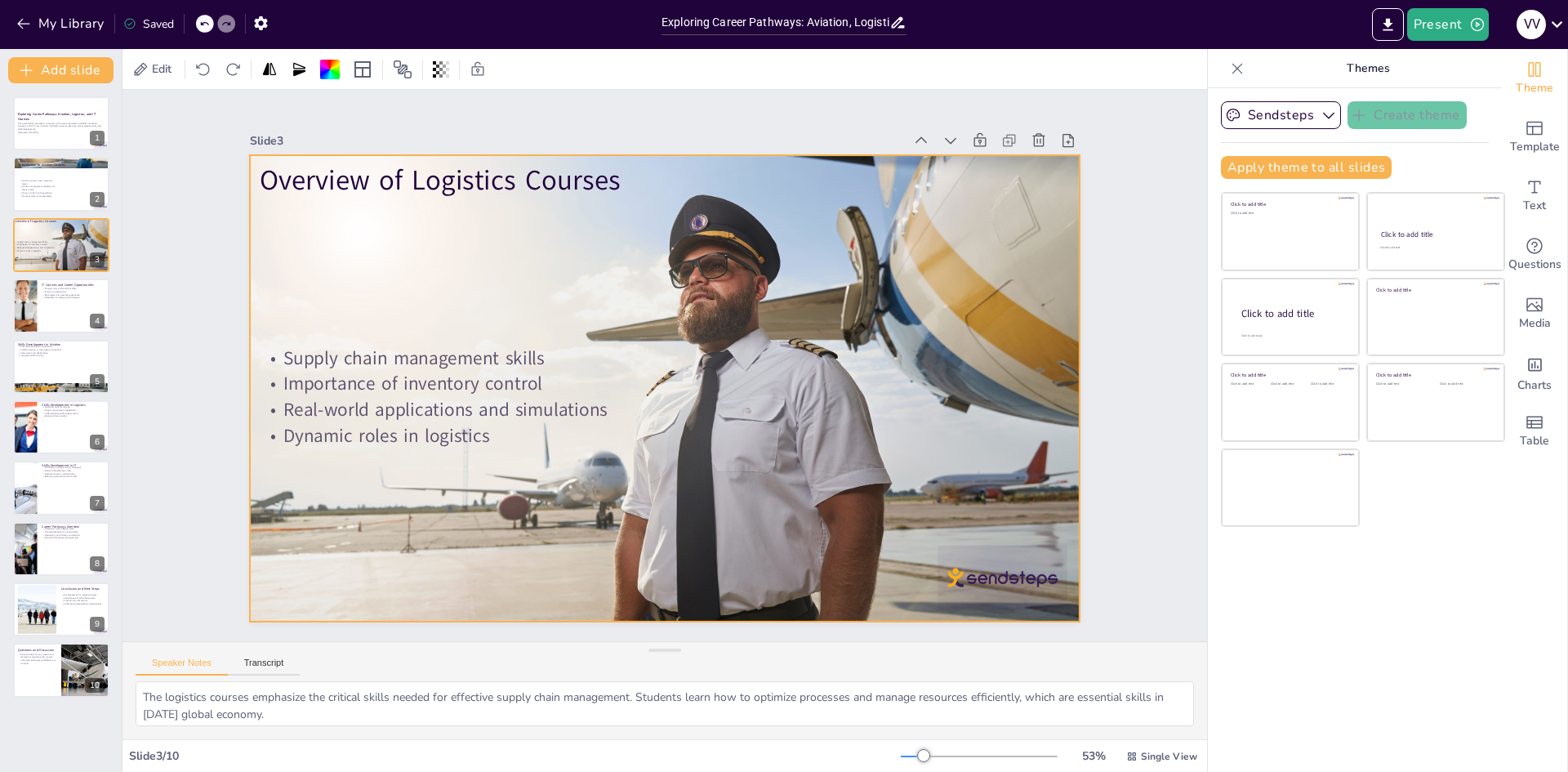
click at [873, 270] on div at bounding box center [642, 360] width 713 height 926
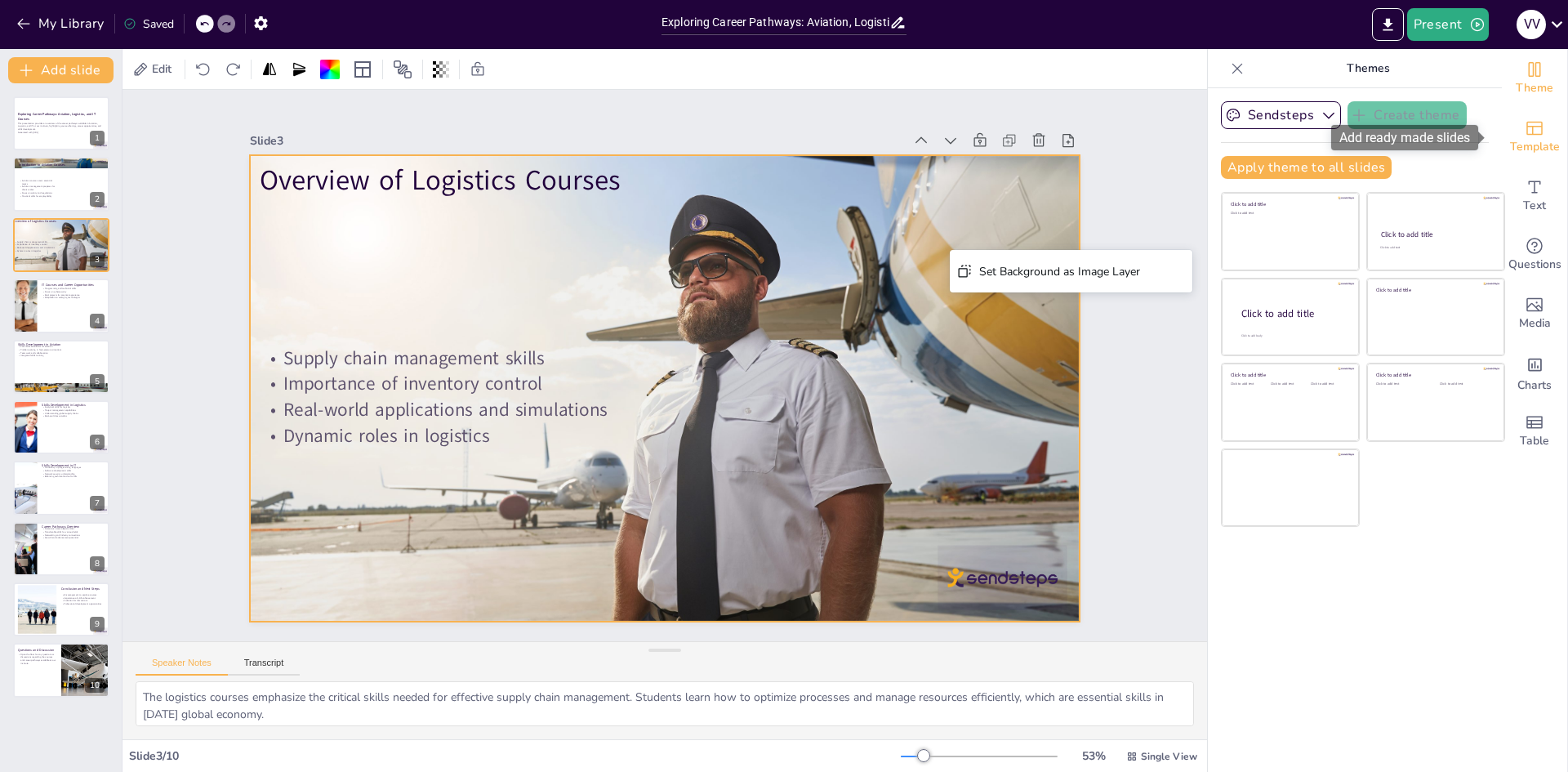
click at [1524, 133] on icon "Add ready made slides" at bounding box center [1534, 128] width 20 height 20
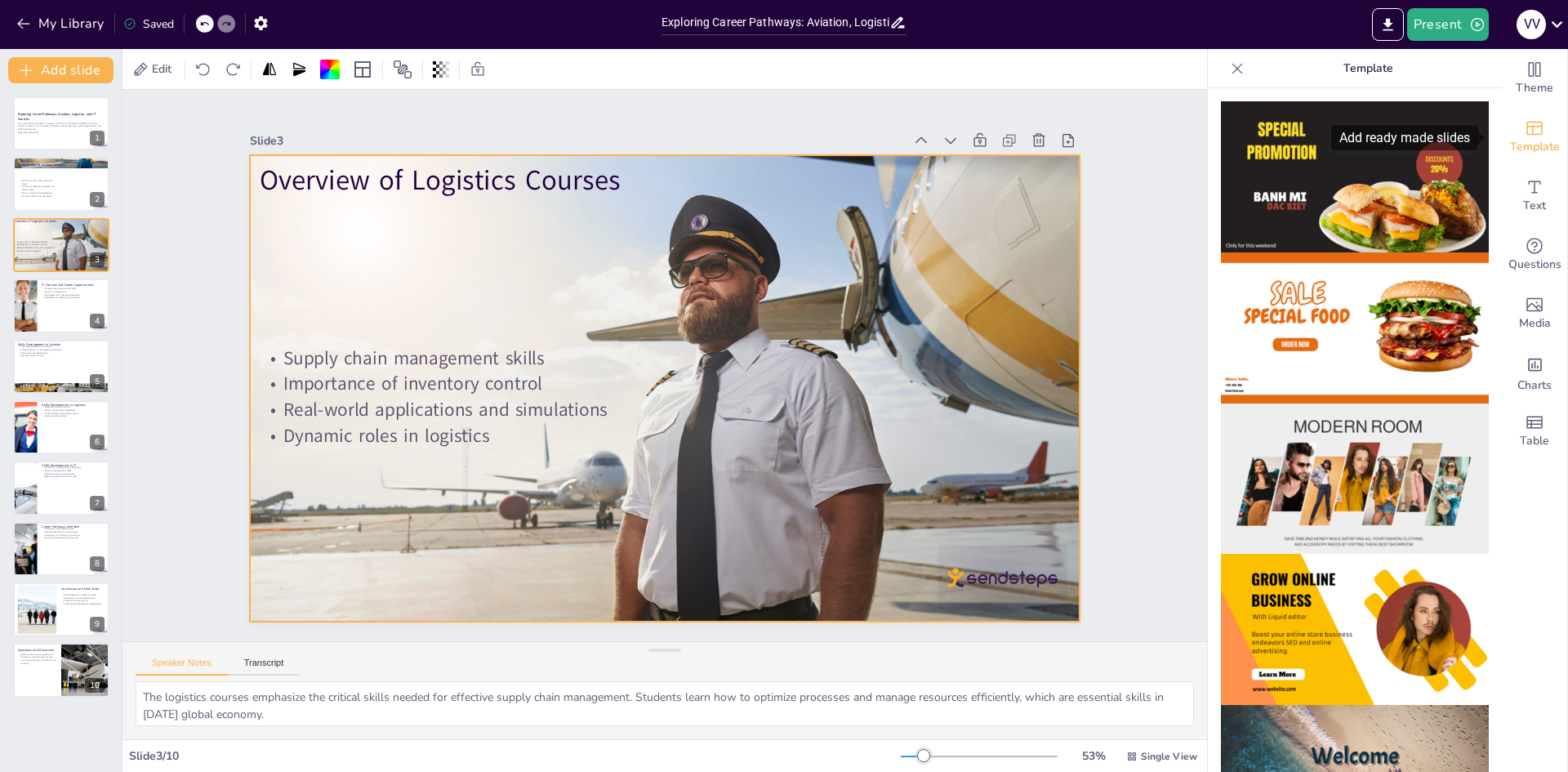
click at [1524, 133] on icon "Add ready made slides" at bounding box center [1534, 128] width 20 height 20
click at [1237, 69] on div at bounding box center [1238, 69] width 26 height 26
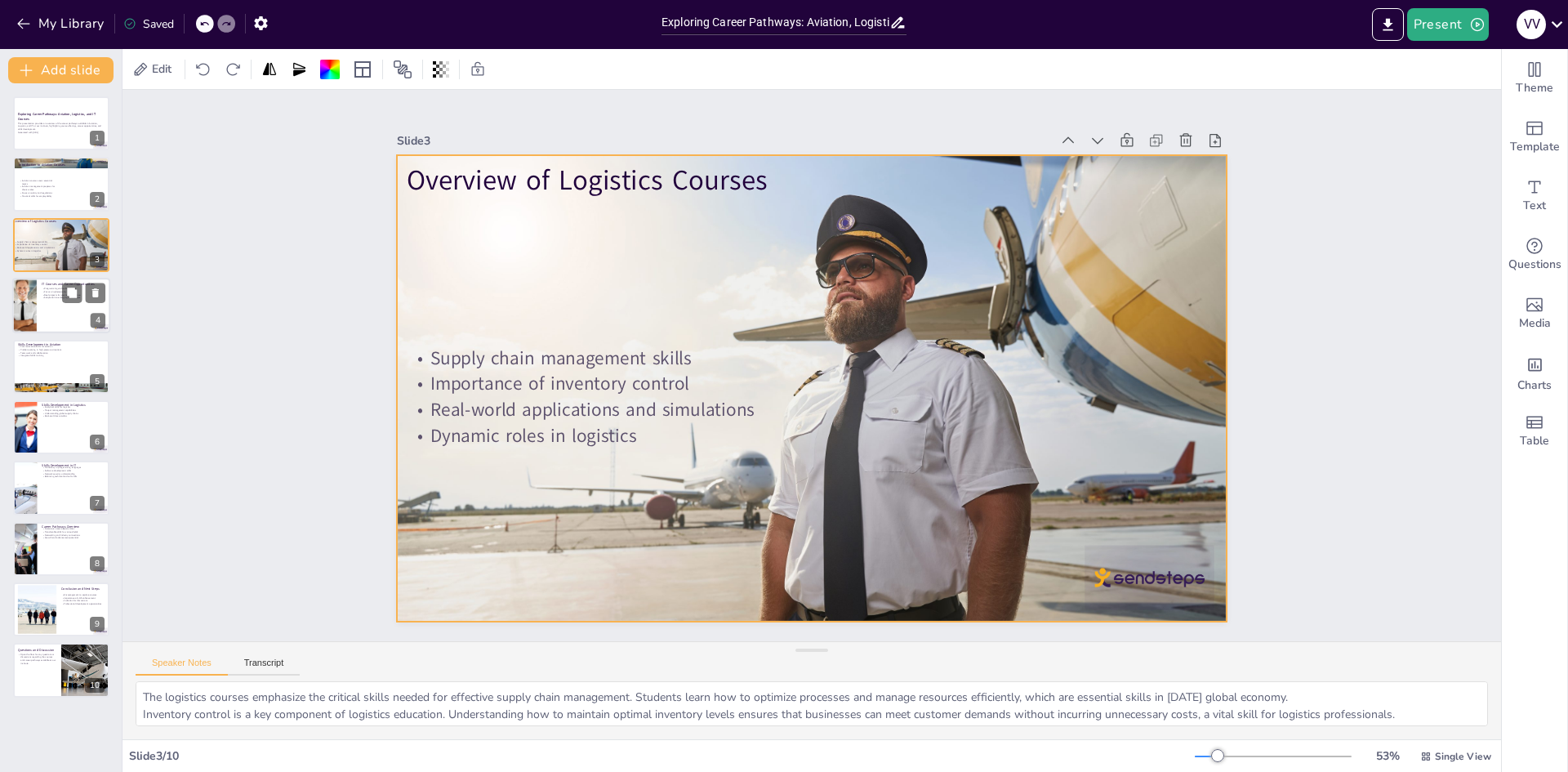
click at [40, 295] on div at bounding box center [61, 306] width 98 height 56
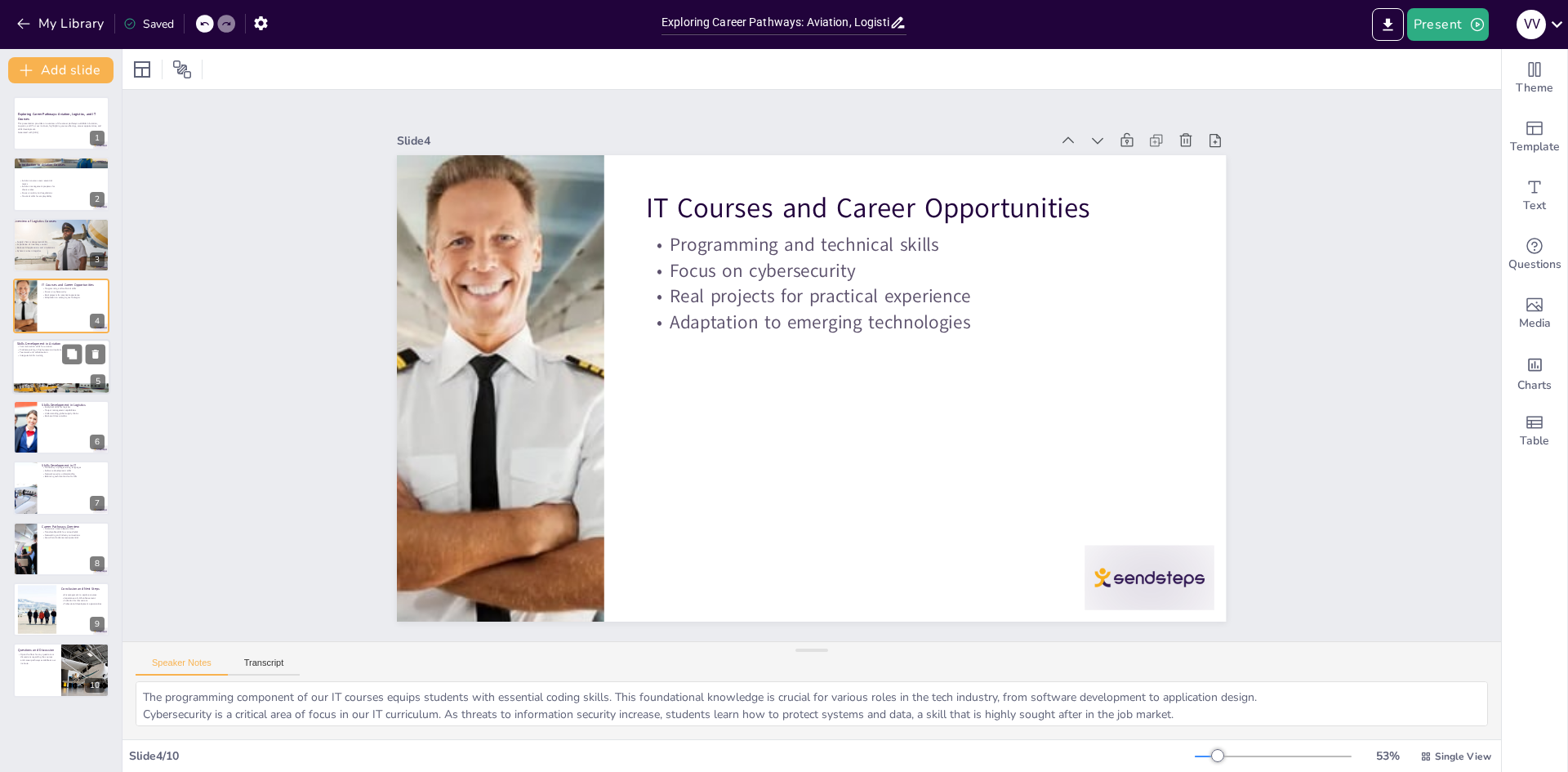
click at [44, 375] on div at bounding box center [61, 366] width 98 height 56
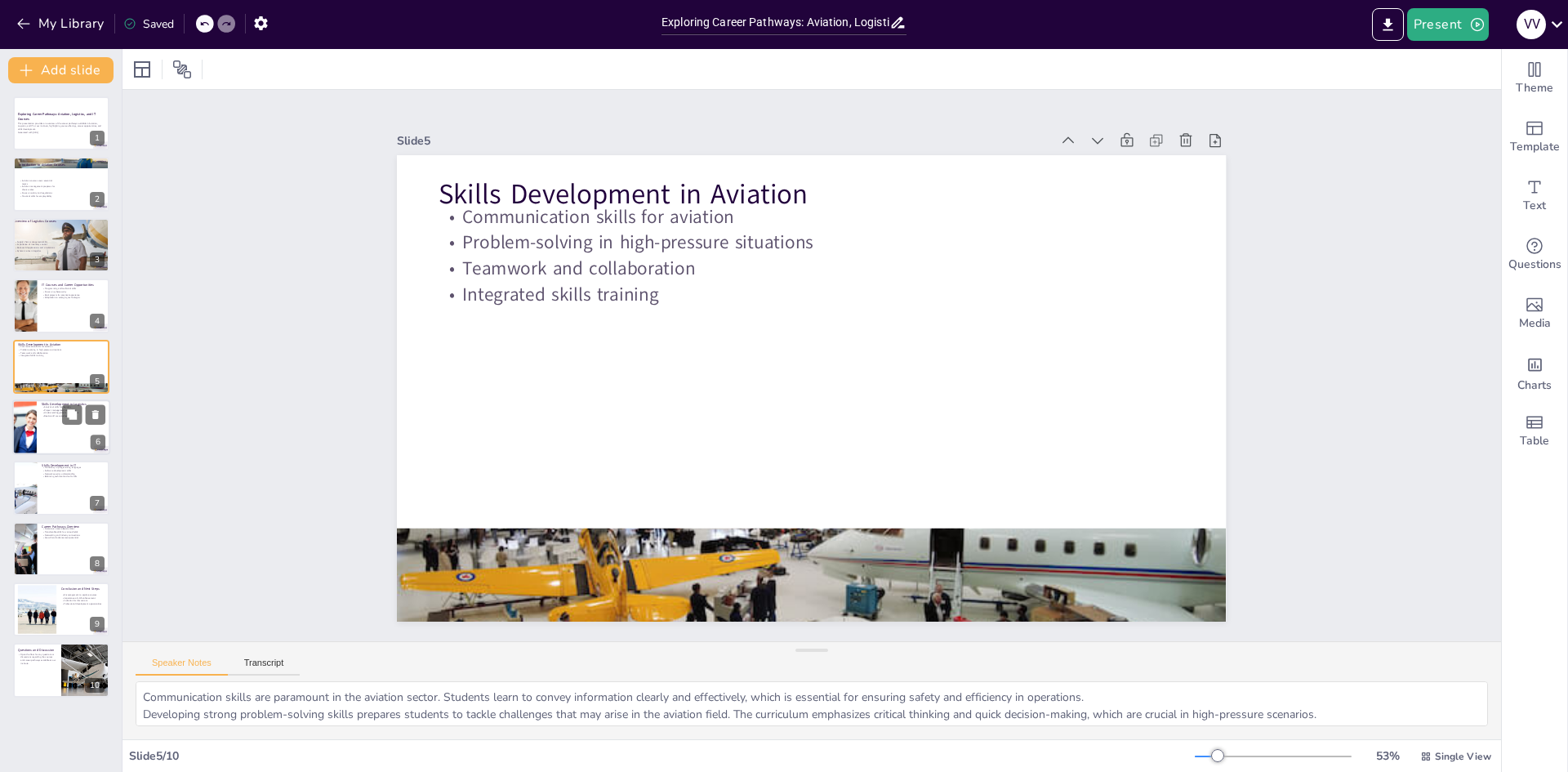
click at [26, 416] on div at bounding box center [25, 427] width 83 height 56
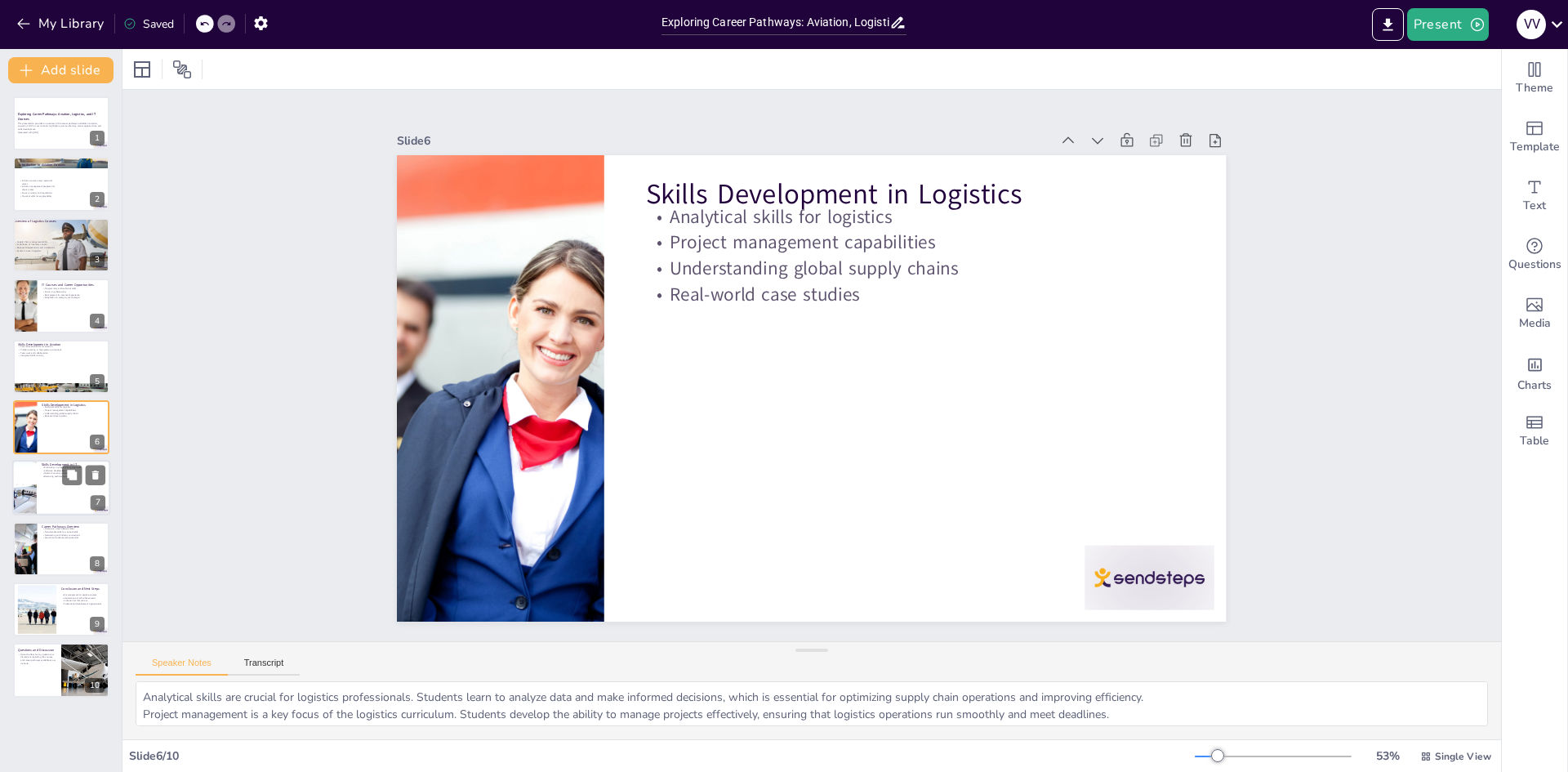
click at [48, 485] on div at bounding box center [61, 488] width 98 height 56
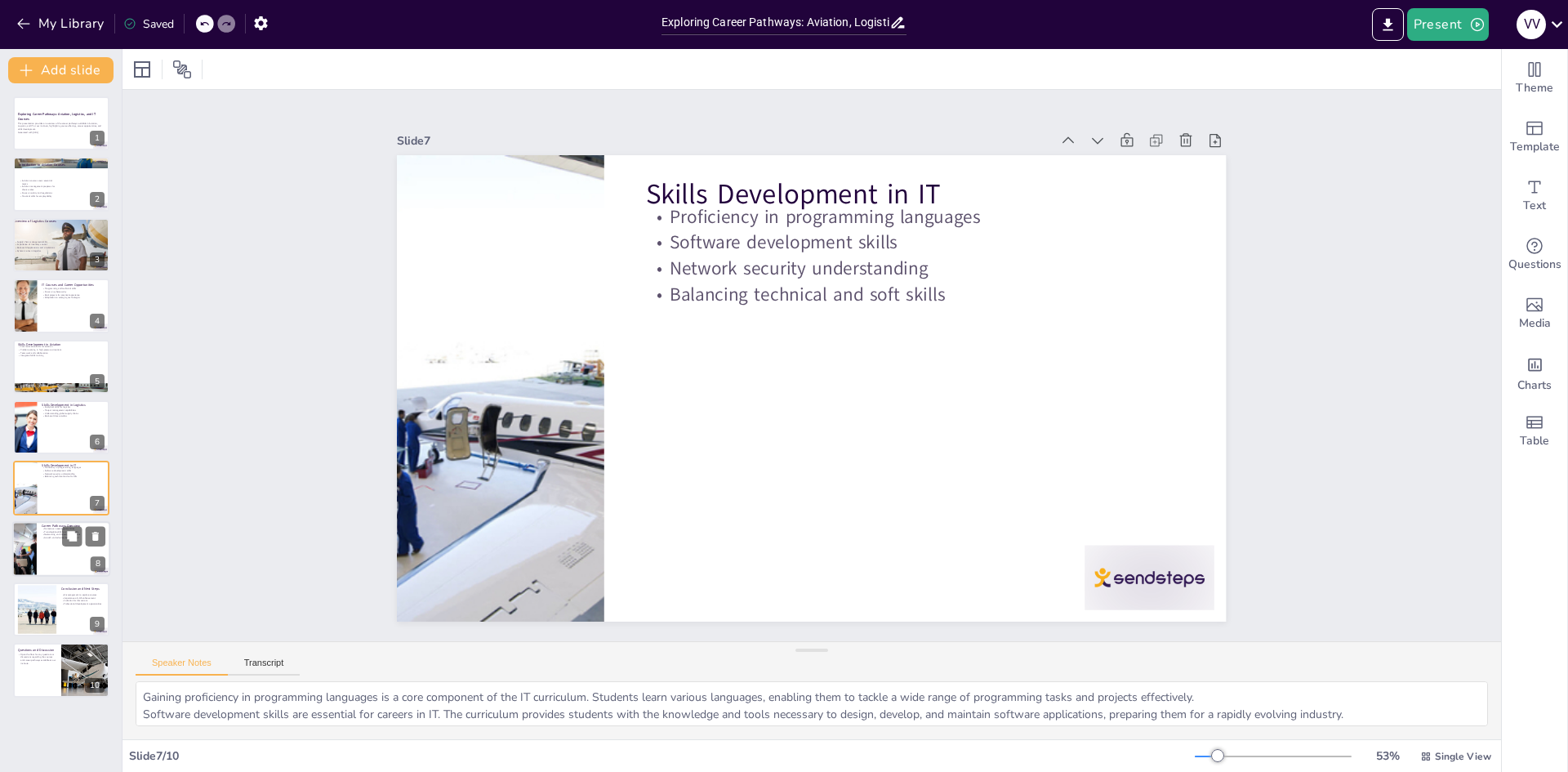
click at [14, 547] on div "Career Pathways Overview Numerous career opportunities Transferable skills for …" at bounding box center [61, 549] width 98 height 56
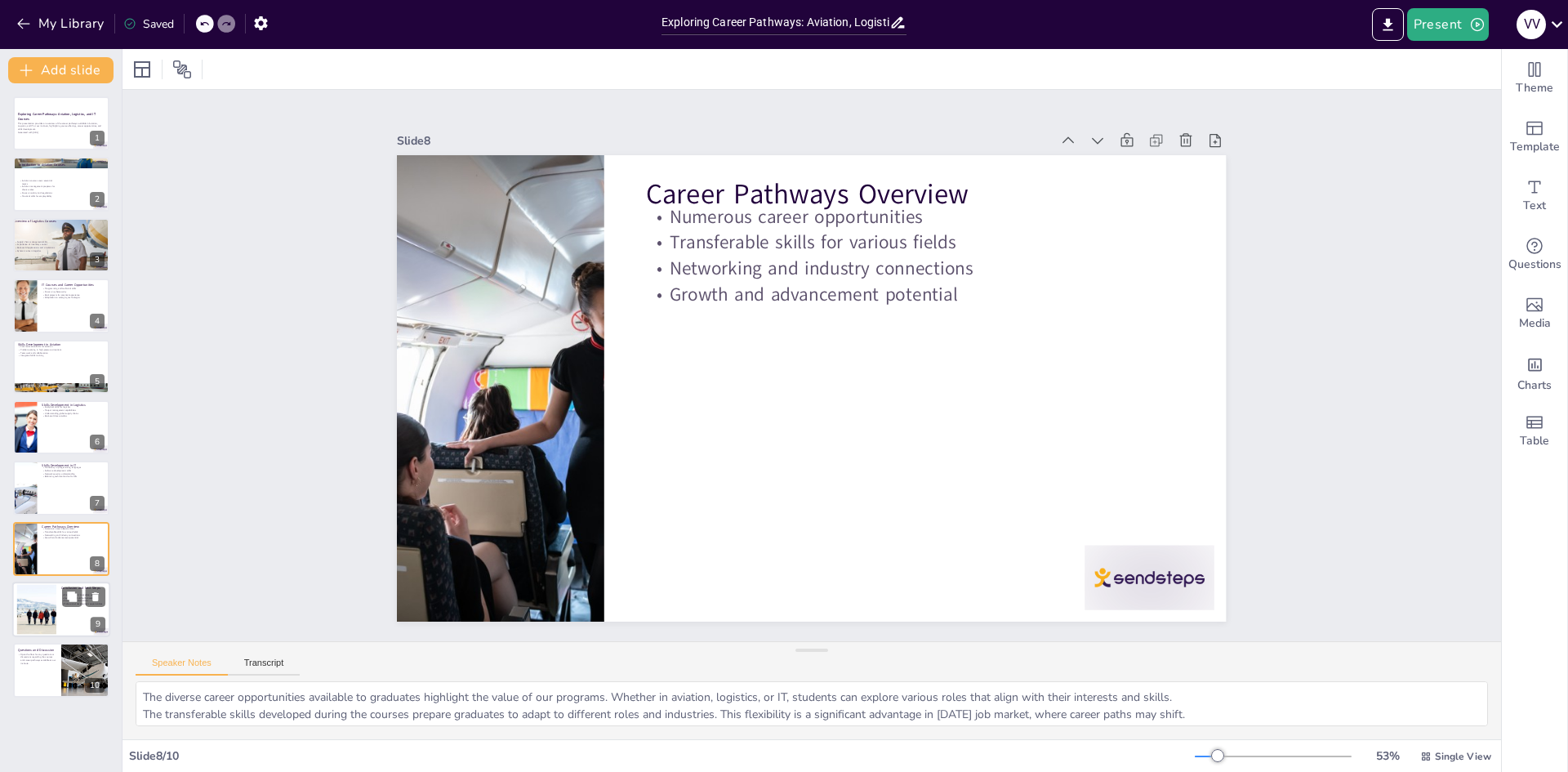
click at [27, 621] on div at bounding box center [37, 609] width 74 height 50
type textarea "Encouraging colleagues to explore the available courses is essential for foster…"
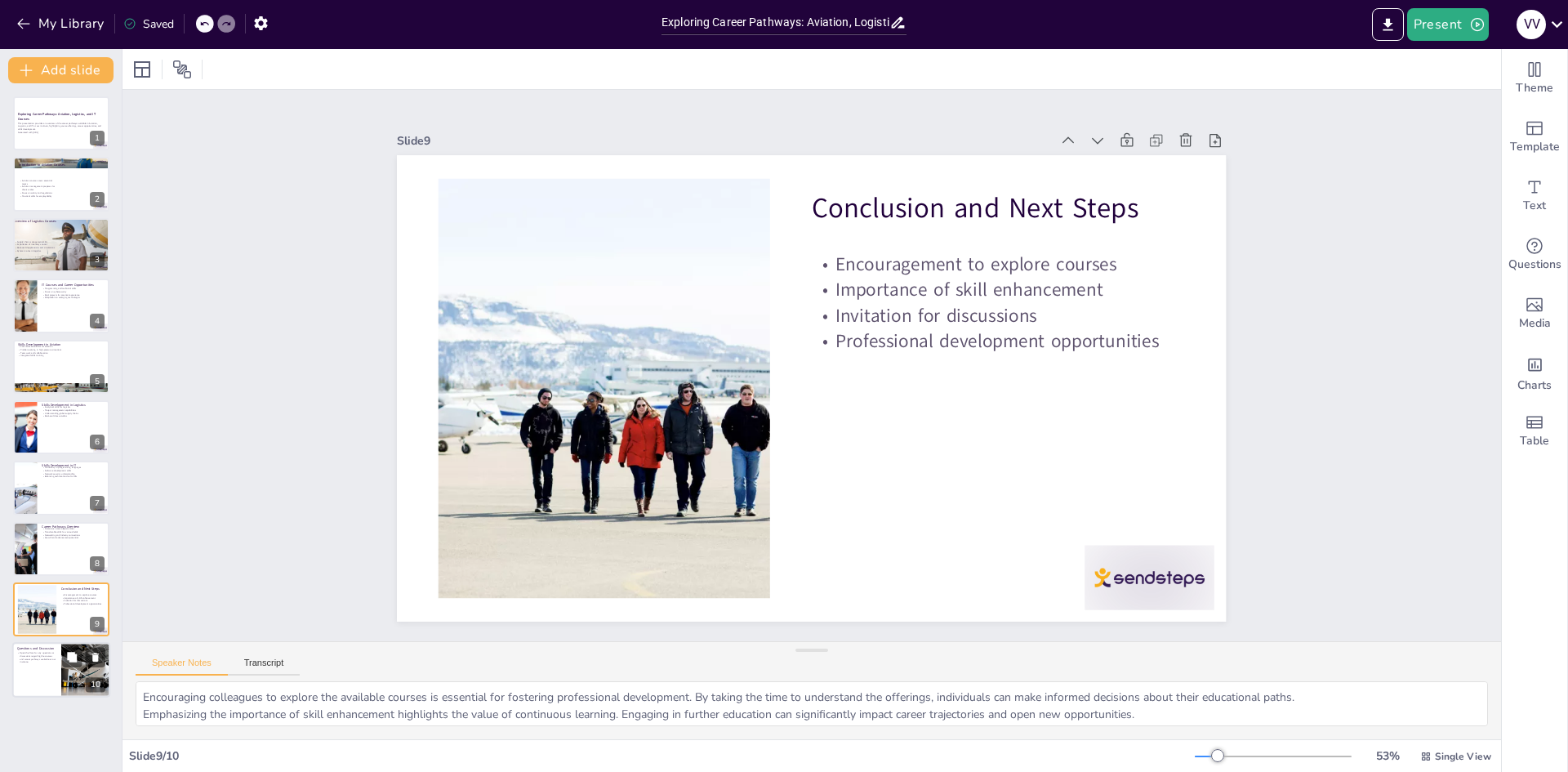
click at [55, 687] on div at bounding box center [61, 671] width 98 height 56
